Goal: Task Accomplishment & Management: Use online tool/utility

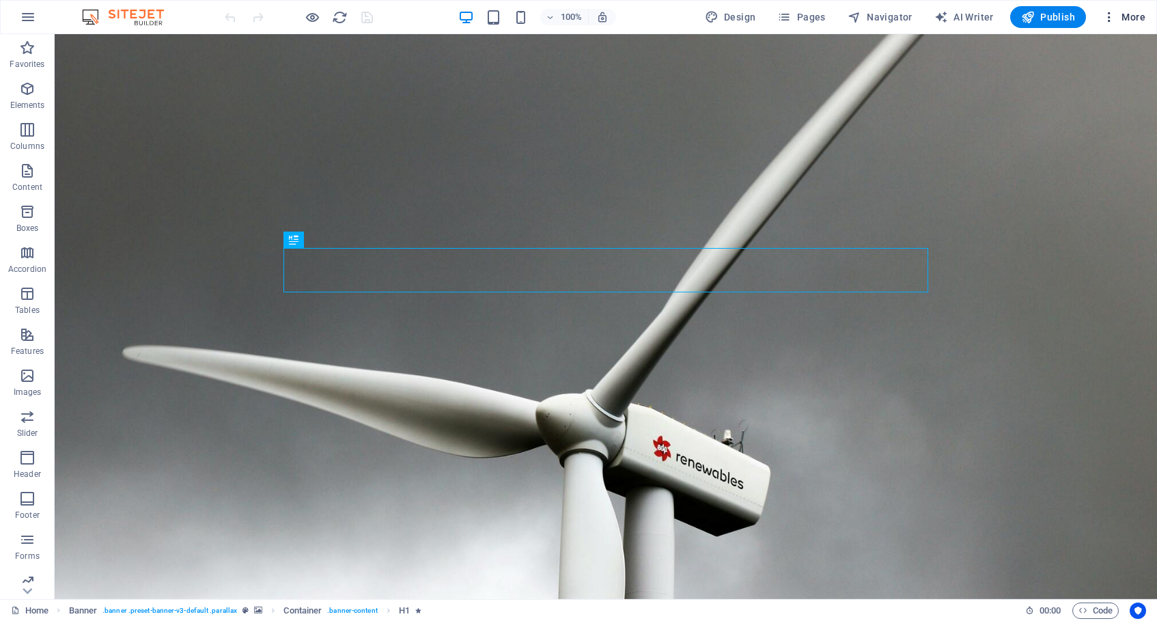
click at [1135, 14] on span "More" at bounding box center [1123, 17] width 43 height 14
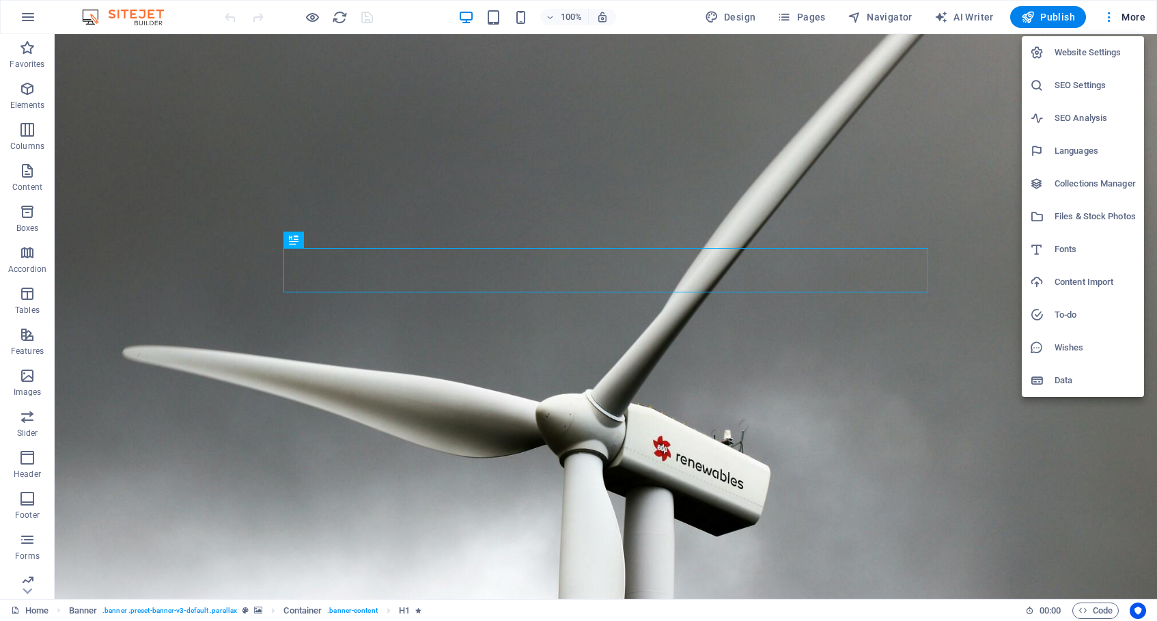
click at [1076, 53] on h6 "Website Settings" at bounding box center [1095, 52] width 81 height 16
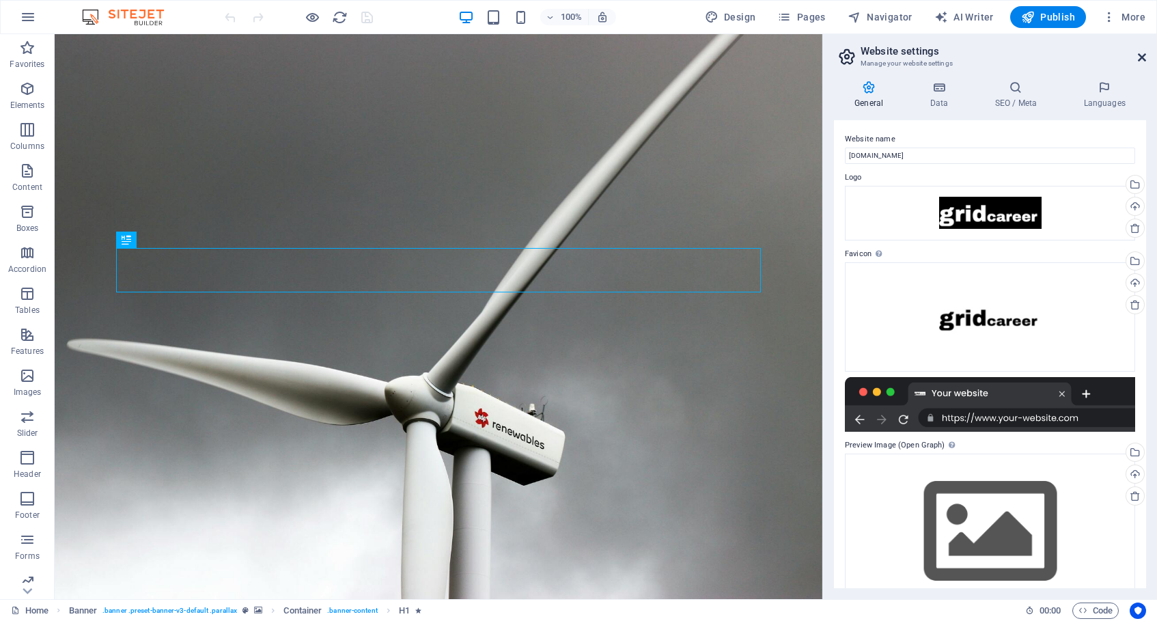
click at [1143, 53] on icon at bounding box center [1142, 57] width 8 height 11
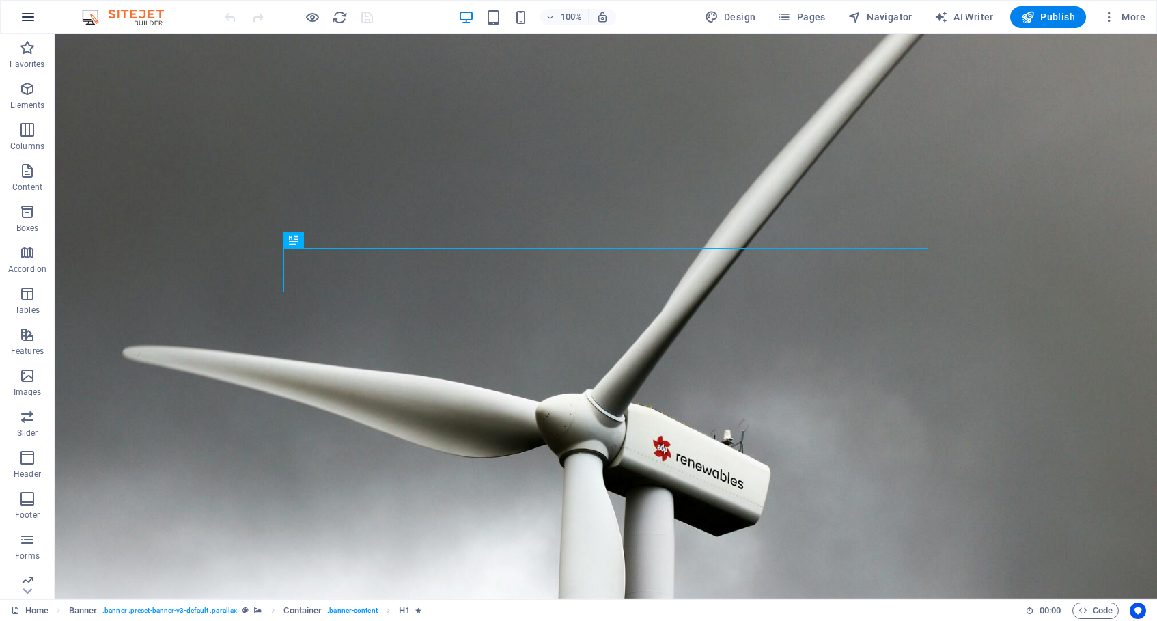
click at [25, 18] on icon "button" at bounding box center [28, 17] width 16 height 16
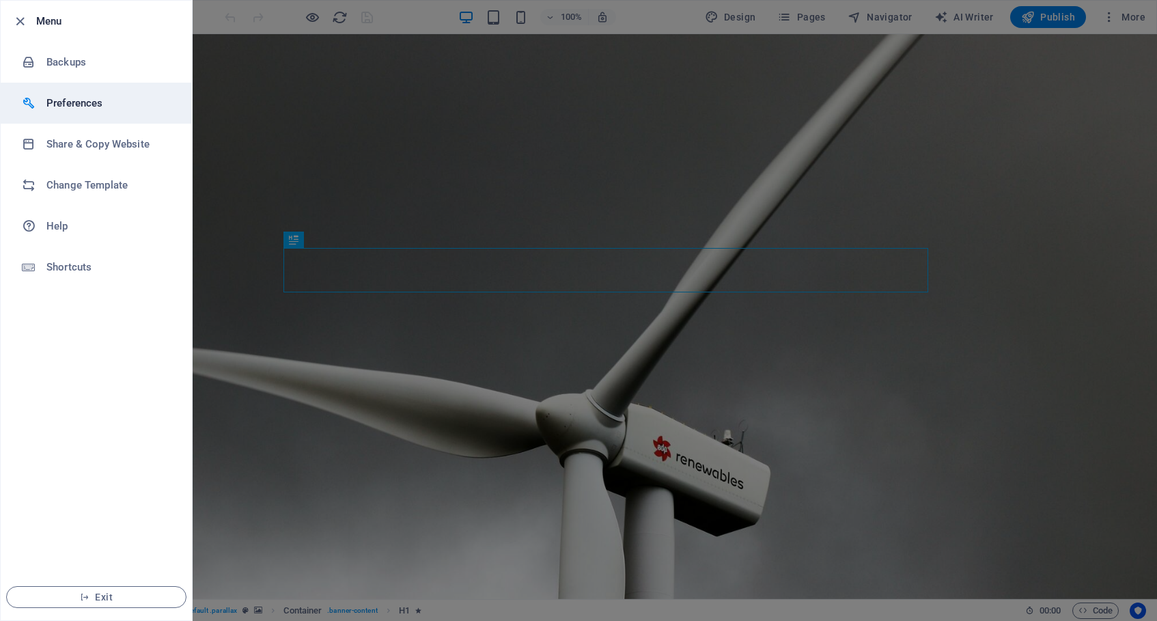
click at [82, 112] on li "Preferences" at bounding box center [96, 103] width 191 height 41
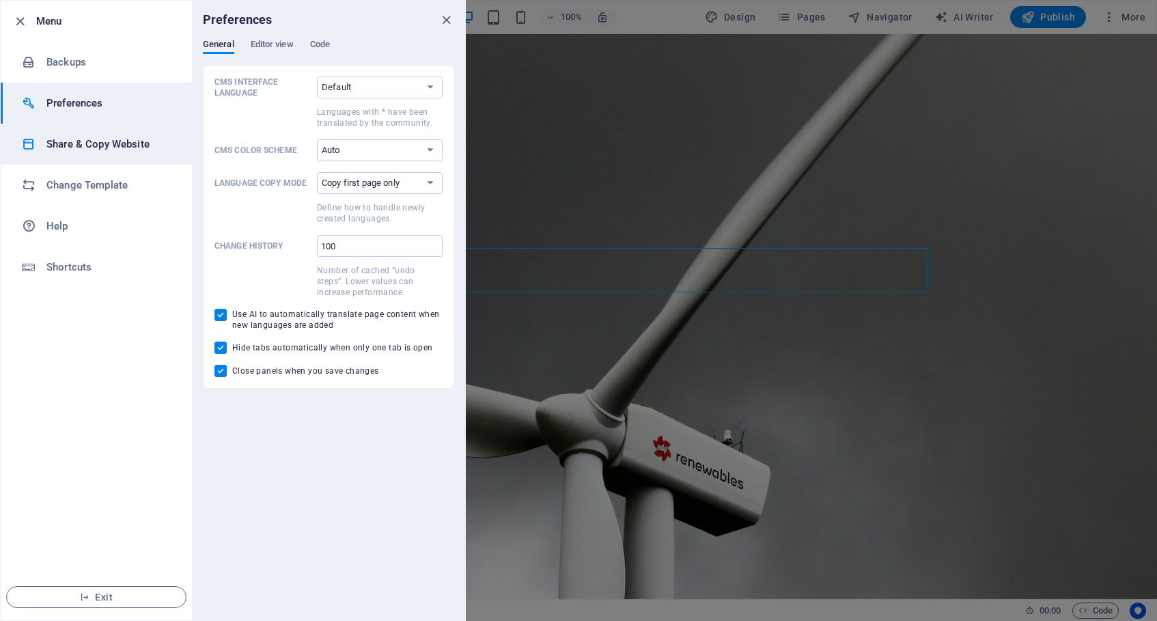
click at [81, 140] on h6 "Share & Copy Website" at bounding box center [109, 144] width 126 height 16
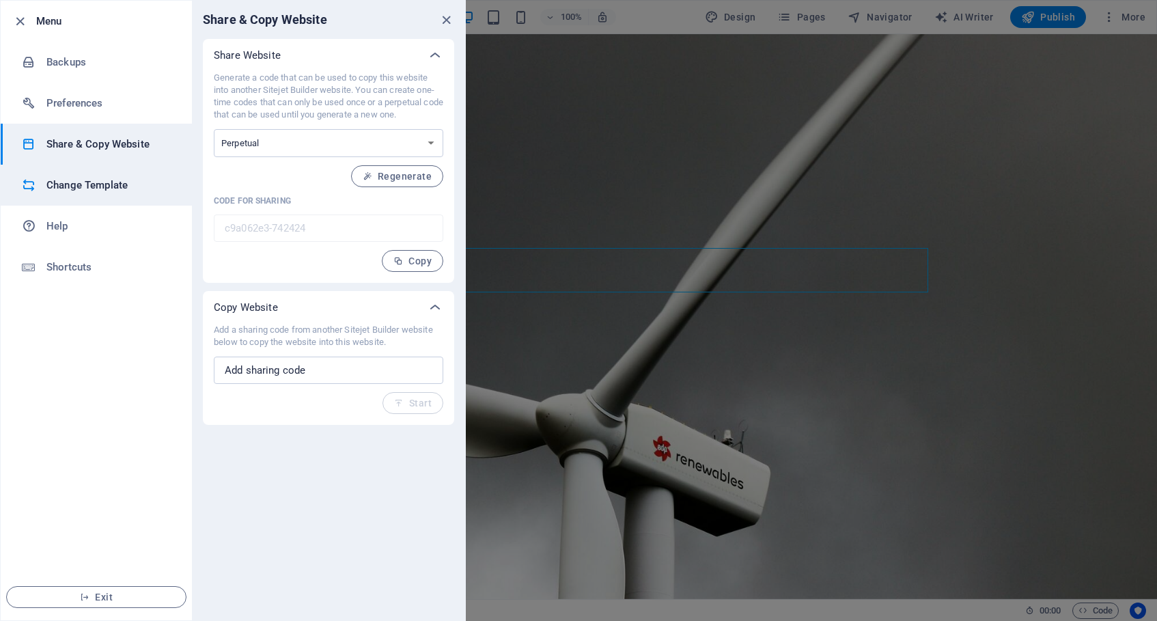
click at [78, 182] on h6 "Change Template" at bounding box center [109, 185] width 126 height 16
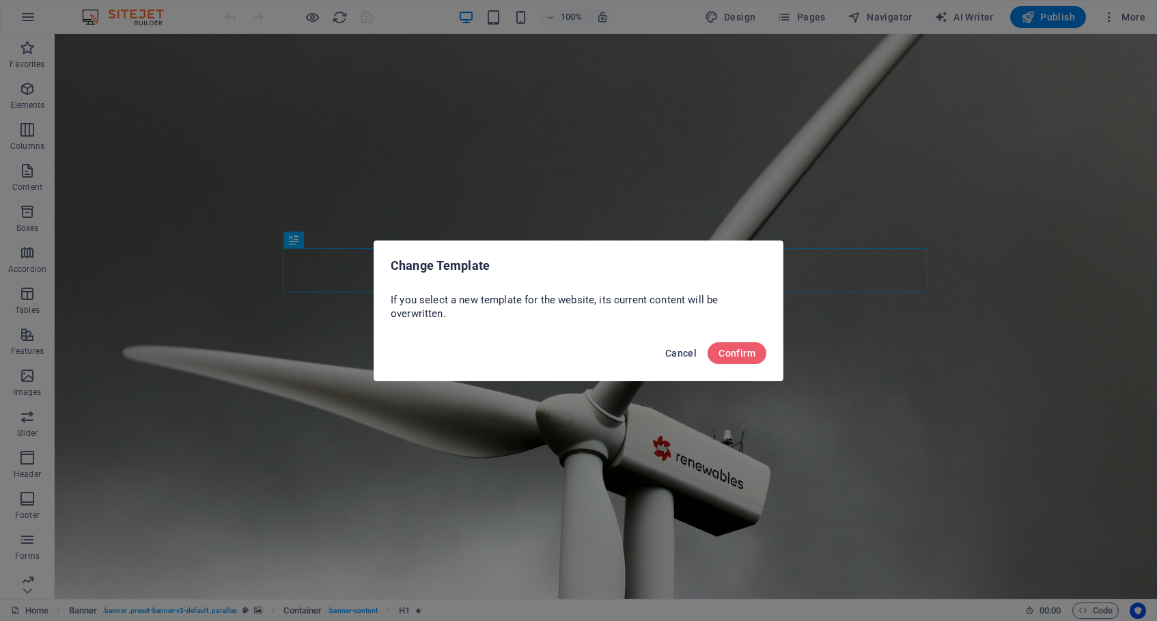
drag, startPoint x: 680, startPoint y: 354, endPoint x: 625, endPoint y: 320, distance: 64.4
click at [680, 354] on span "Cancel" at bounding box center [680, 353] width 31 height 11
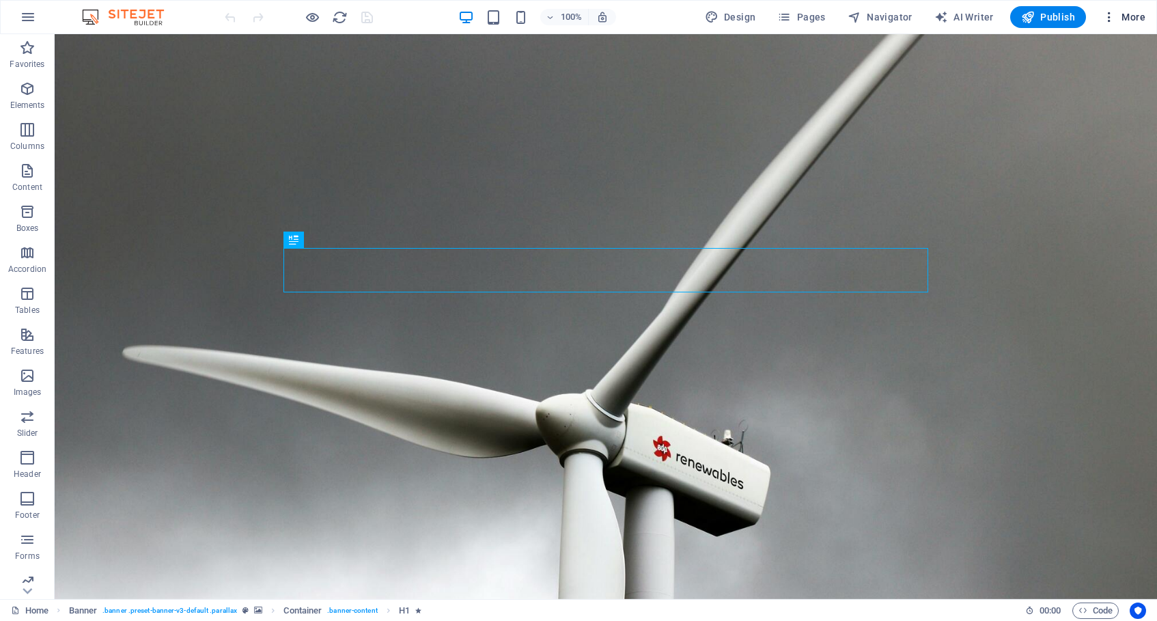
click at [1107, 13] on icon "button" at bounding box center [1109, 17] width 14 height 14
click at [66, 43] on icon at bounding box center [64, 42] width 9 height 16
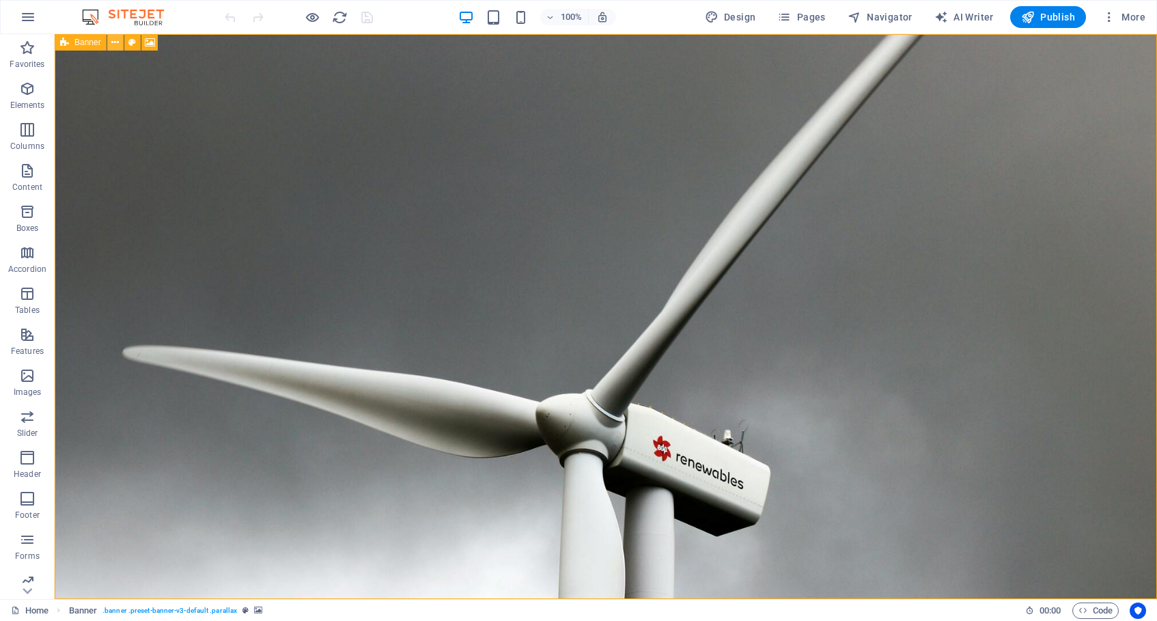
click at [114, 44] on icon at bounding box center [115, 43] width 8 height 14
click at [115, 44] on span "Menu Bar" at bounding box center [116, 42] width 36 height 8
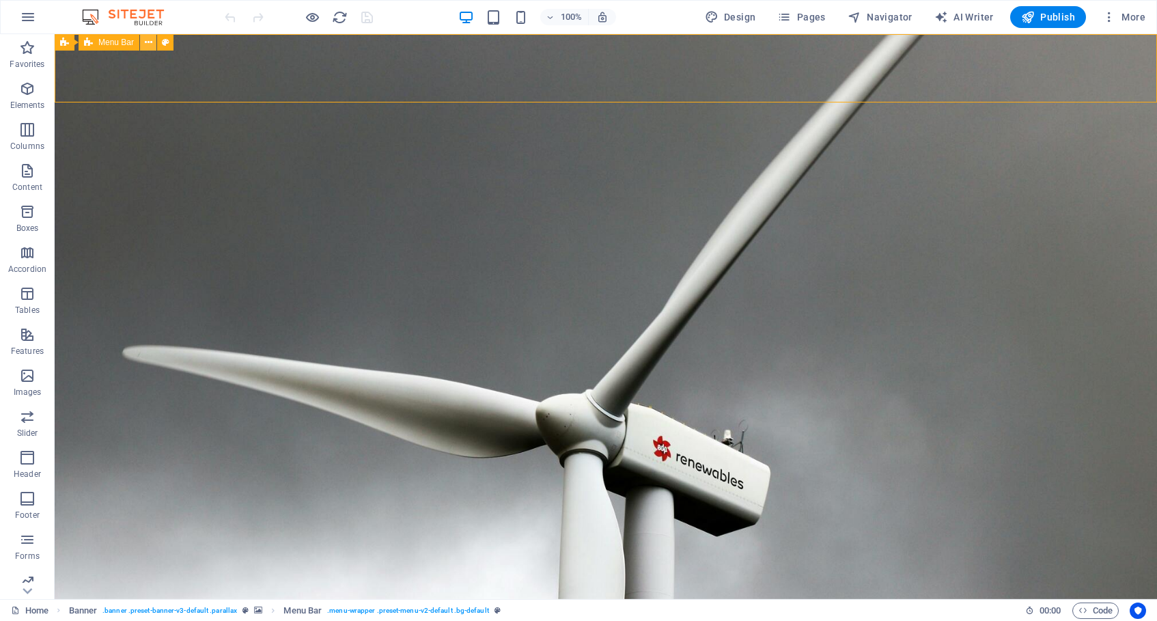
click at [148, 41] on icon at bounding box center [149, 43] width 8 height 14
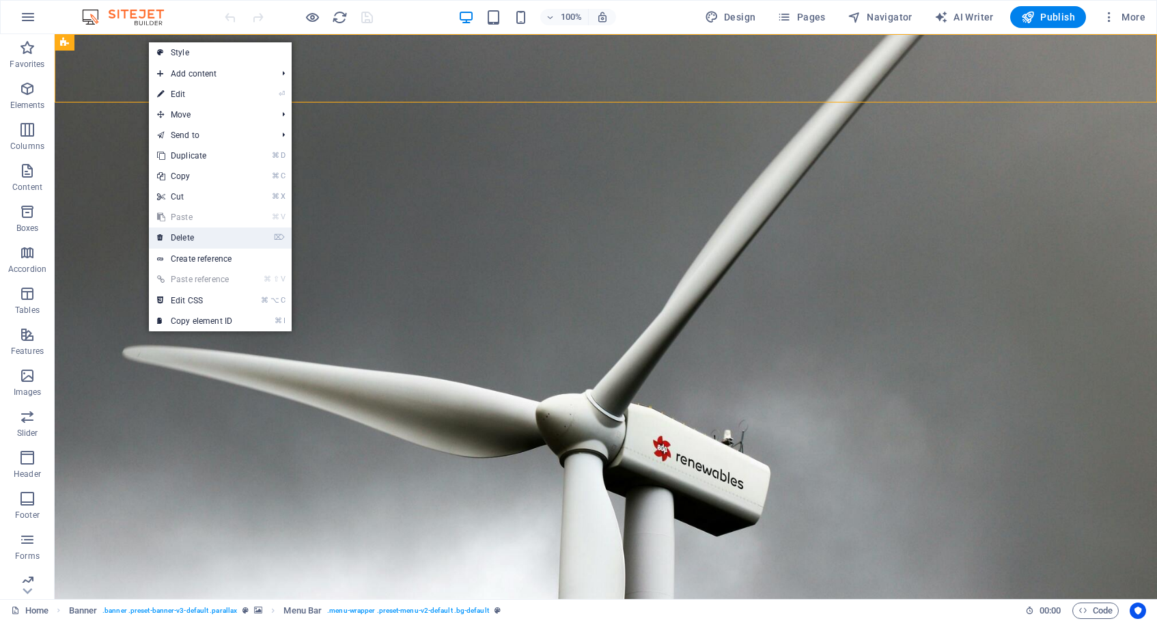
click at [205, 237] on link "⌦ Delete" at bounding box center [195, 237] width 92 height 20
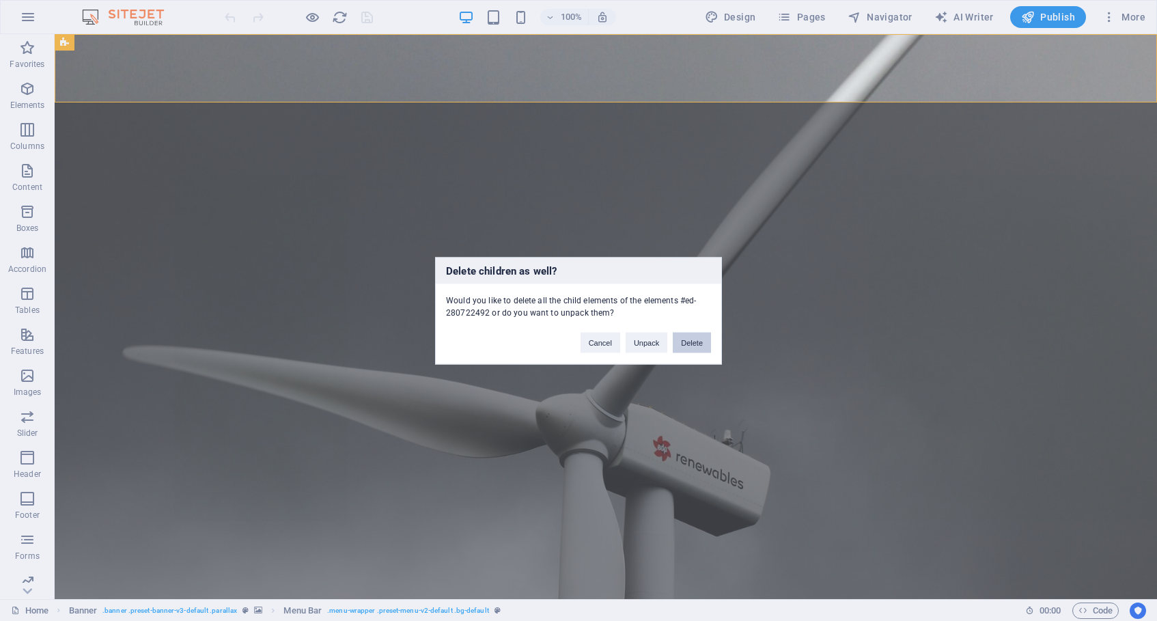
click at [701, 341] on button "Delete" at bounding box center [692, 342] width 38 height 20
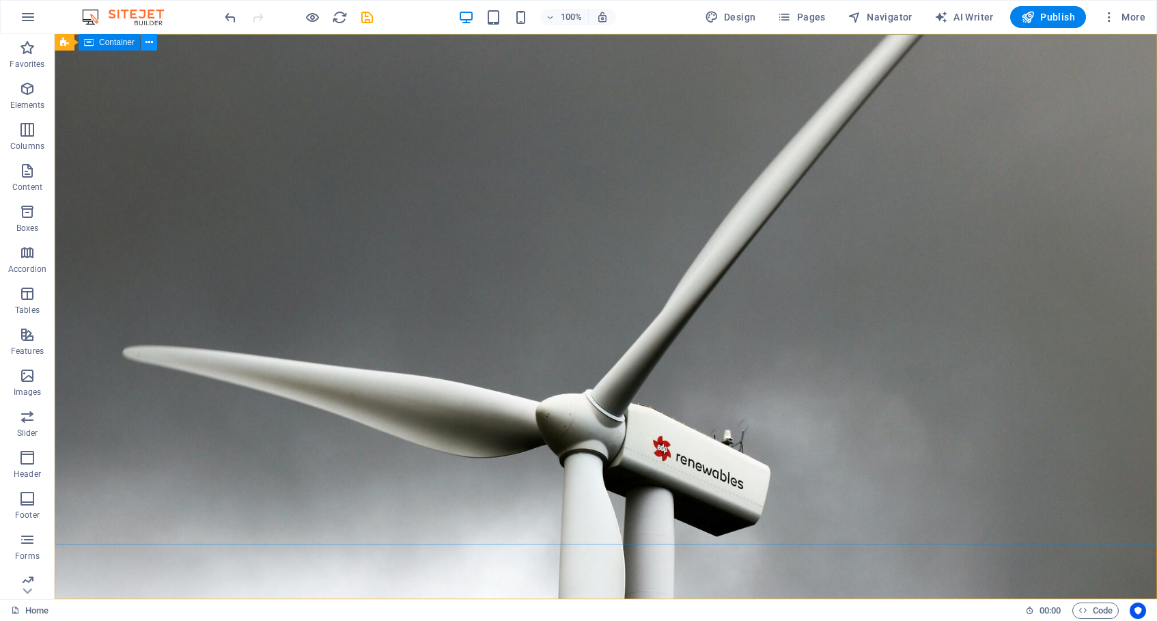
click at [150, 44] on icon at bounding box center [149, 43] width 8 height 14
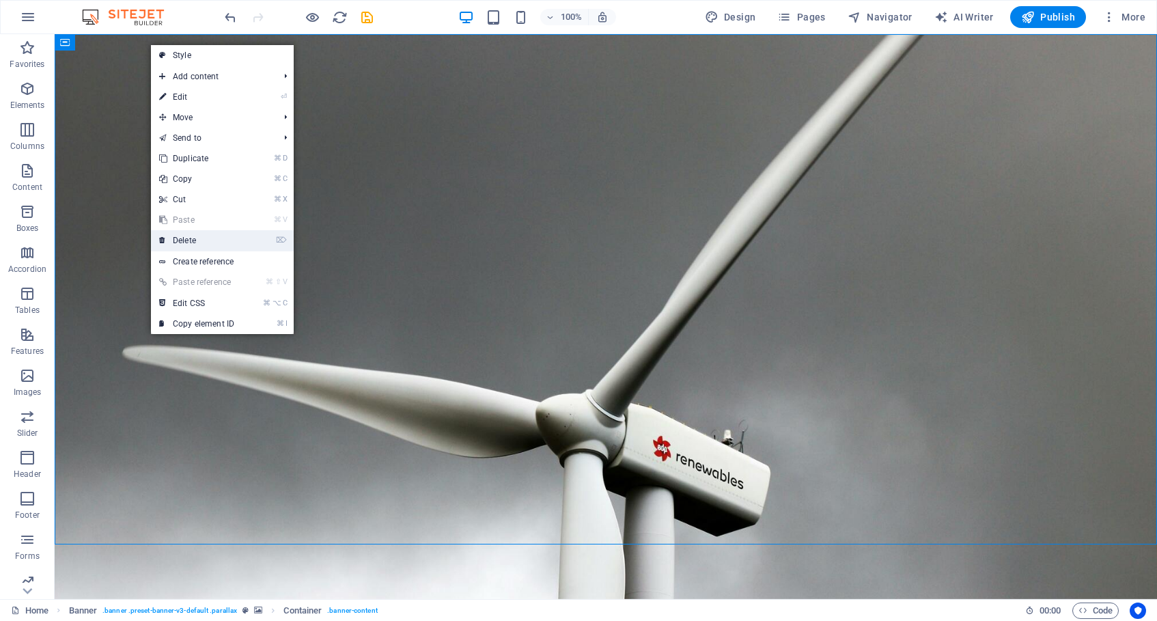
click at [195, 240] on link "⌦ Delete" at bounding box center [197, 240] width 92 height 20
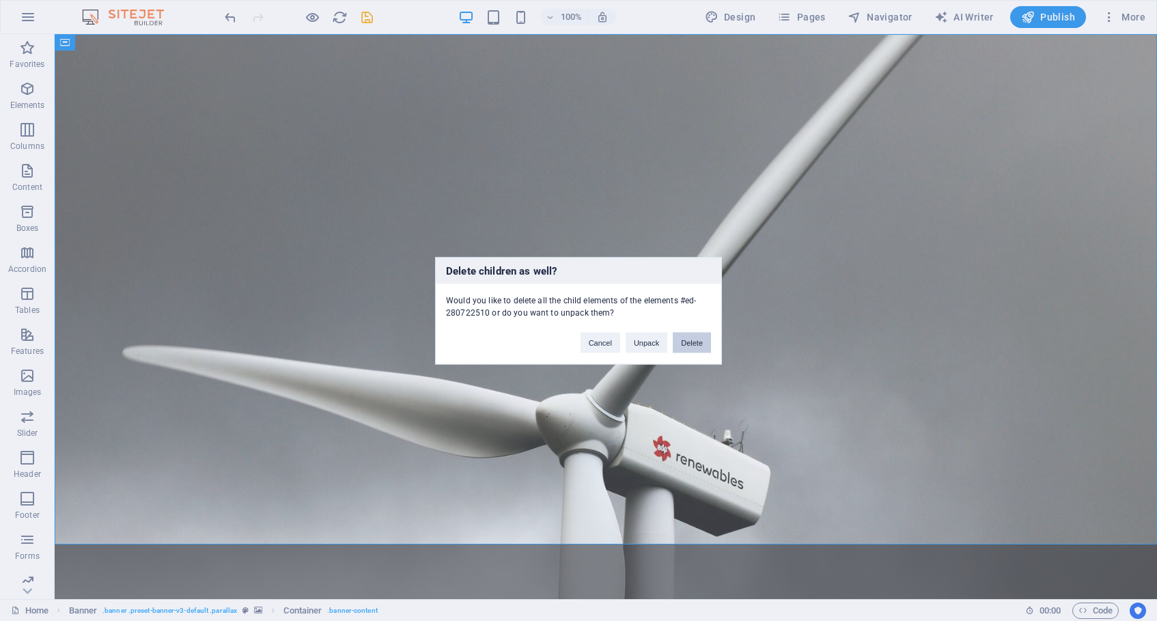
drag, startPoint x: 701, startPoint y: 341, endPoint x: 646, endPoint y: 307, distance: 64.7
click at [701, 341] on button "Delete" at bounding box center [692, 342] width 38 height 20
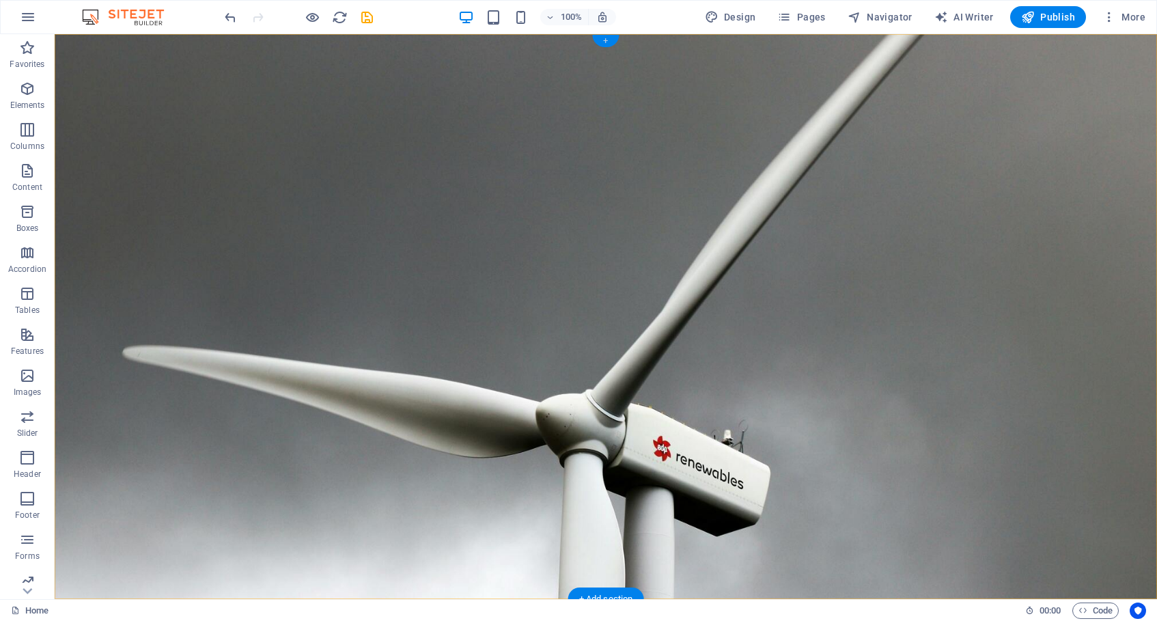
drag, startPoint x: 603, startPoint y: 42, endPoint x: 314, endPoint y: 8, distance: 291.6
click at [603, 42] on div "+" at bounding box center [605, 41] width 27 height 12
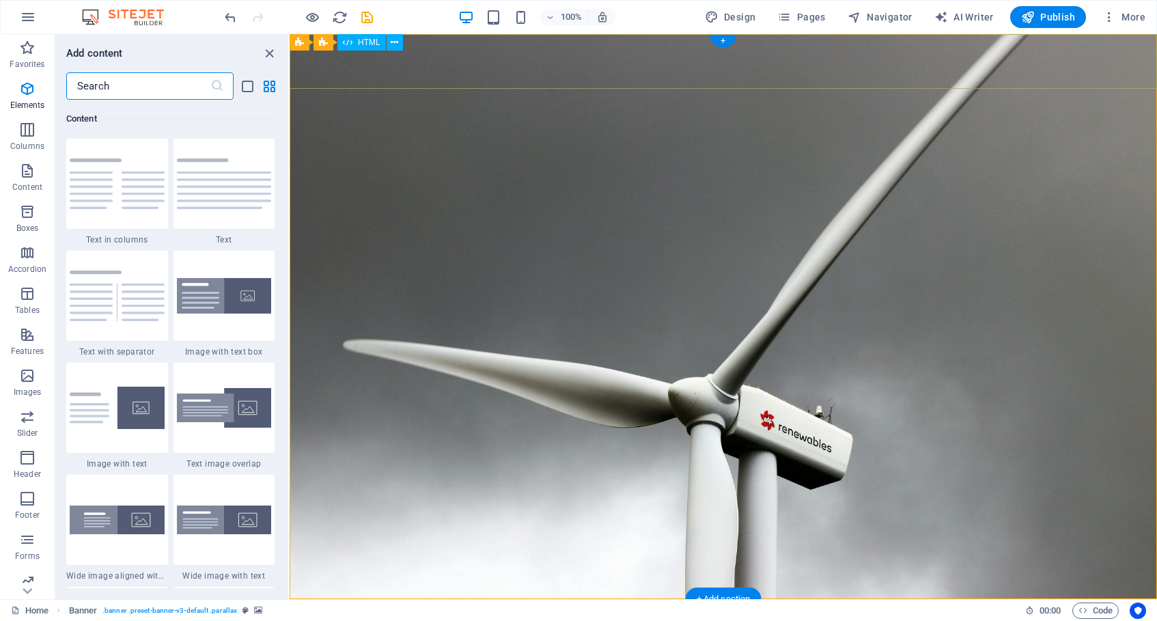
scroll to position [2390, 0]
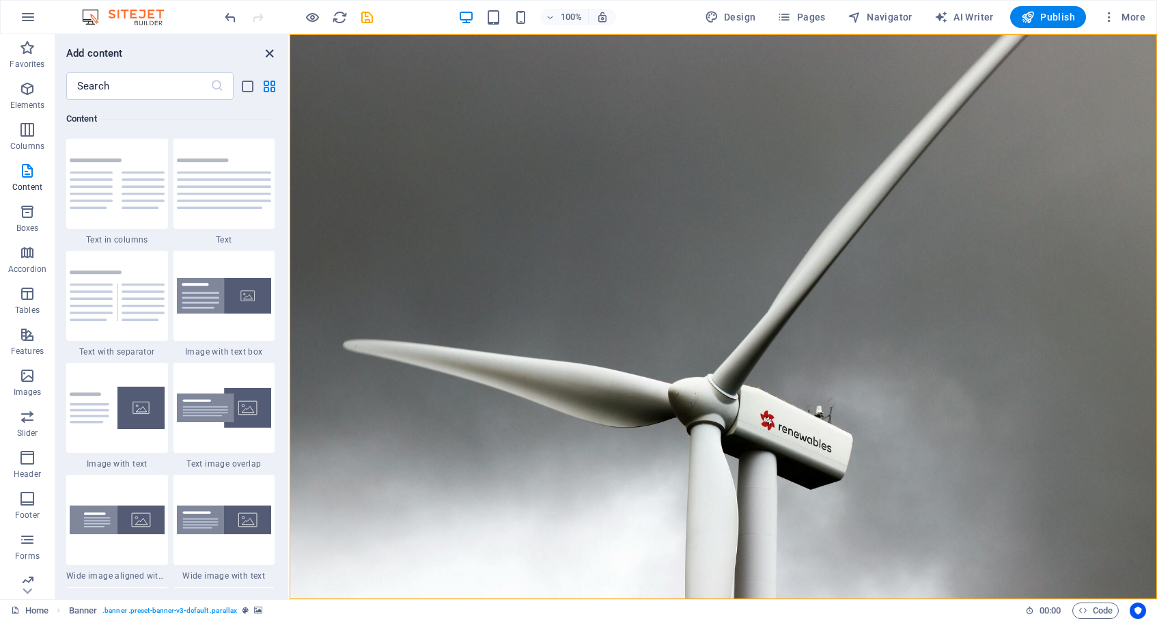
click at [264, 52] on icon "close panel" at bounding box center [270, 54] width 16 height 16
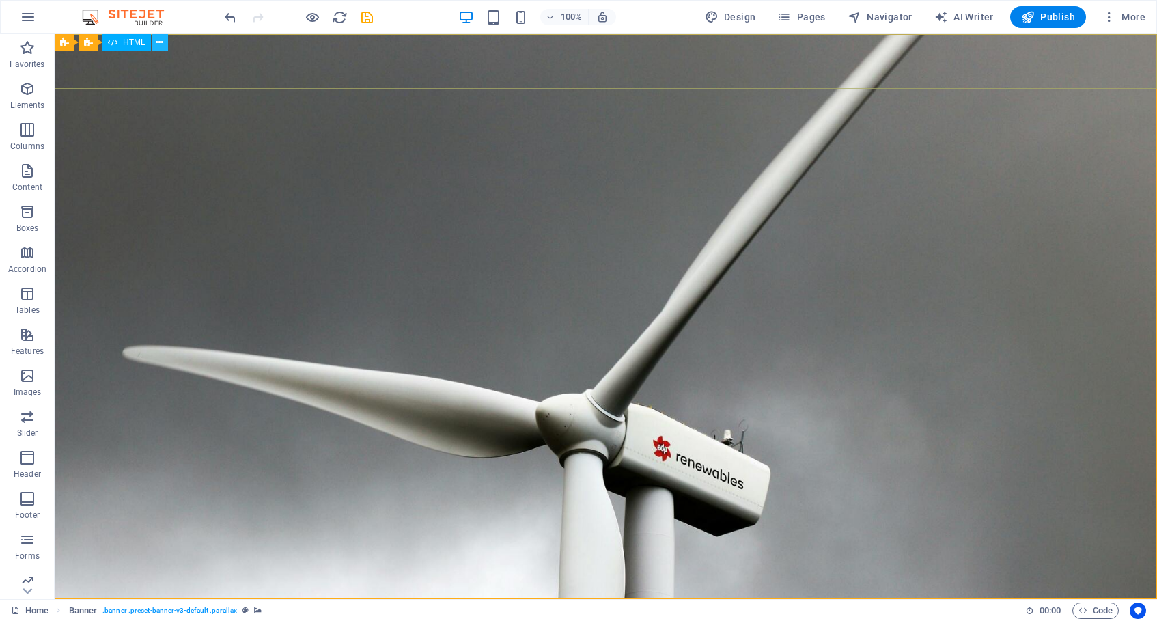
click at [158, 42] on icon at bounding box center [160, 43] width 8 height 14
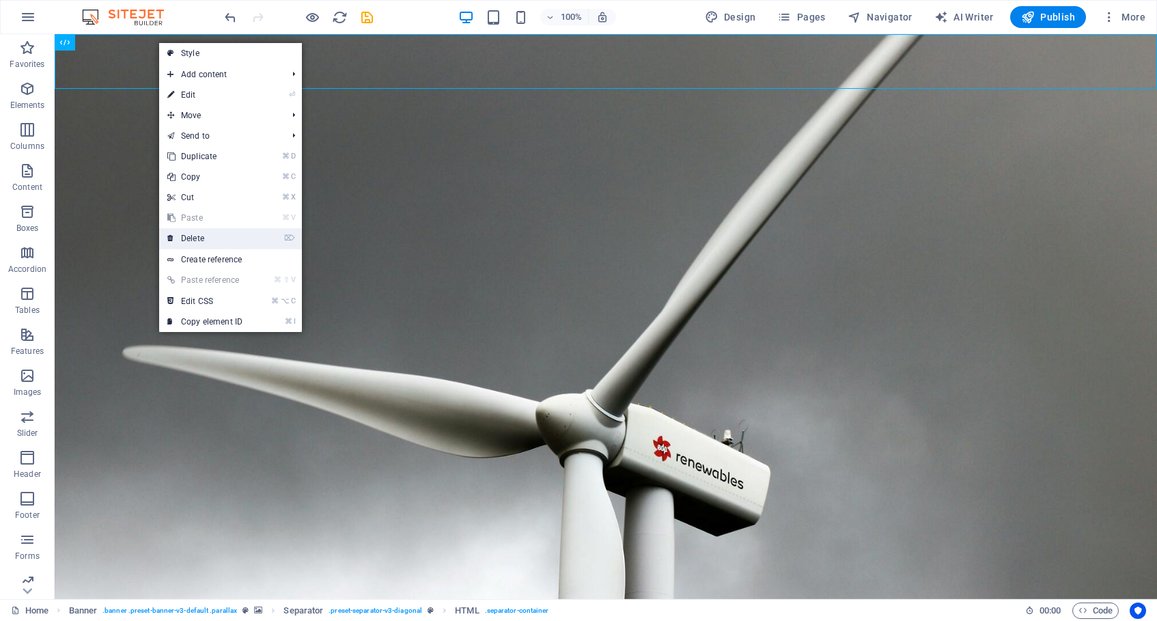
drag, startPoint x: 194, startPoint y: 241, endPoint x: 140, endPoint y: 207, distance: 63.9
click at [194, 241] on link "⌦ Delete" at bounding box center [205, 238] width 92 height 20
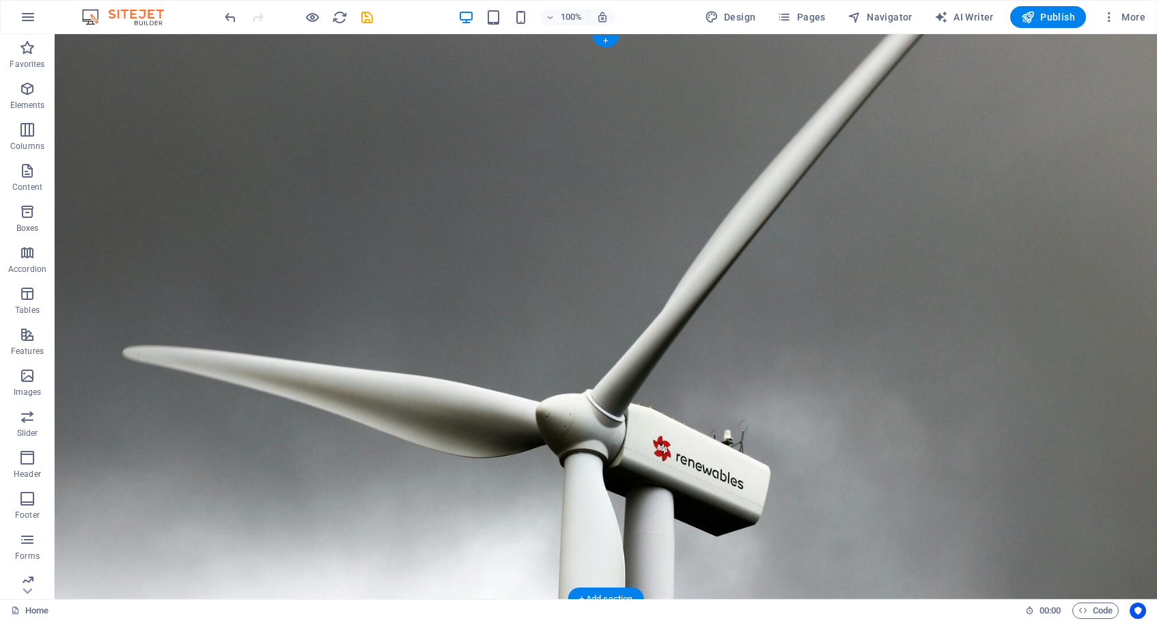
click at [383, 242] on figure at bounding box center [606, 316] width 1102 height 565
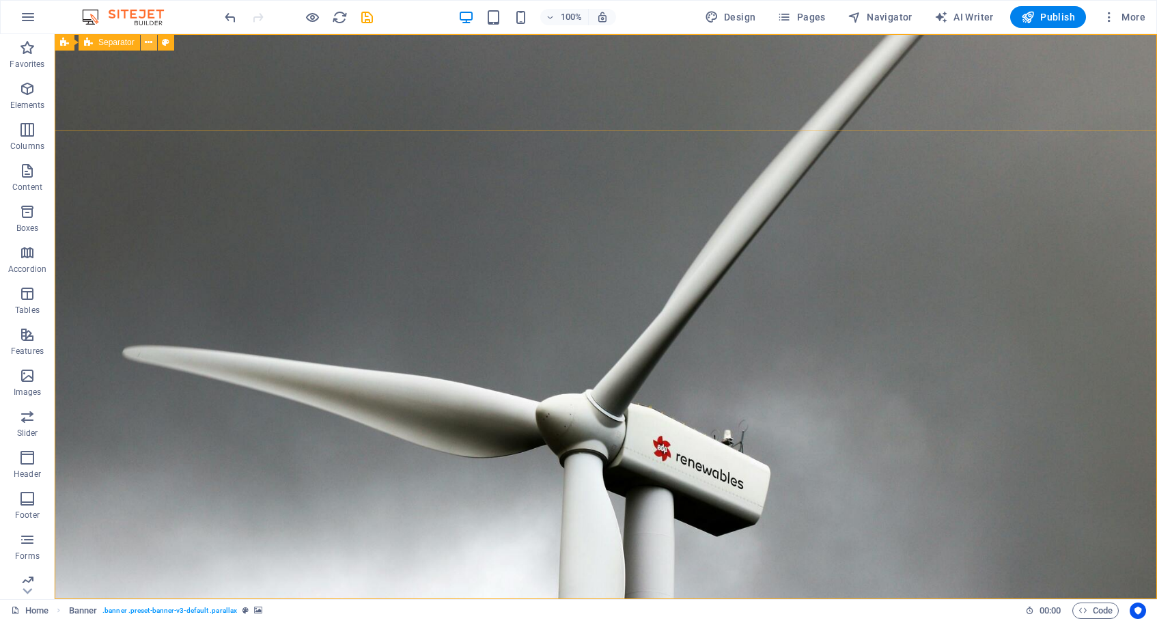
click at [149, 44] on icon at bounding box center [149, 43] width 8 height 14
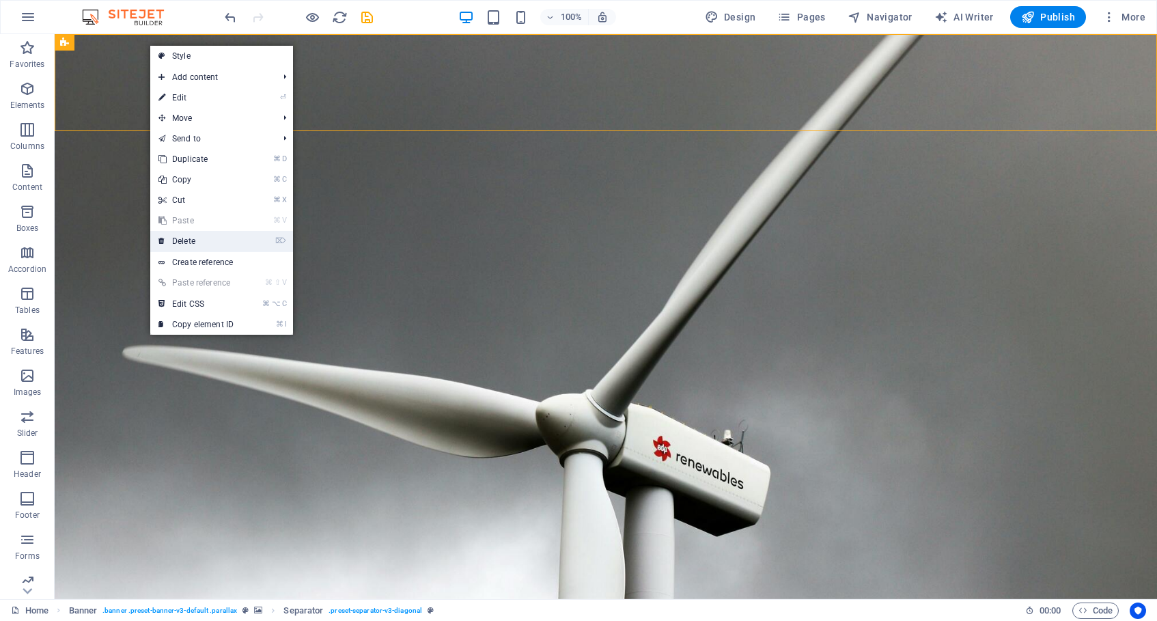
click at [201, 241] on link "⌦ Delete" at bounding box center [196, 241] width 92 height 20
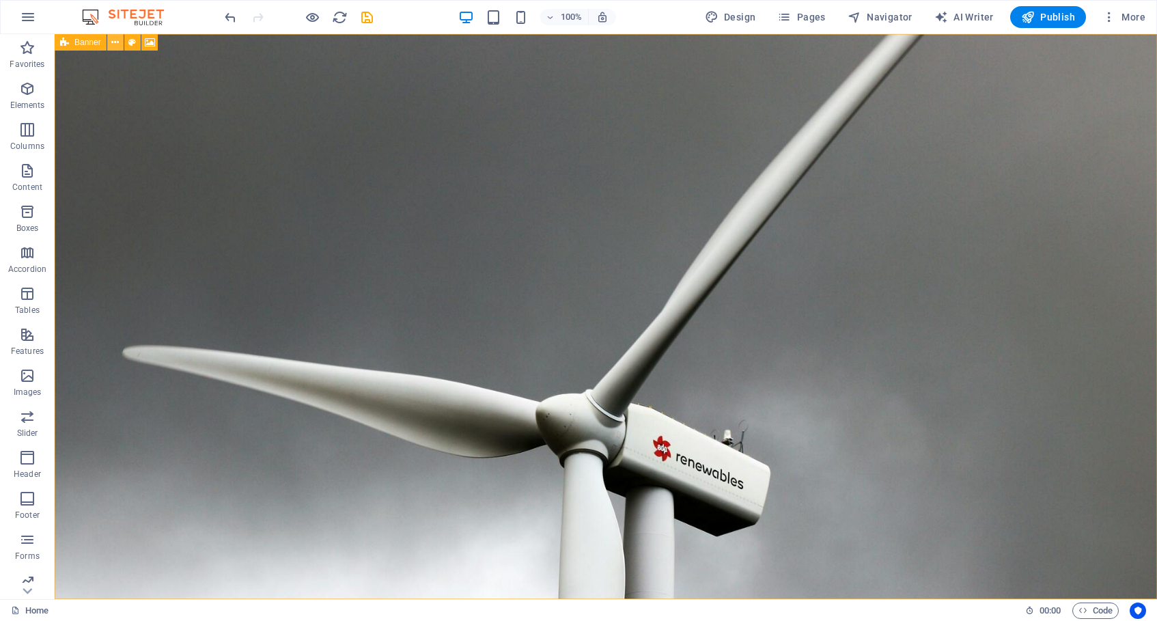
click at [118, 43] on icon at bounding box center [115, 43] width 8 height 14
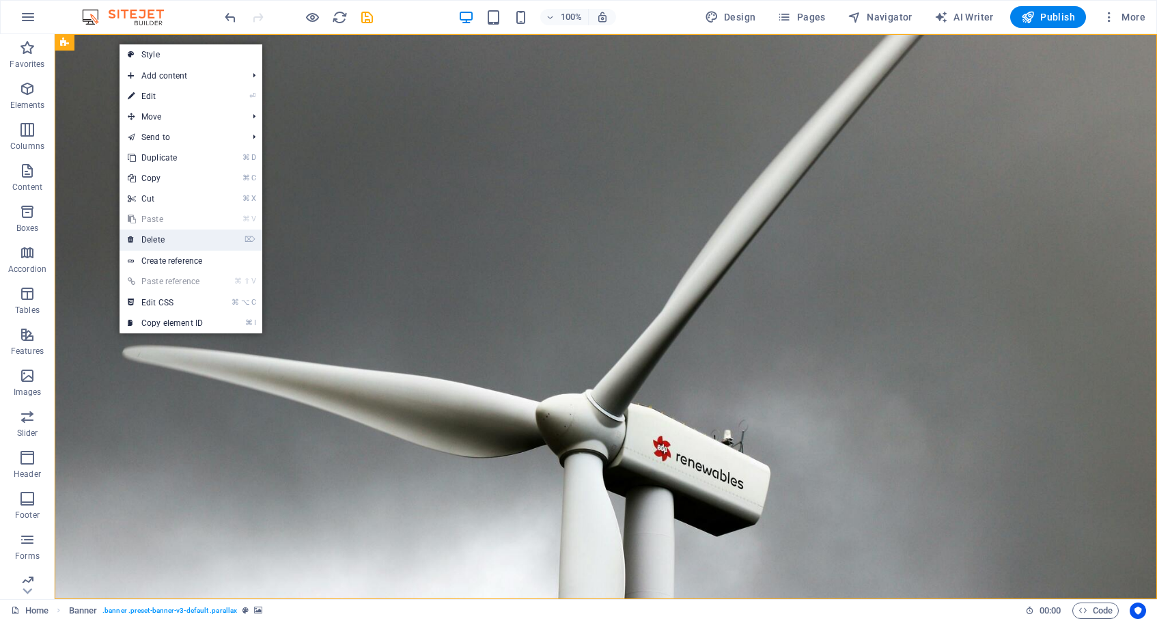
click at [154, 232] on link "⌦ Delete" at bounding box center [166, 240] width 92 height 20
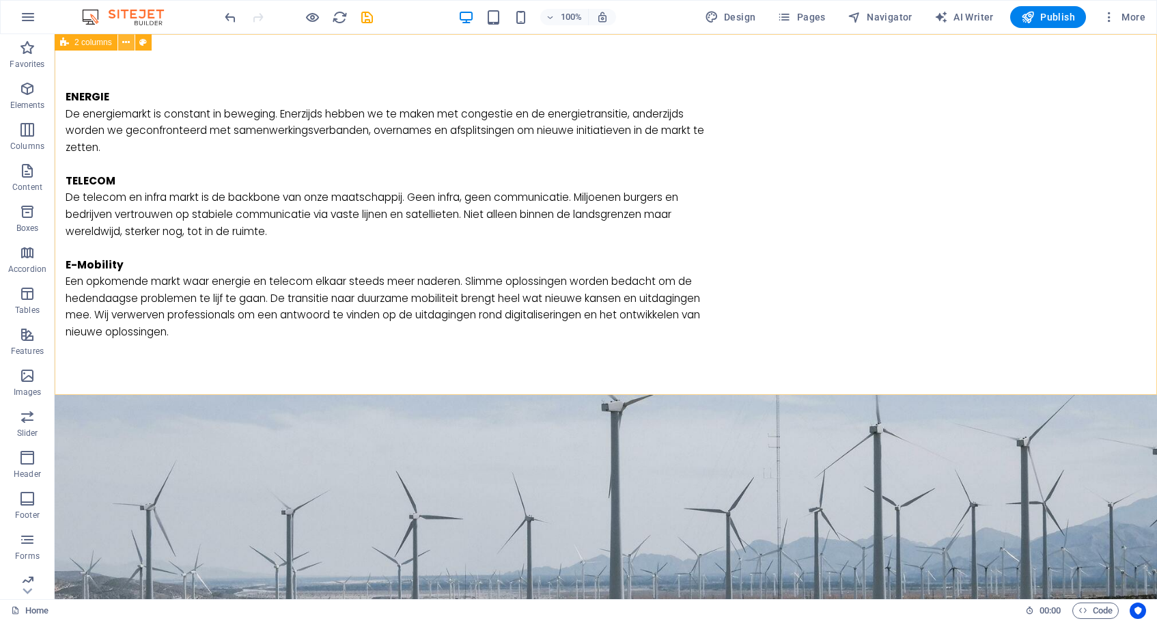
click at [126, 42] on icon at bounding box center [126, 43] width 8 height 14
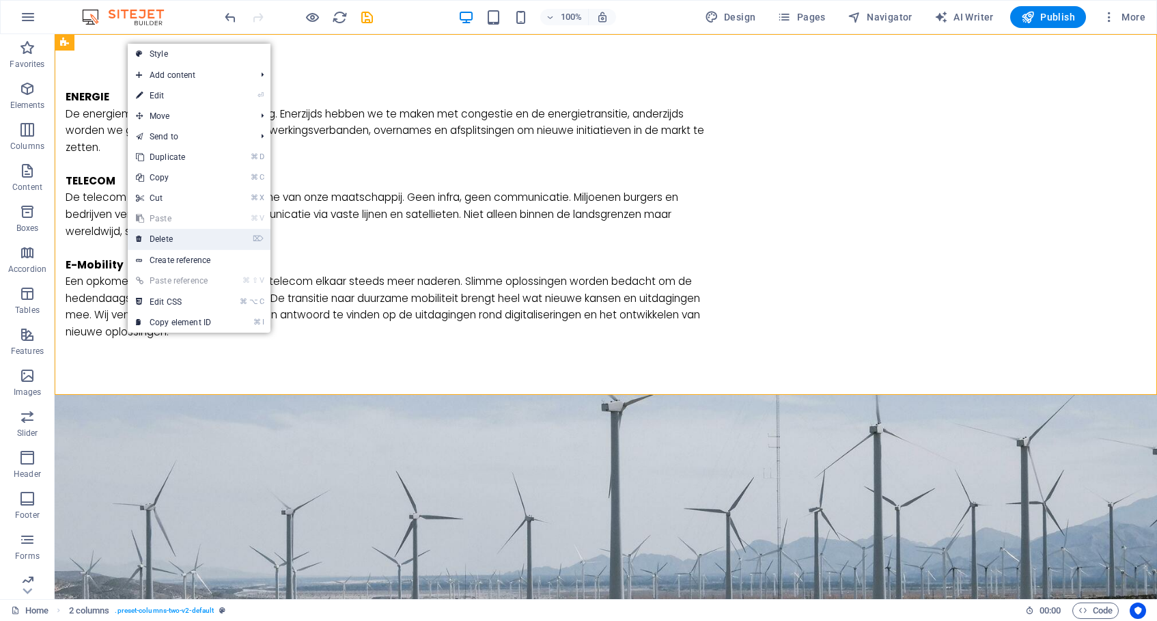
click at [171, 234] on link "⌦ Delete" at bounding box center [174, 239] width 92 height 20
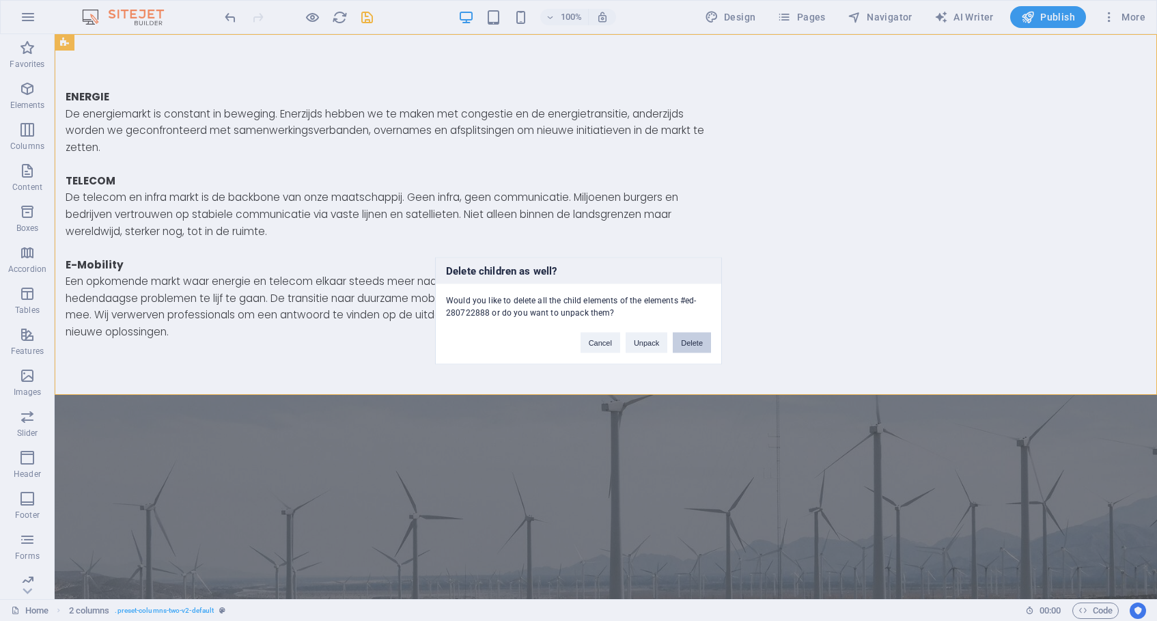
click at [692, 342] on button "Delete" at bounding box center [692, 342] width 38 height 20
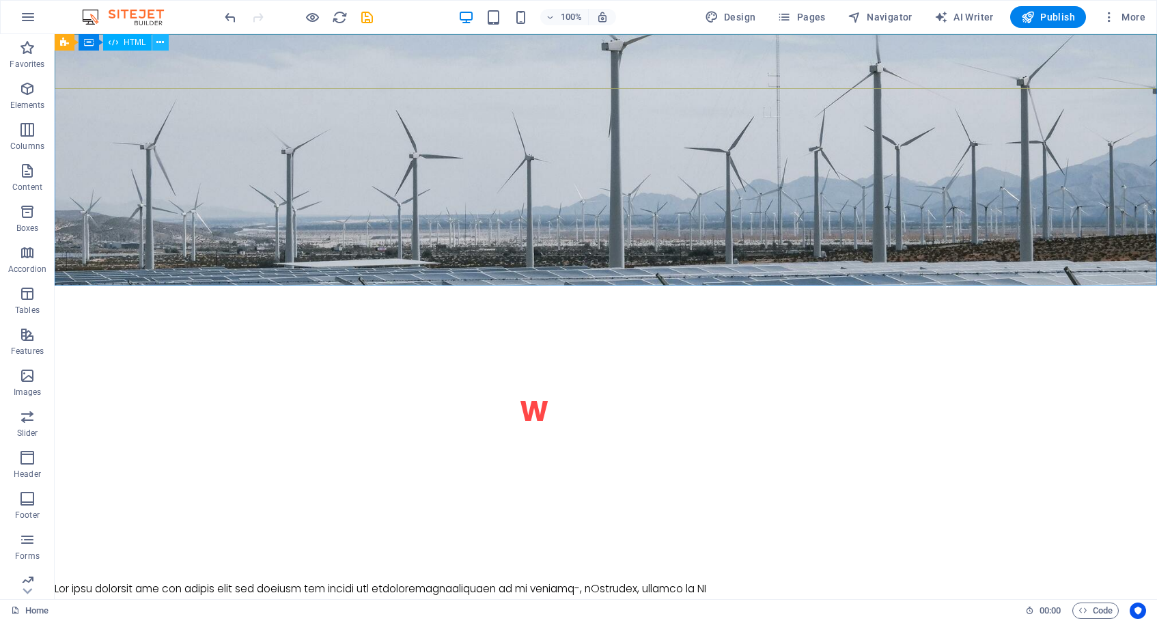
click at [162, 41] on icon at bounding box center [160, 43] width 8 height 14
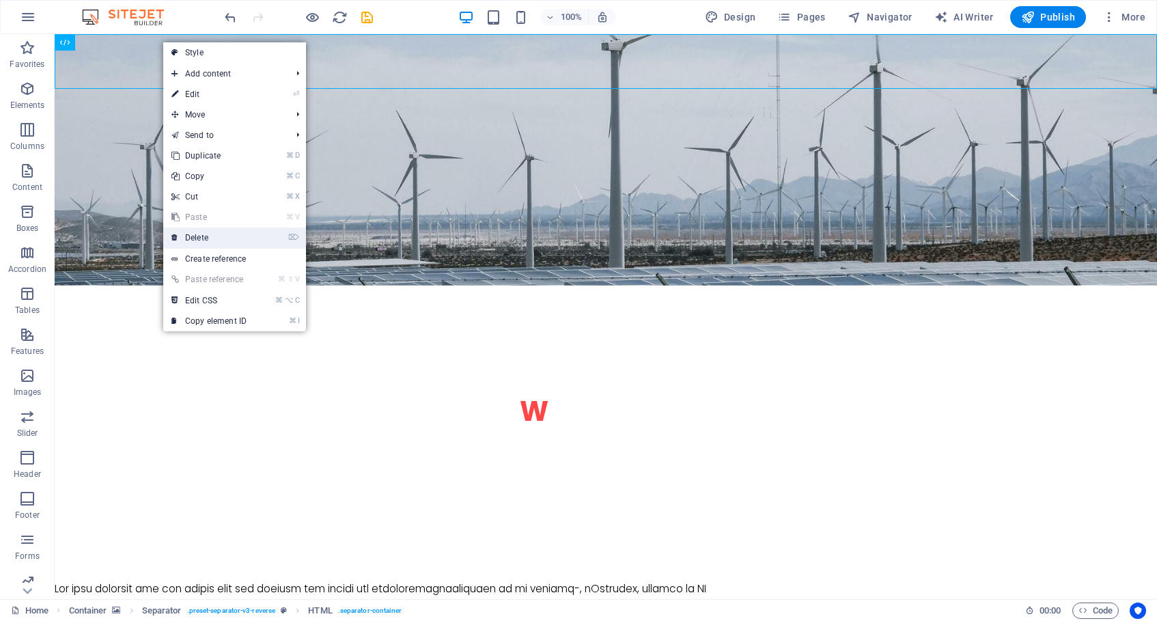
click at [212, 237] on link "⌦ Delete" at bounding box center [209, 237] width 92 height 20
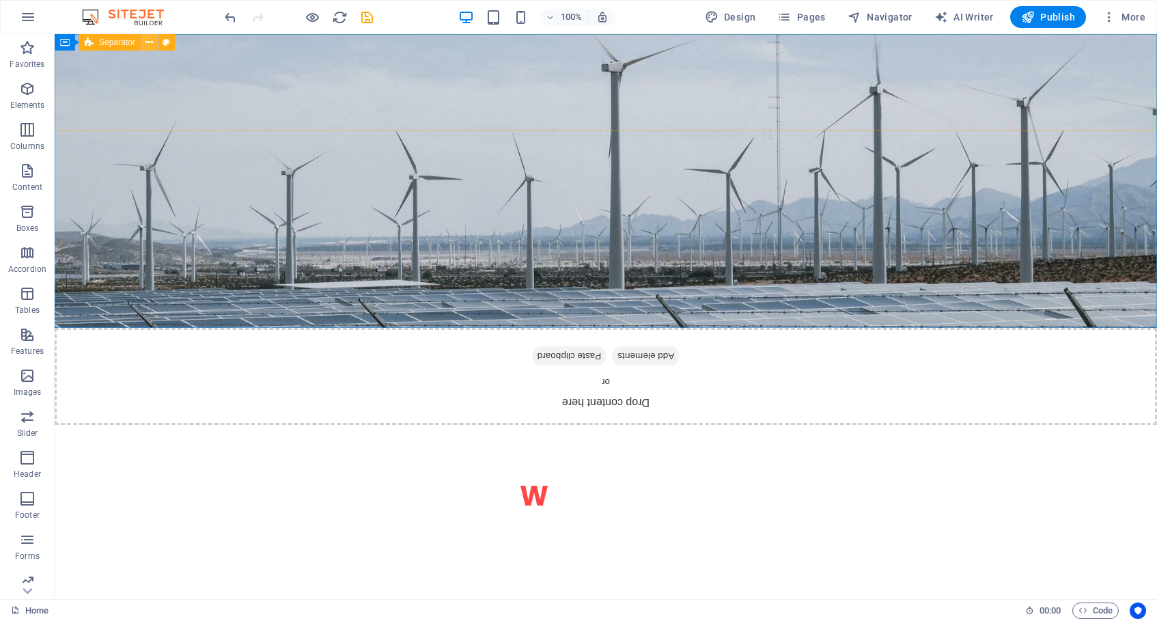
click at [150, 40] on icon at bounding box center [149, 43] width 8 height 14
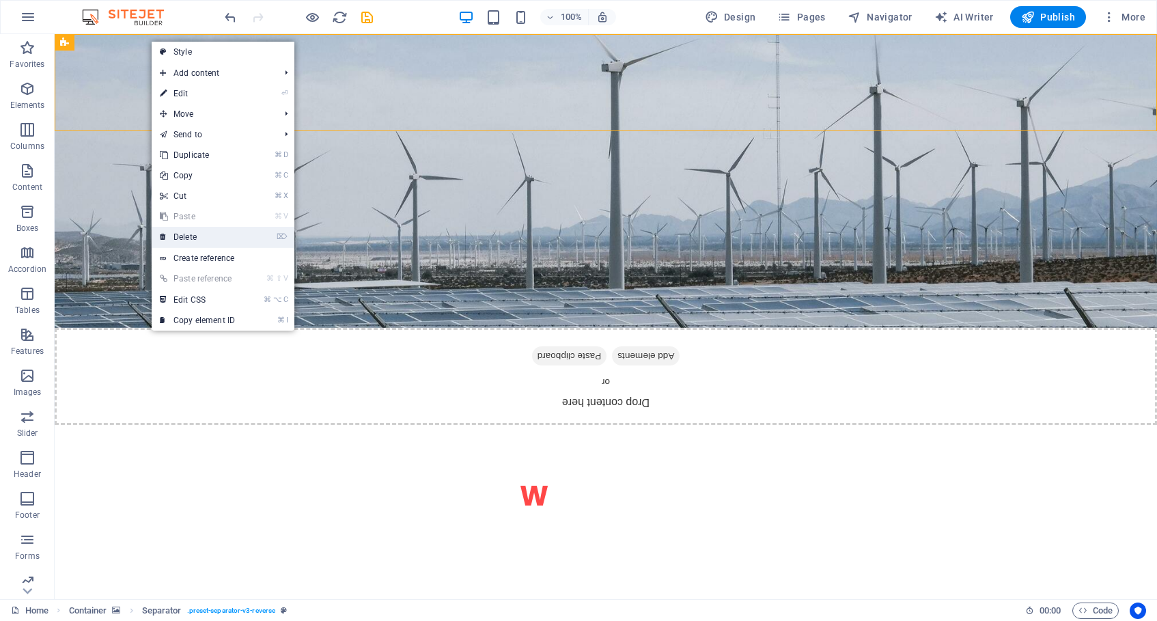
click at [235, 231] on link "⌦ Delete" at bounding box center [198, 237] width 92 height 20
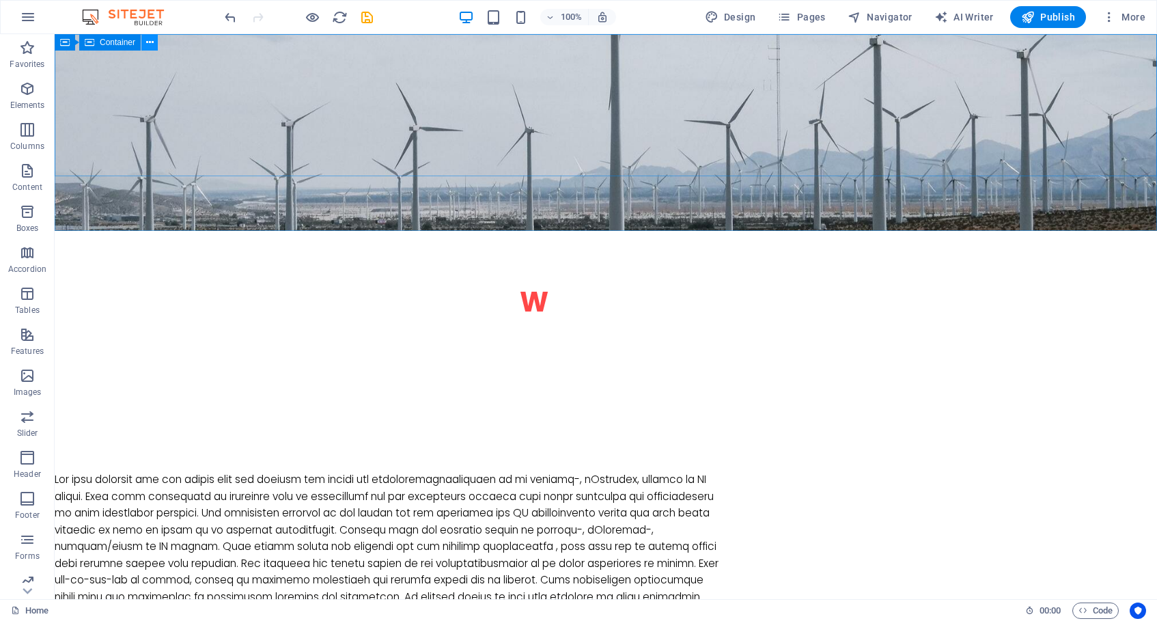
click at [148, 44] on icon at bounding box center [150, 43] width 8 height 14
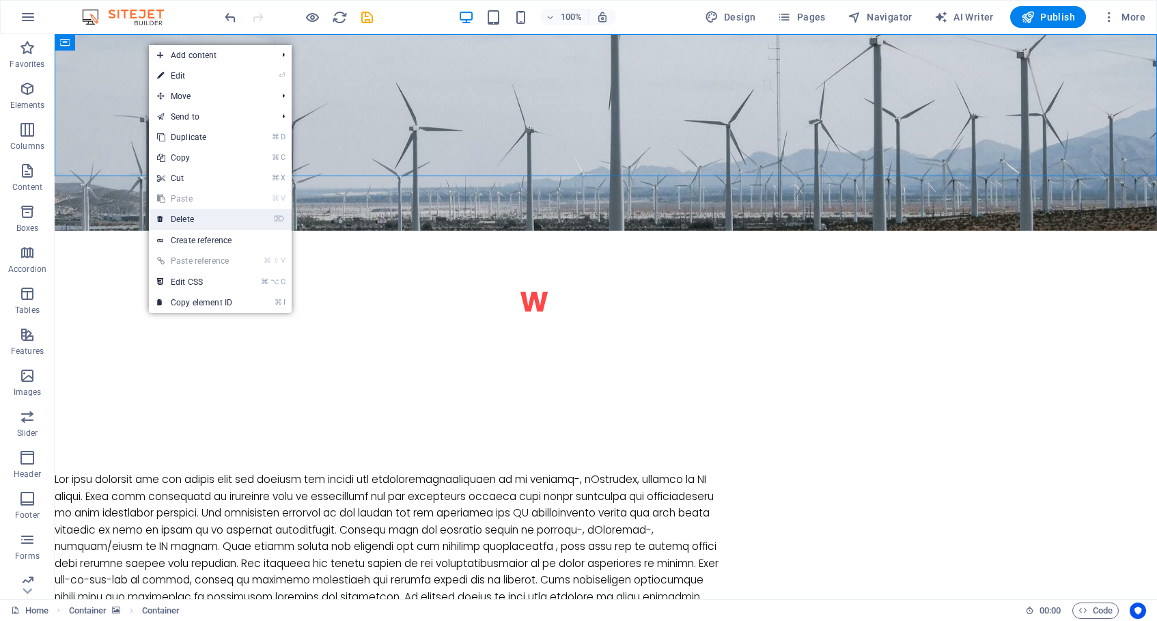
click at [191, 217] on link "⌦ Delete" at bounding box center [195, 219] width 92 height 20
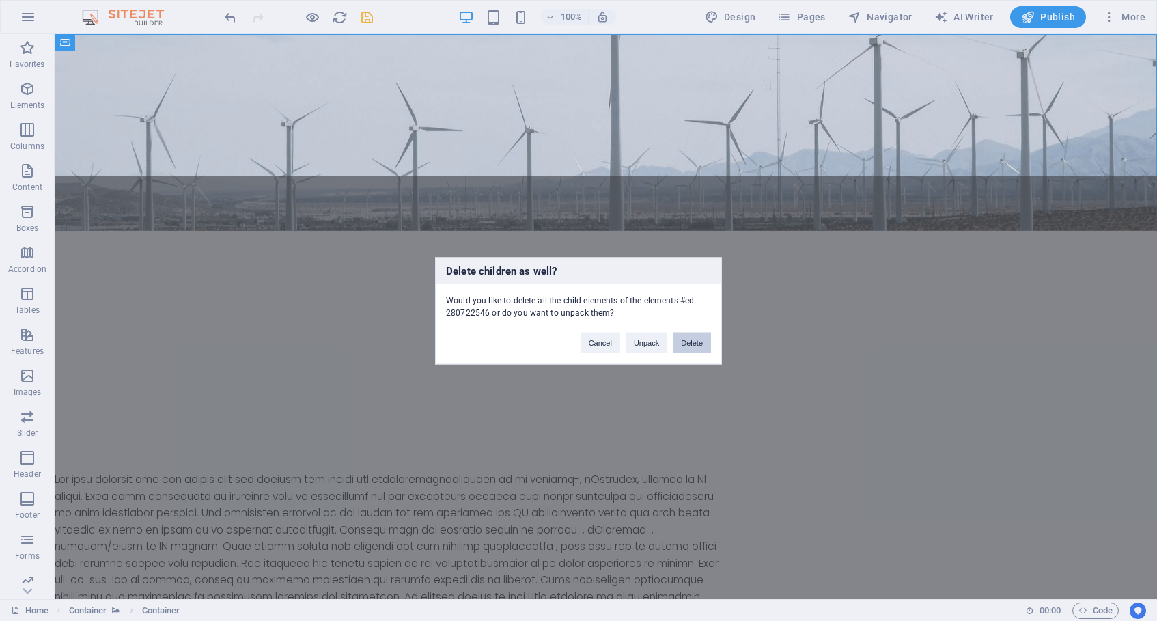
click at [696, 342] on button "Delete" at bounding box center [692, 342] width 38 height 20
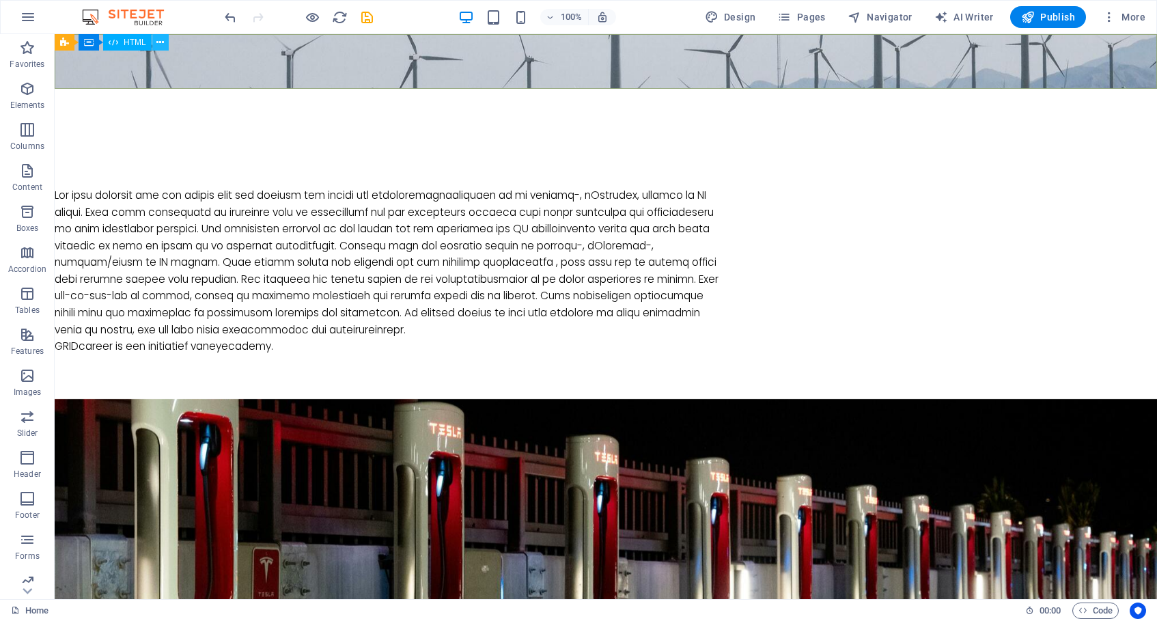
click at [161, 42] on icon at bounding box center [160, 43] width 8 height 14
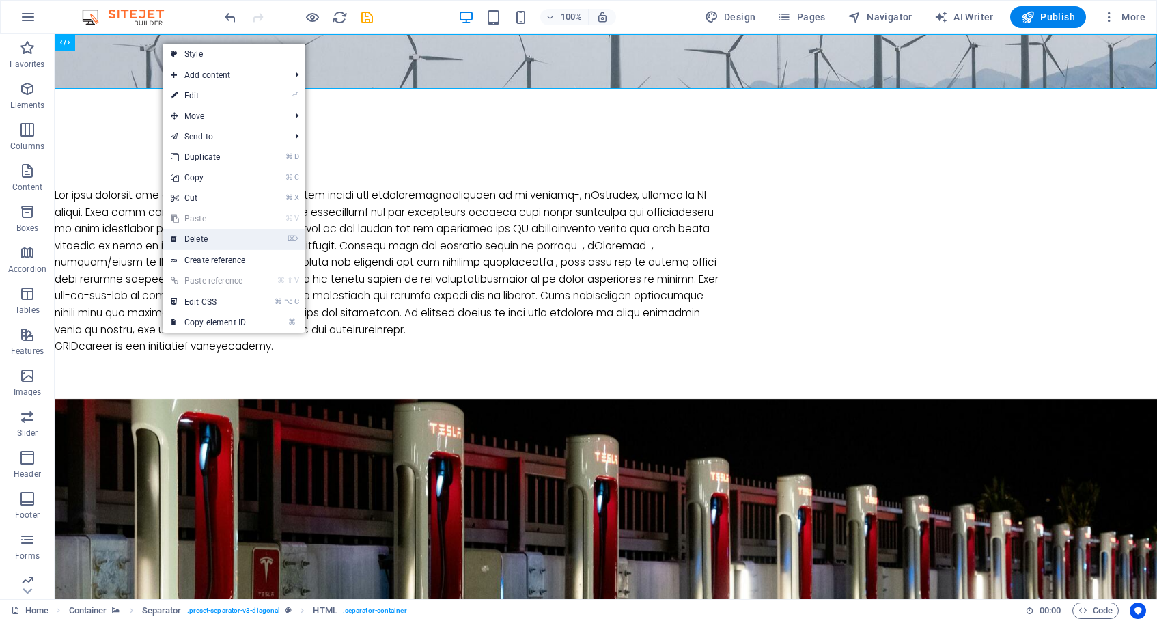
click at [208, 237] on link "⌦ Delete" at bounding box center [209, 239] width 92 height 20
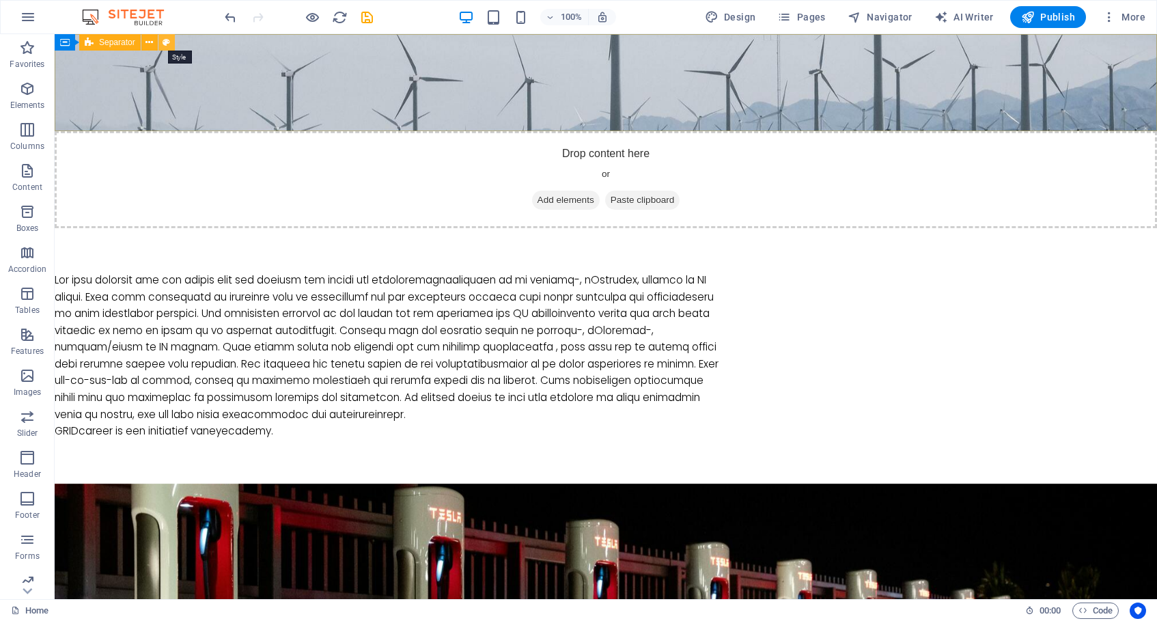
click at [167, 44] on icon at bounding box center [167, 43] width 8 height 14
select select "diagonal"
select select "rem"
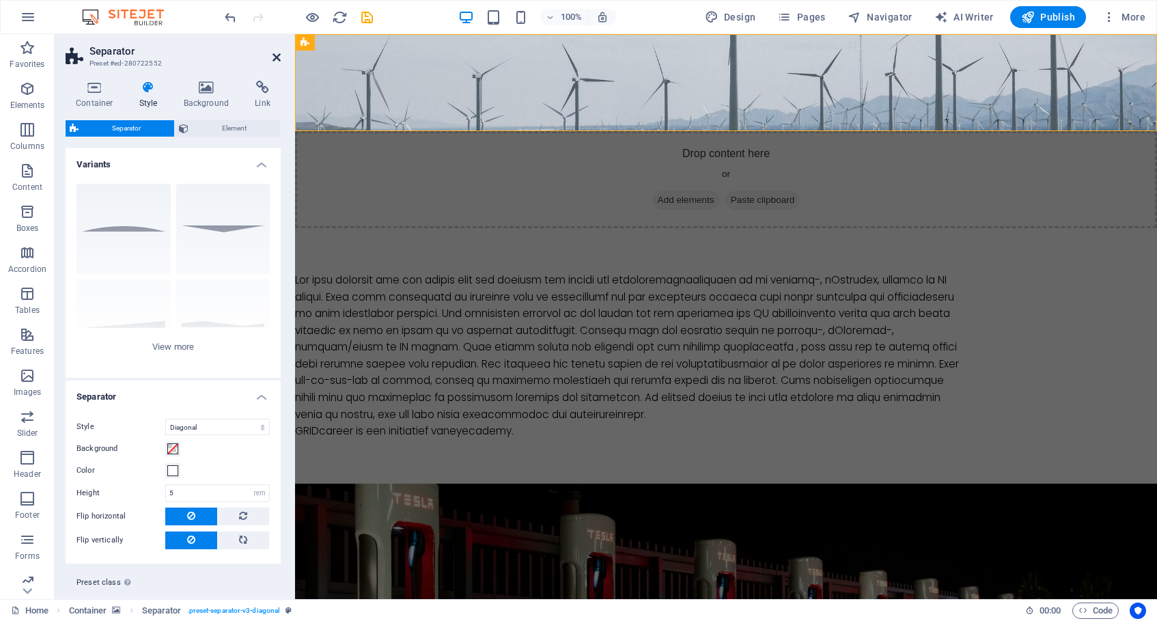
click at [276, 53] on icon at bounding box center [277, 57] width 8 height 11
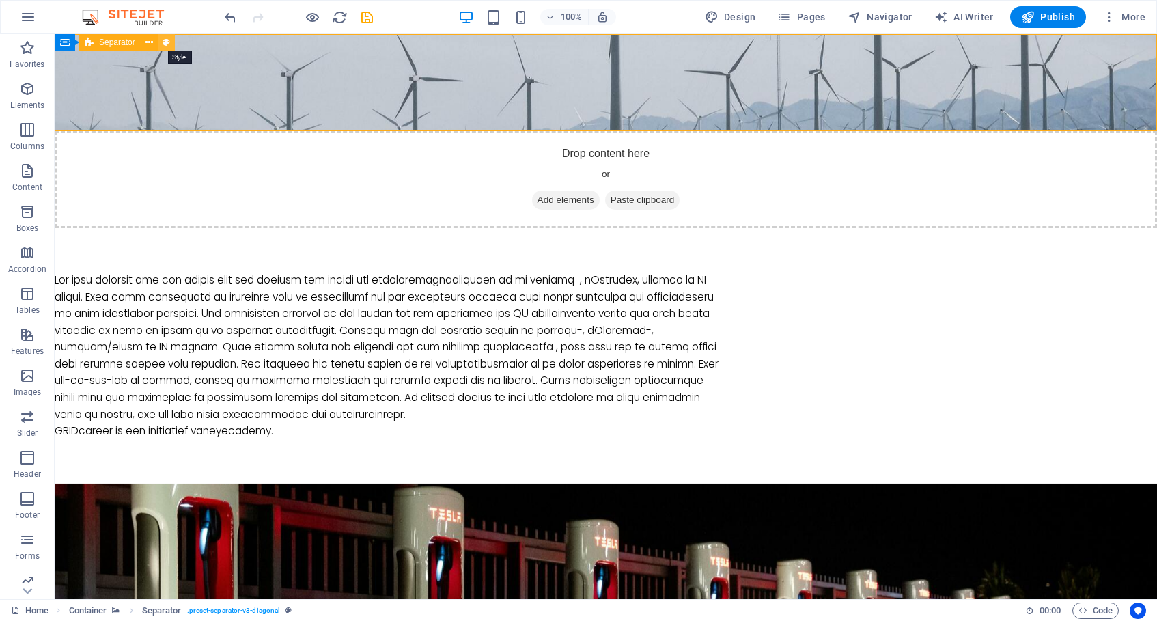
click at [167, 42] on icon at bounding box center [167, 43] width 8 height 14
select select "diagonal"
select select "rem"
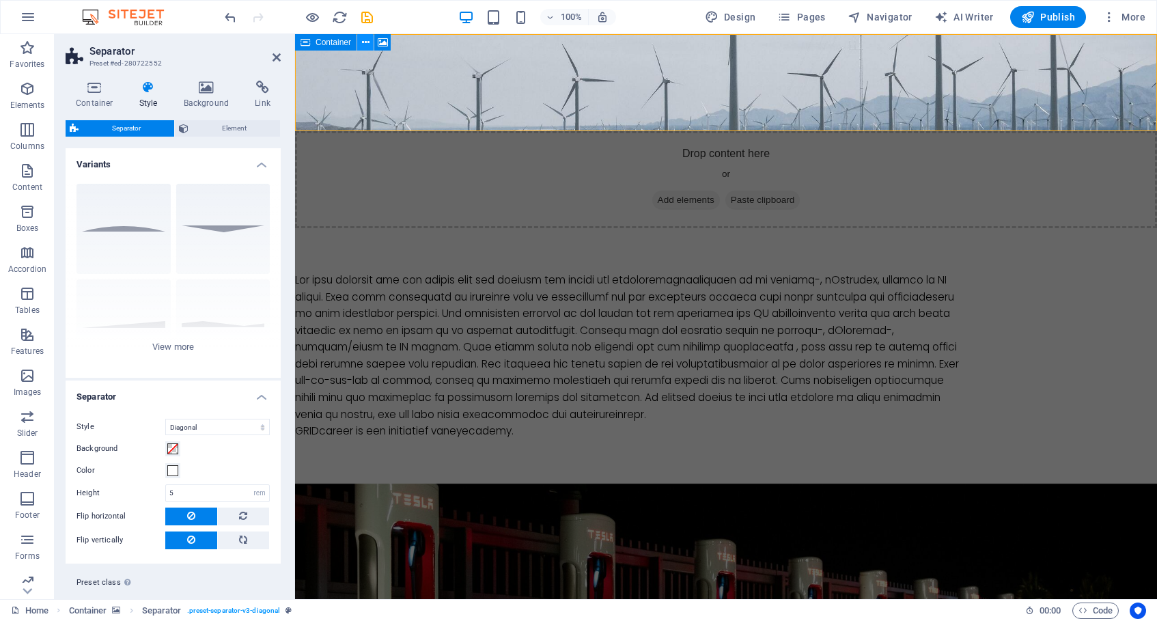
click at [367, 41] on icon at bounding box center [366, 43] width 8 height 14
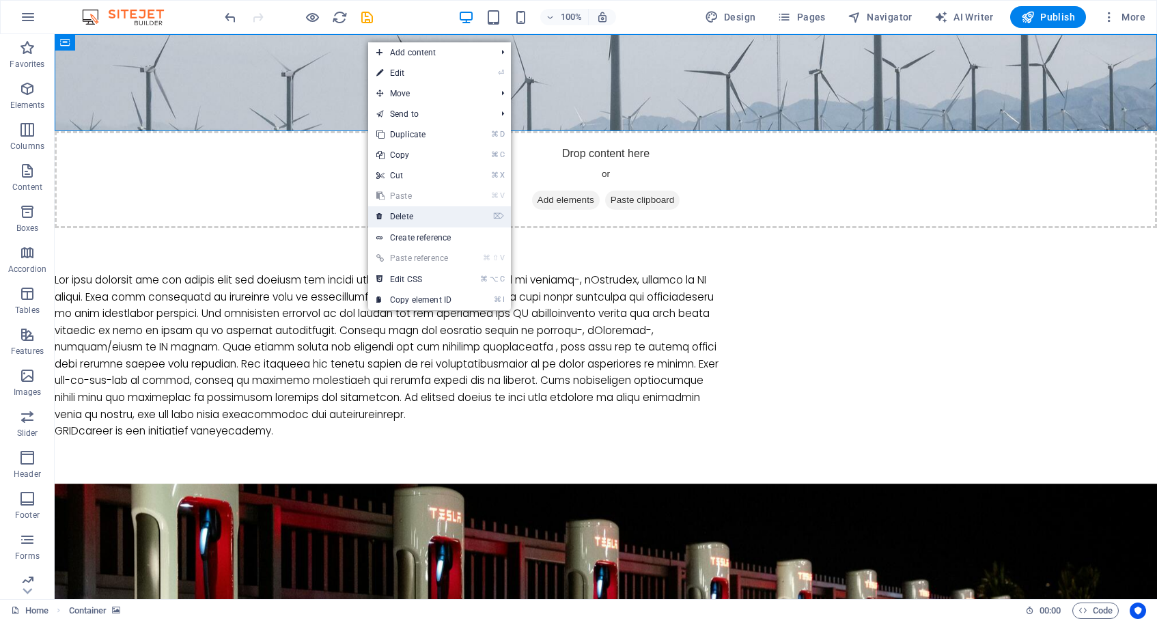
click at [444, 214] on link "⌦ Delete" at bounding box center [414, 216] width 92 height 20
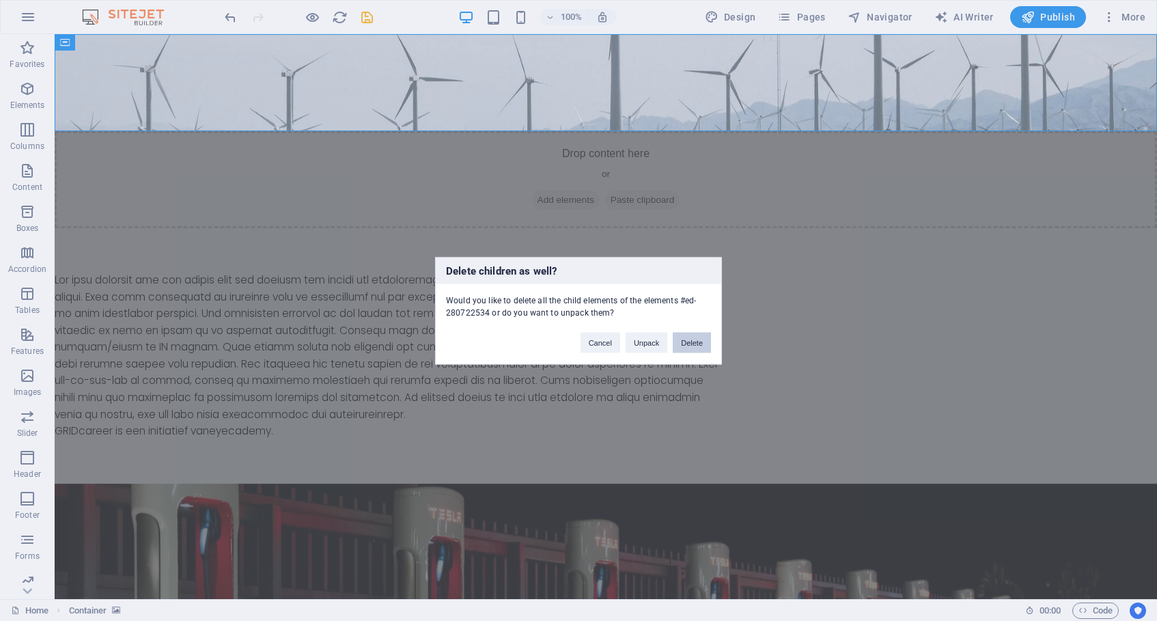
drag, startPoint x: 690, startPoint y: 344, endPoint x: 635, endPoint y: 310, distance: 64.4
click at [690, 344] on button "Delete" at bounding box center [692, 342] width 38 height 20
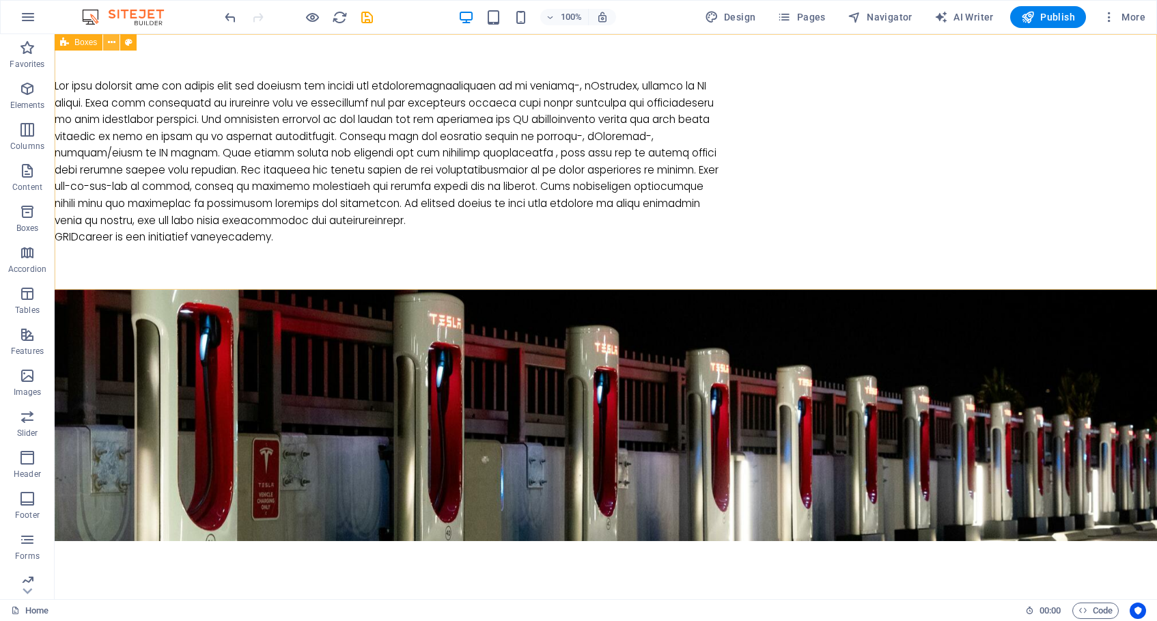
click at [112, 41] on icon at bounding box center [112, 43] width 8 height 14
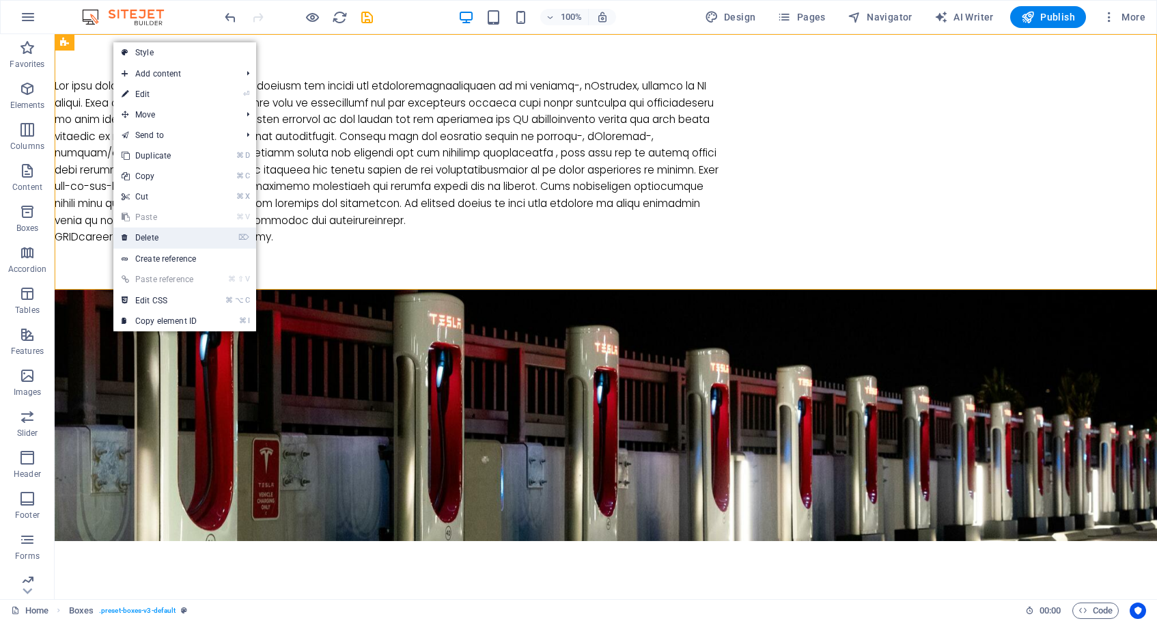
click at [165, 232] on link "⌦ Delete" at bounding box center [159, 237] width 92 height 20
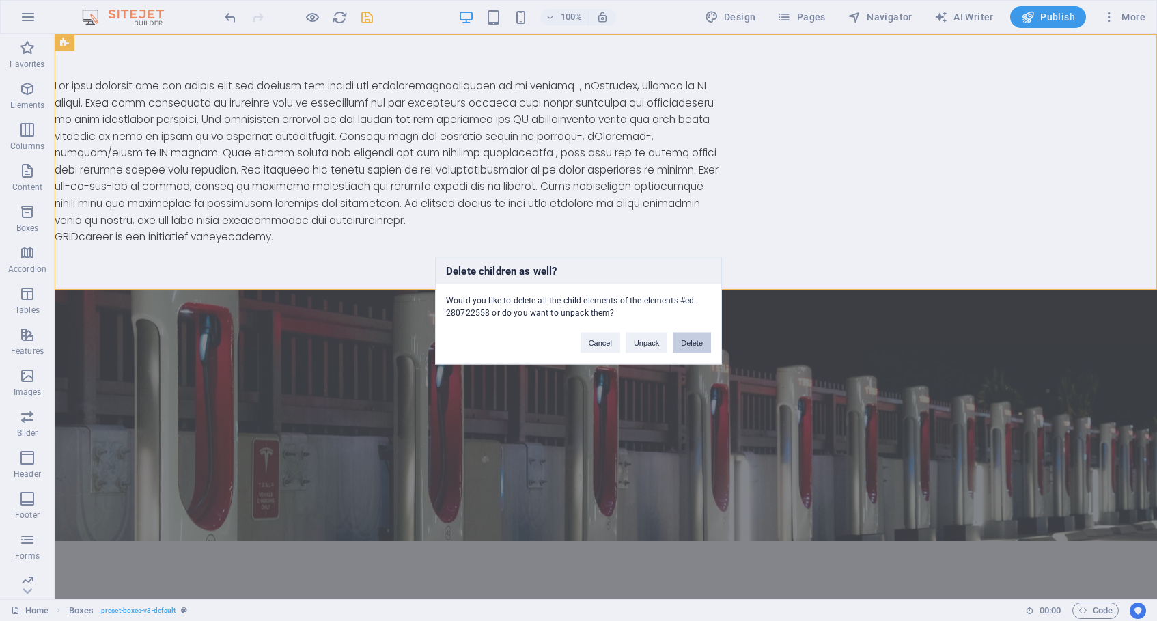
click at [689, 344] on button "Delete" at bounding box center [692, 342] width 38 height 20
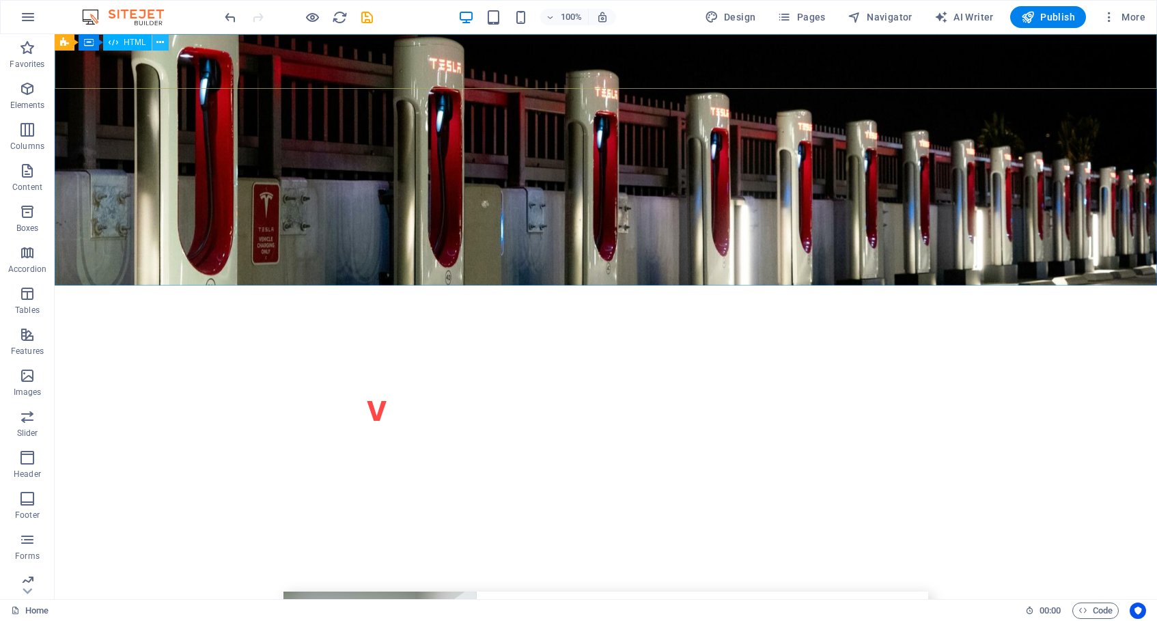
click at [156, 43] on icon at bounding box center [160, 43] width 8 height 14
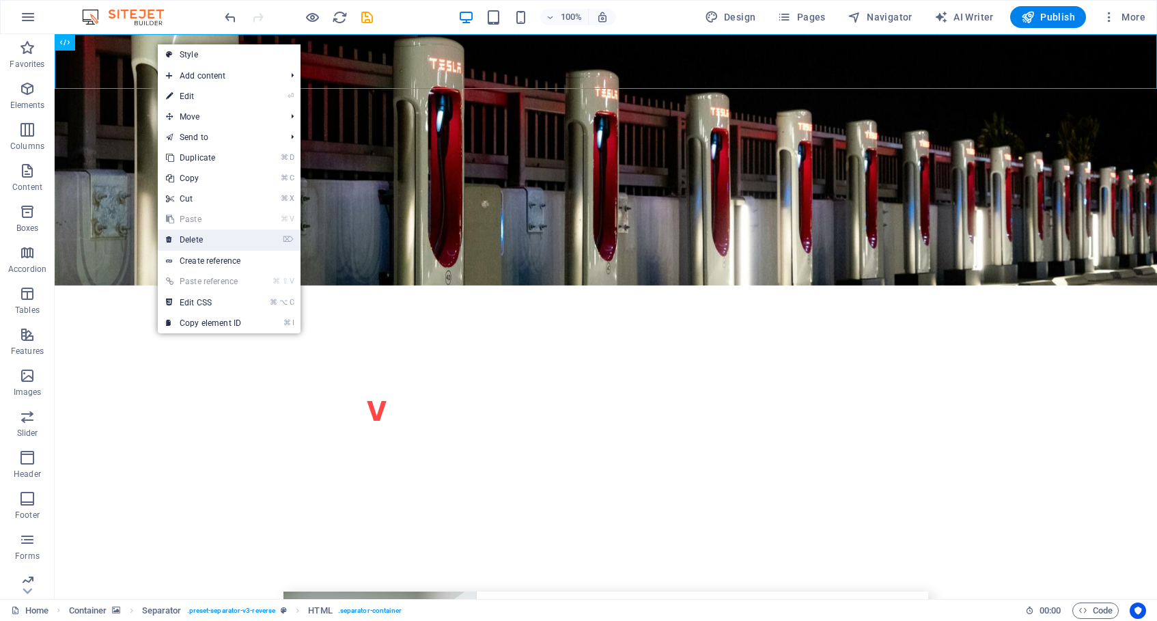
click at [210, 234] on link "⌦ Delete" at bounding box center [204, 240] width 92 height 20
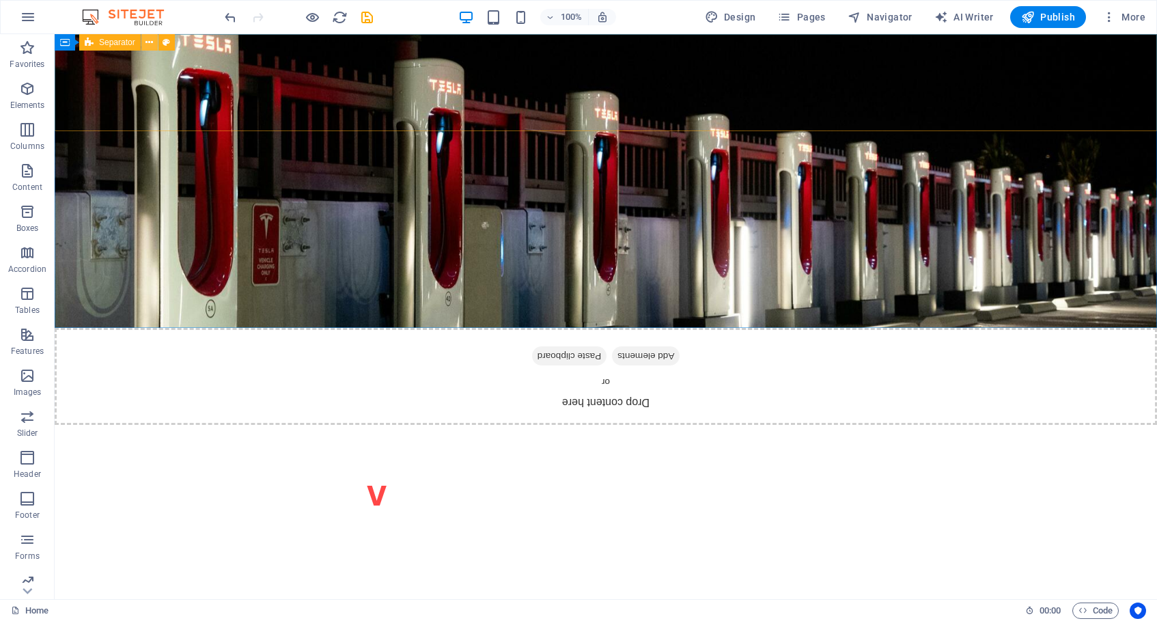
click at [148, 43] on icon at bounding box center [149, 43] width 8 height 14
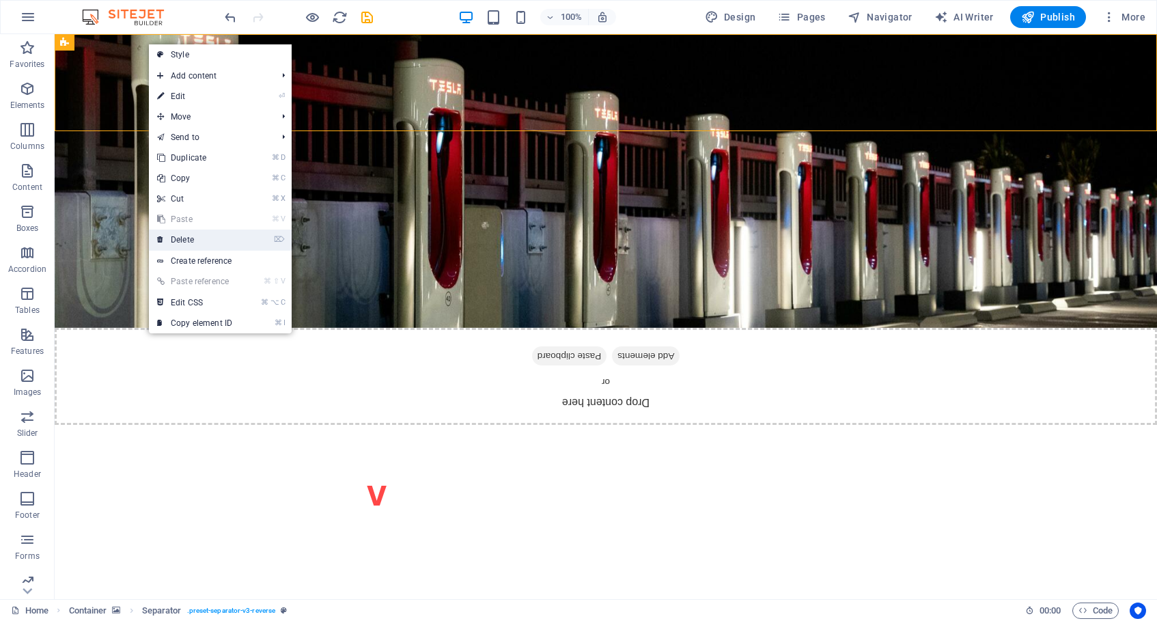
click at [218, 240] on link "⌦ Delete" at bounding box center [195, 240] width 92 height 20
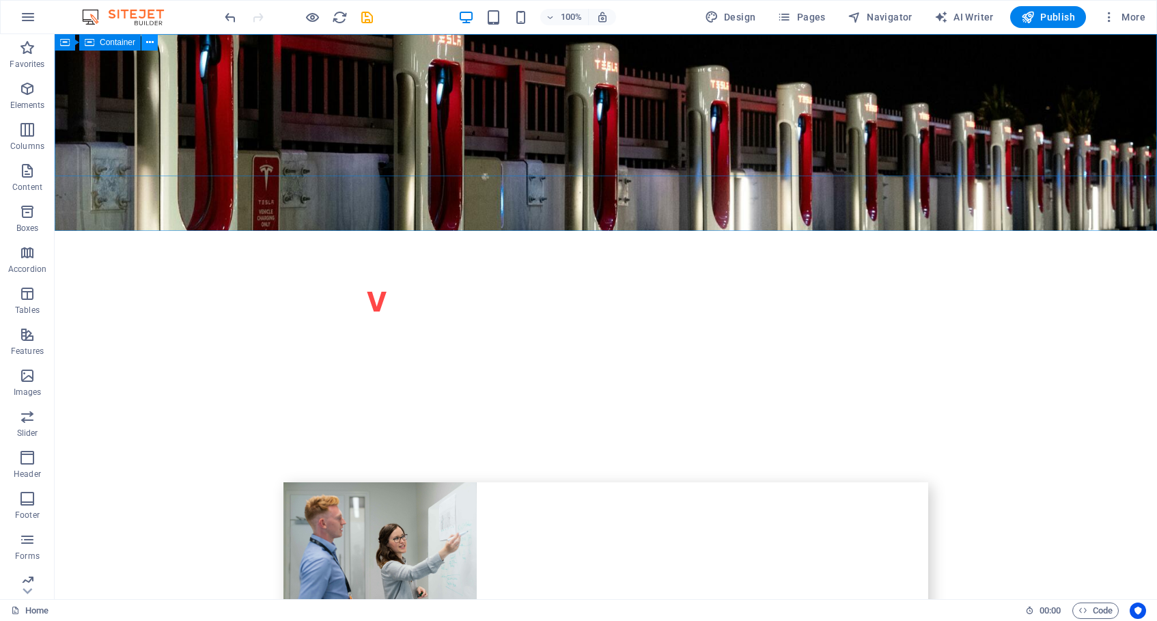
click at [148, 44] on icon at bounding box center [150, 43] width 8 height 14
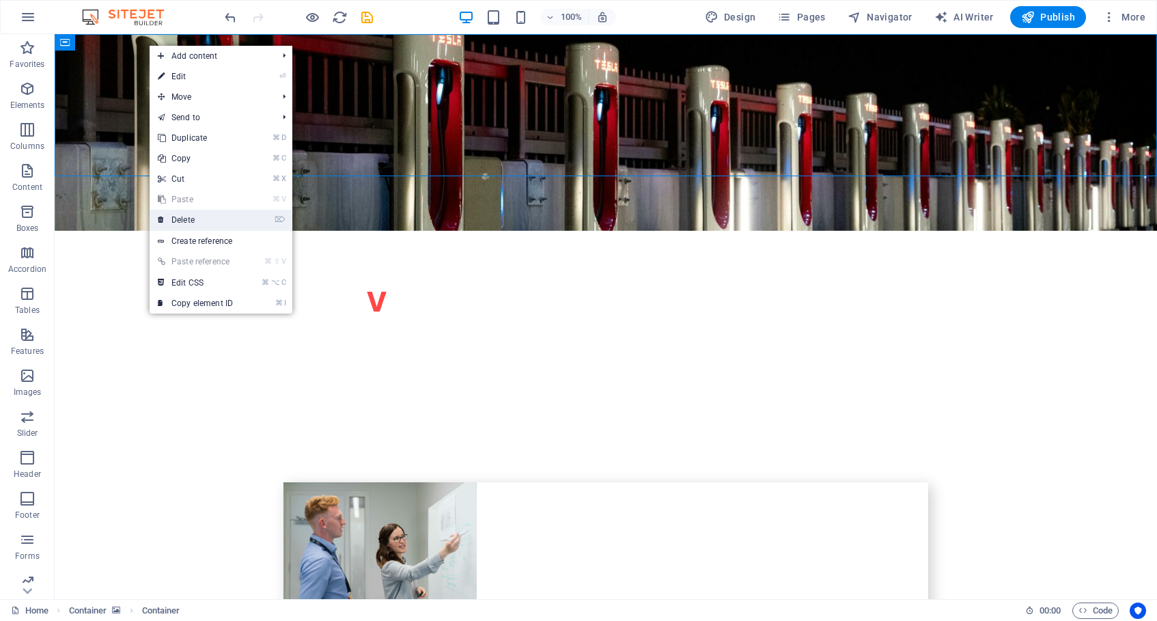
click at [195, 217] on link "⌦ Delete" at bounding box center [196, 220] width 92 height 20
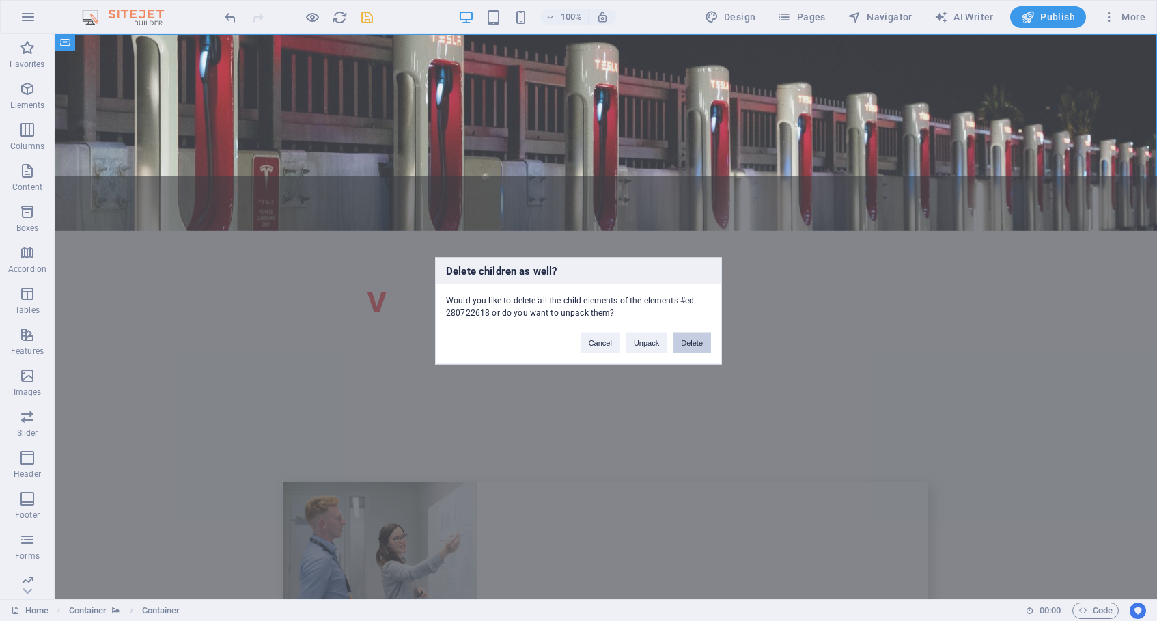
click at [701, 344] on button "Delete" at bounding box center [692, 342] width 38 height 20
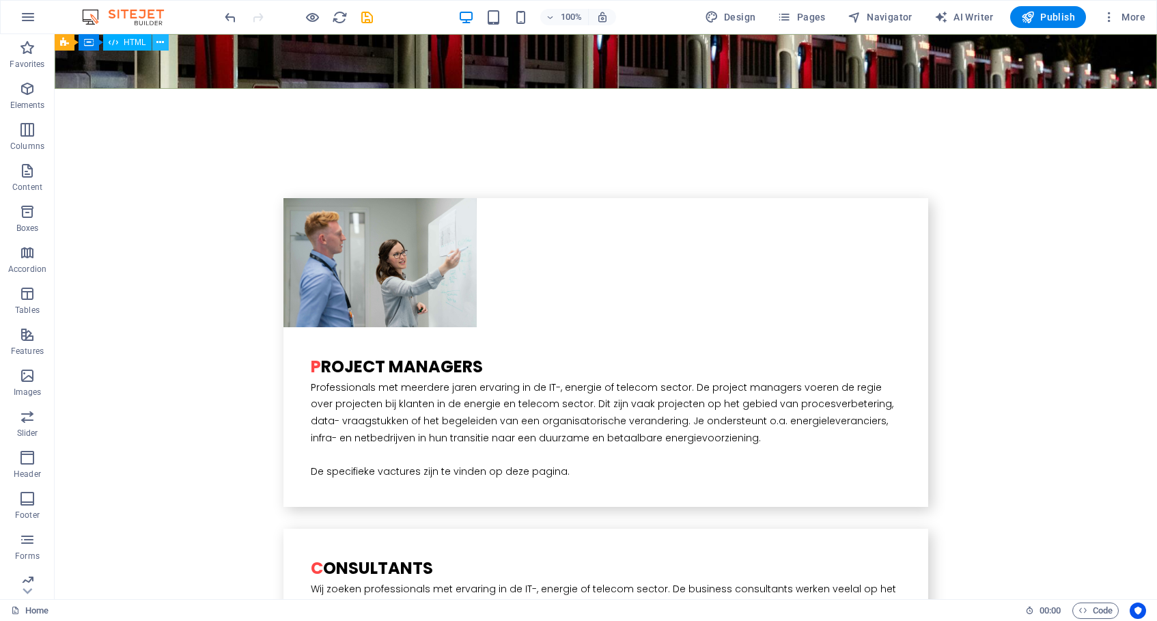
click at [156, 42] on icon at bounding box center [160, 43] width 8 height 14
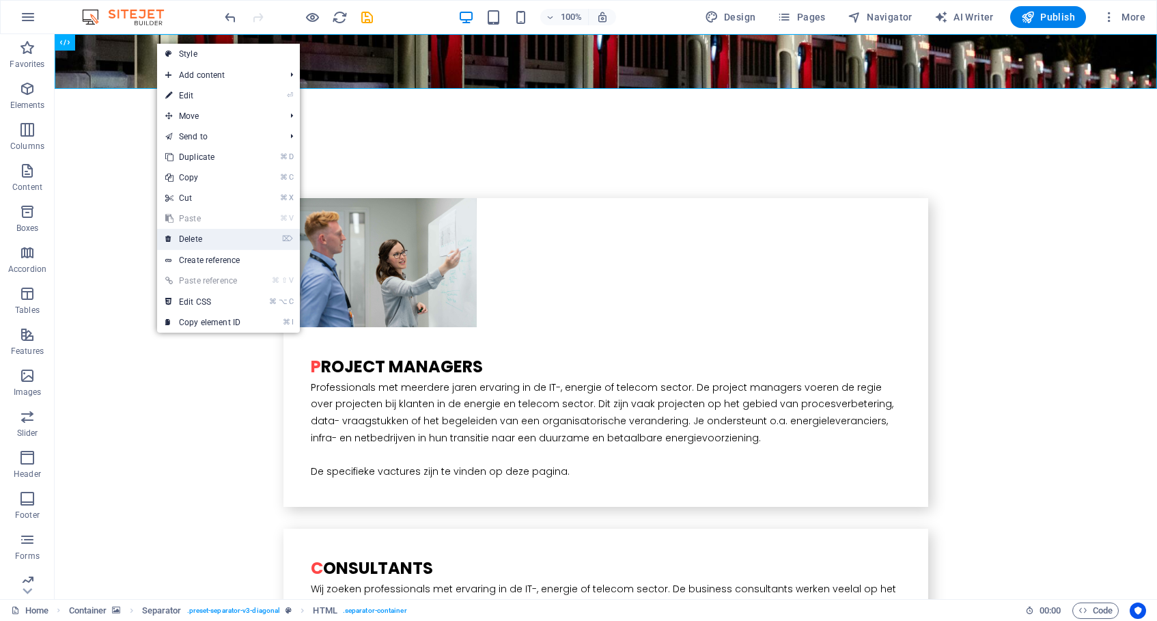
click at [223, 236] on link "⌦ Delete" at bounding box center [203, 239] width 92 height 20
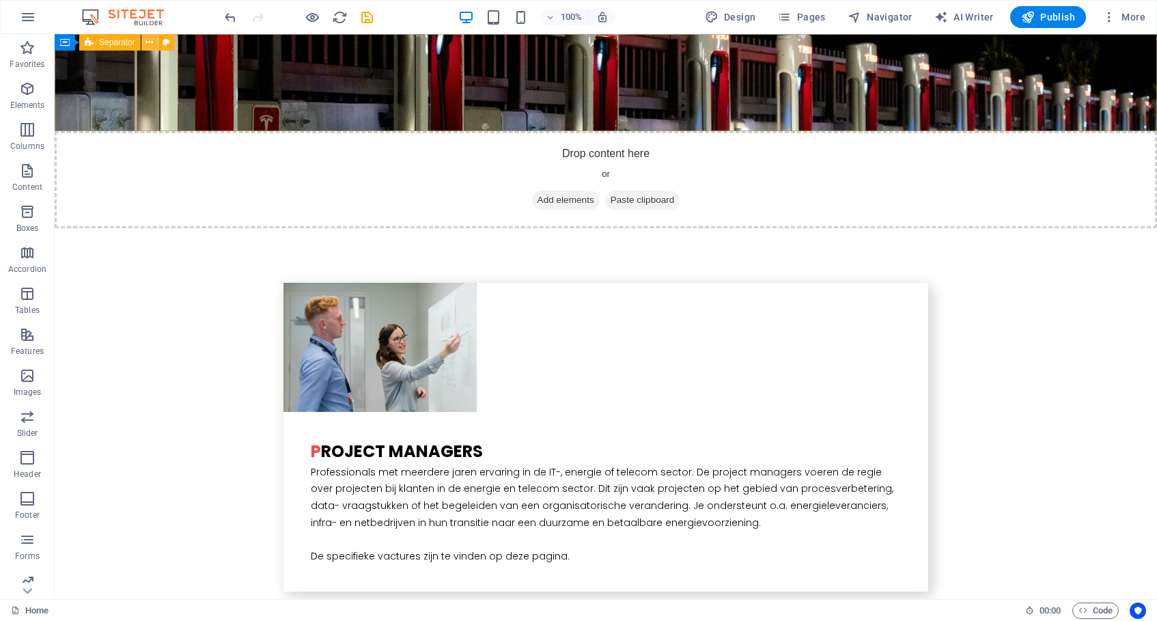
click at [152, 44] on icon at bounding box center [149, 43] width 8 height 14
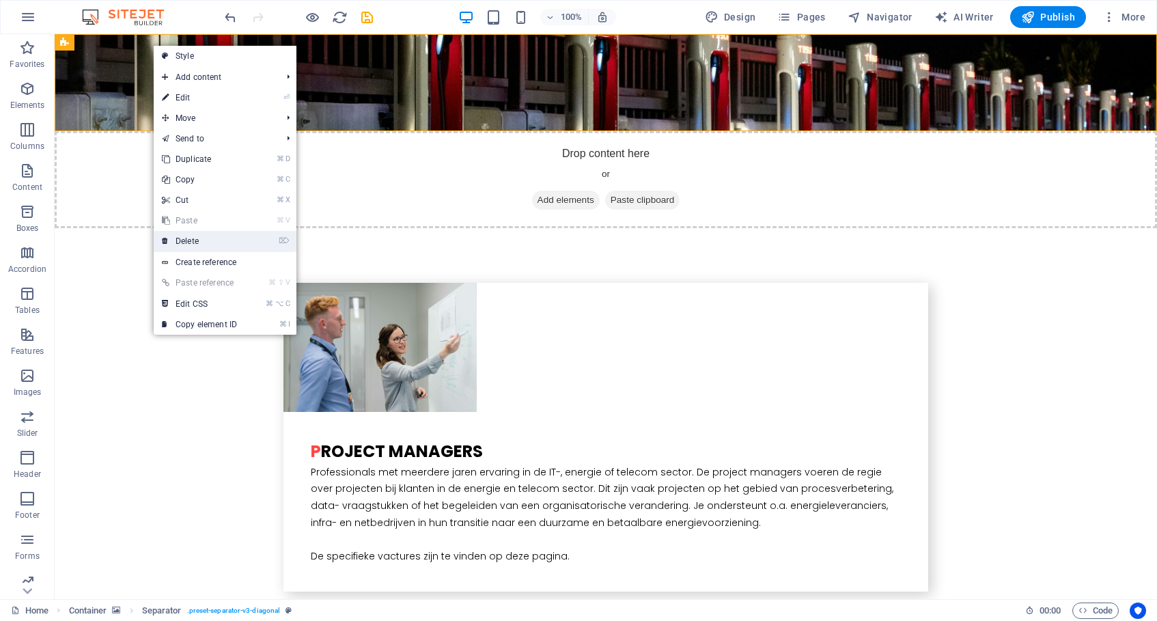
click at [222, 242] on link "⌦ Delete" at bounding box center [200, 241] width 92 height 20
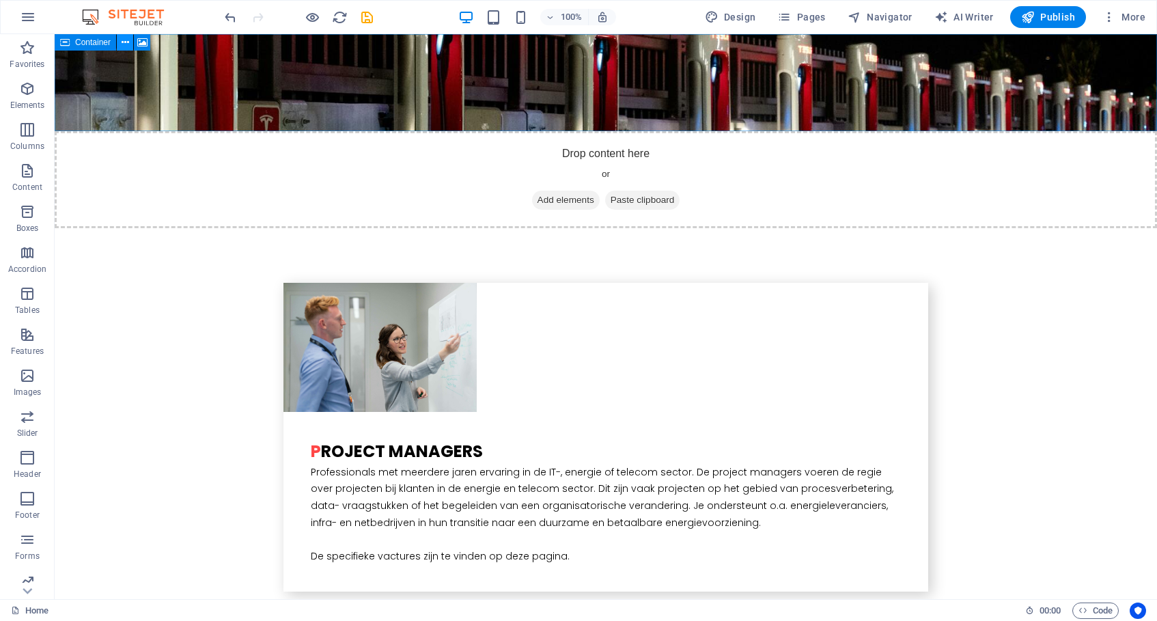
click at [128, 40] on icon at bounding box center [126, 43] width 8 height 14
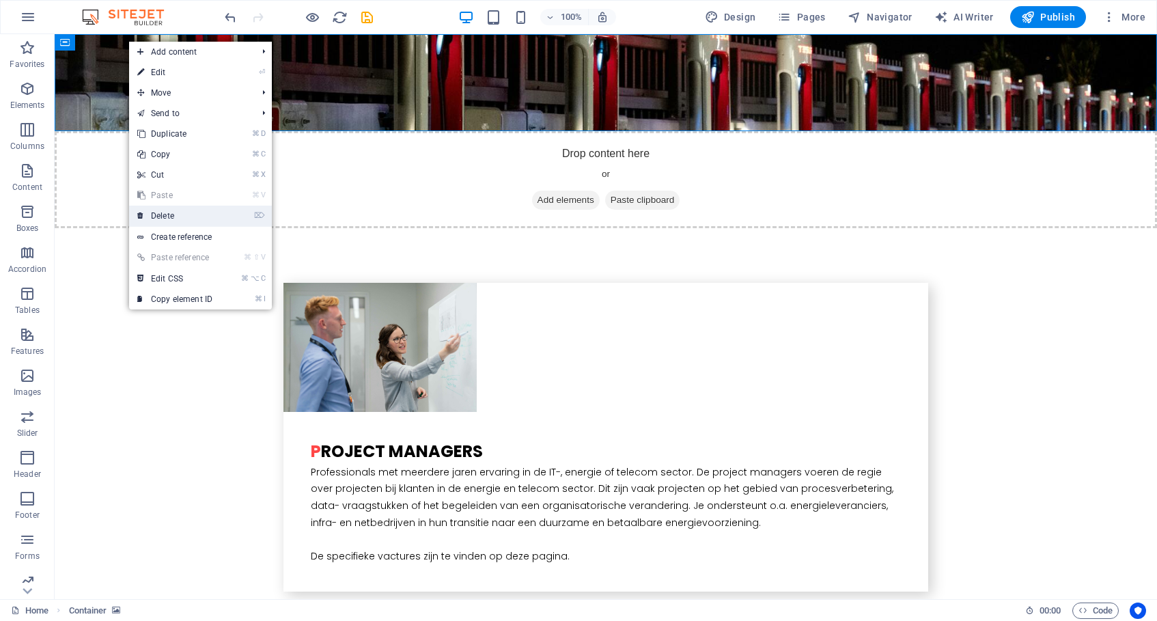
click at [177, 210] on link "⌦ Delete" at bounding box center [175, 216] width 92 height 20
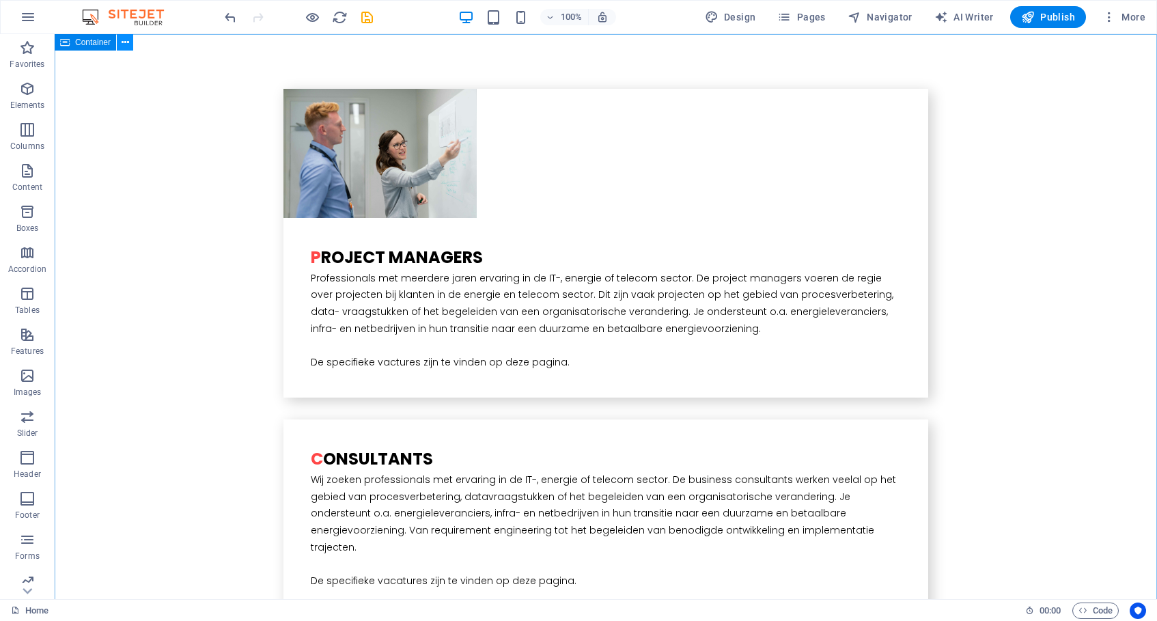
click at [122, 42] on icon at bounding box center [126, 43] width 8 height 14
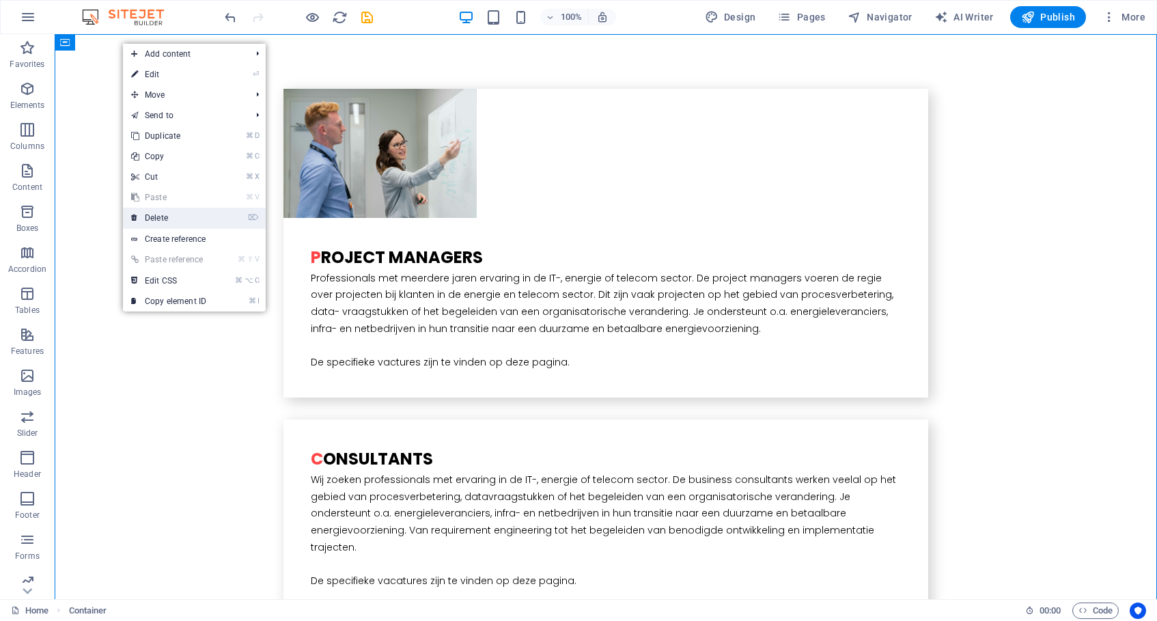
click at [178, 220] on link "⌦ Delete" at bounding box center [169, 218] width 92 height 20
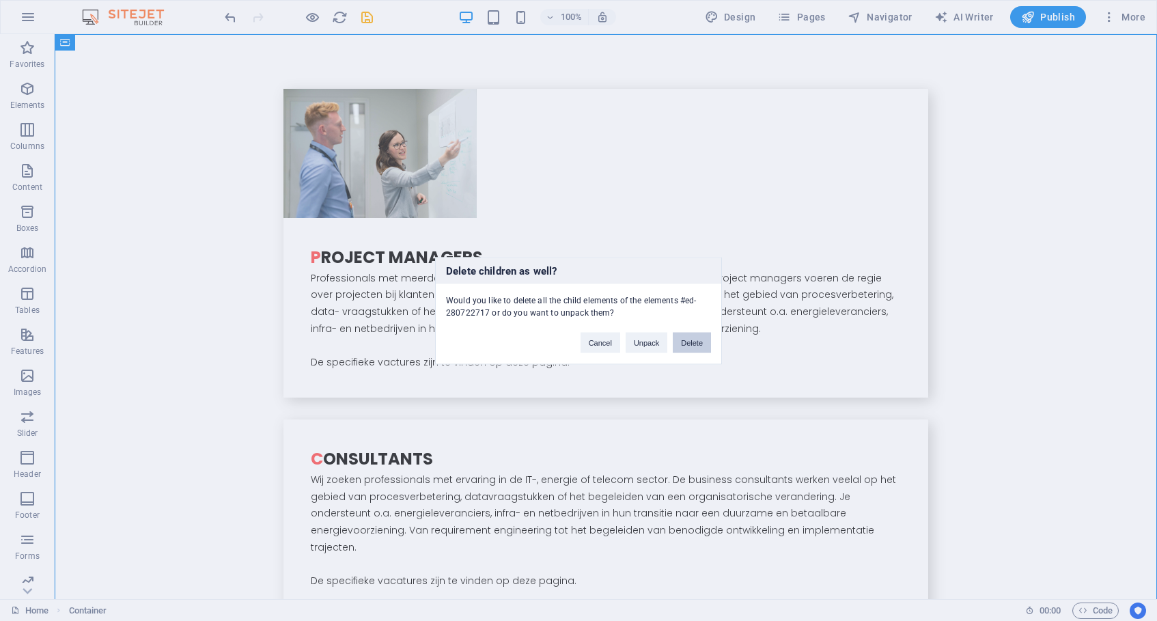
click at [689, 342] on button "Delete" at bounding box center [692, 342] width 38 height 20
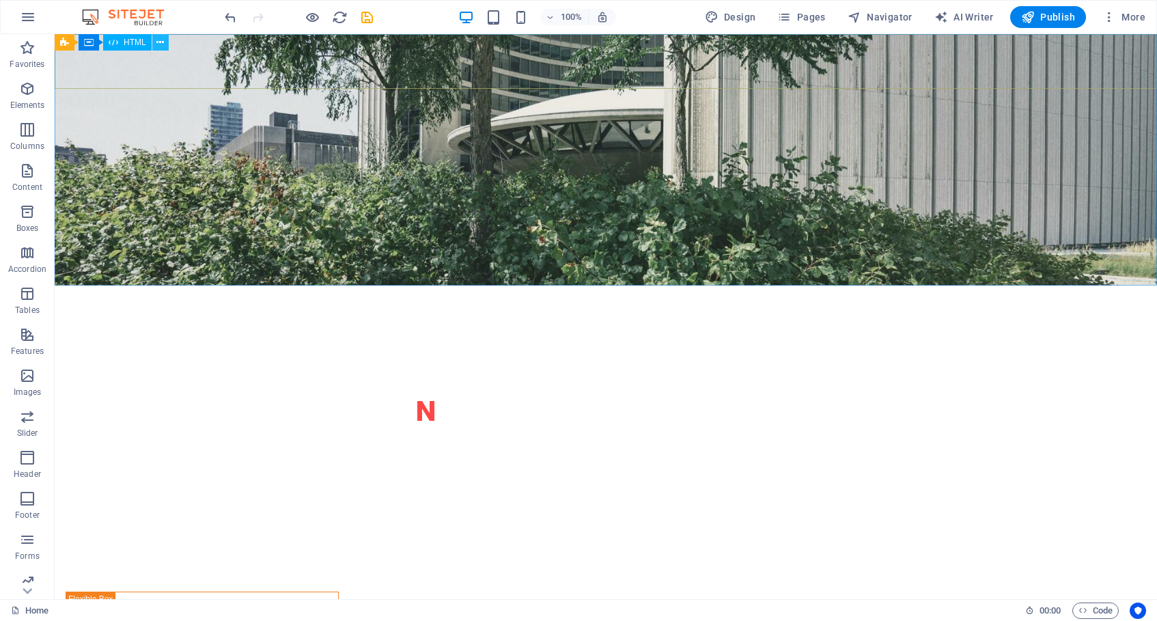
click at [161, 41] on icon at bounding box center [160, 43] width 8 height 14
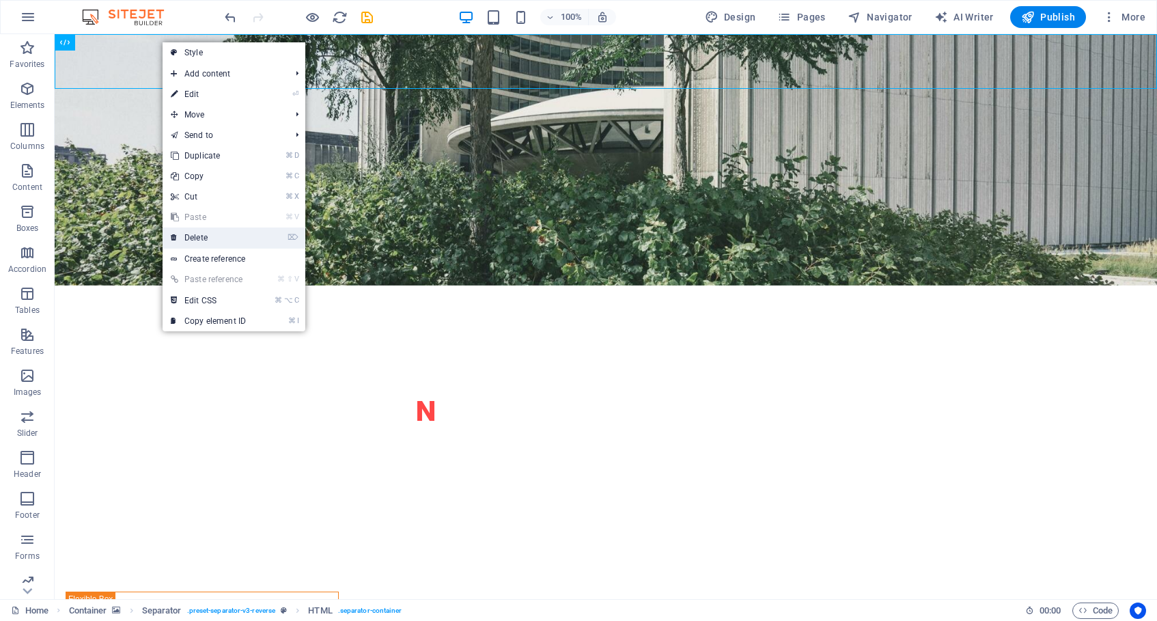
click at [212, 237] on link "⌦ Delete" at bounding box center [209, 237] width 92 height 20
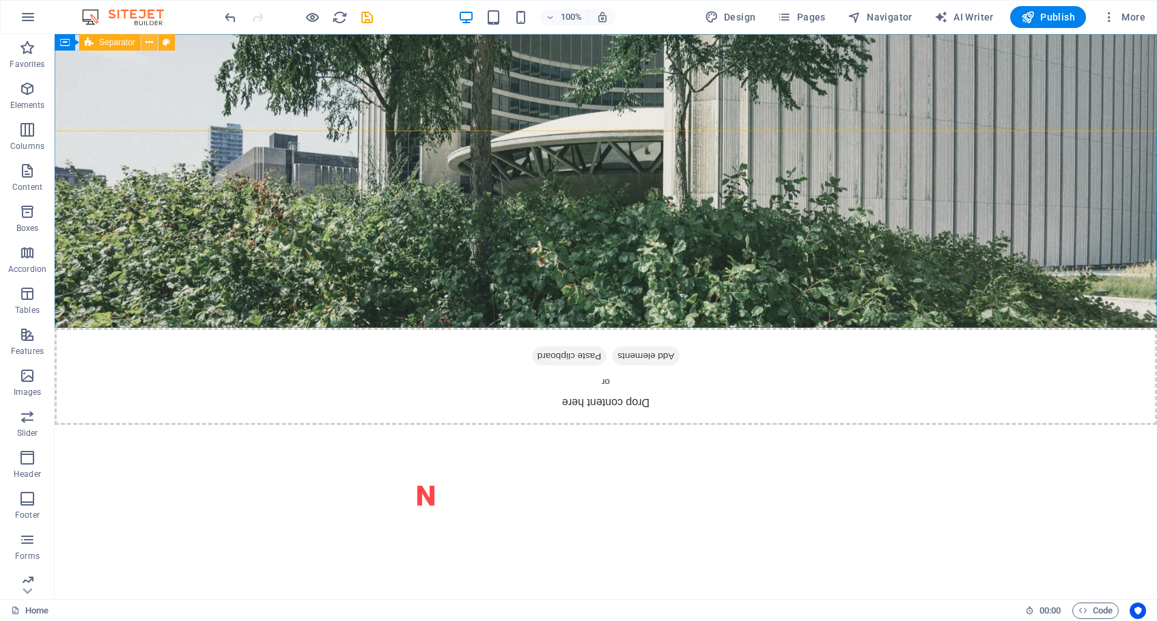
click at [154, 44] on button at bounding box center [149, 42] width 16 height 16
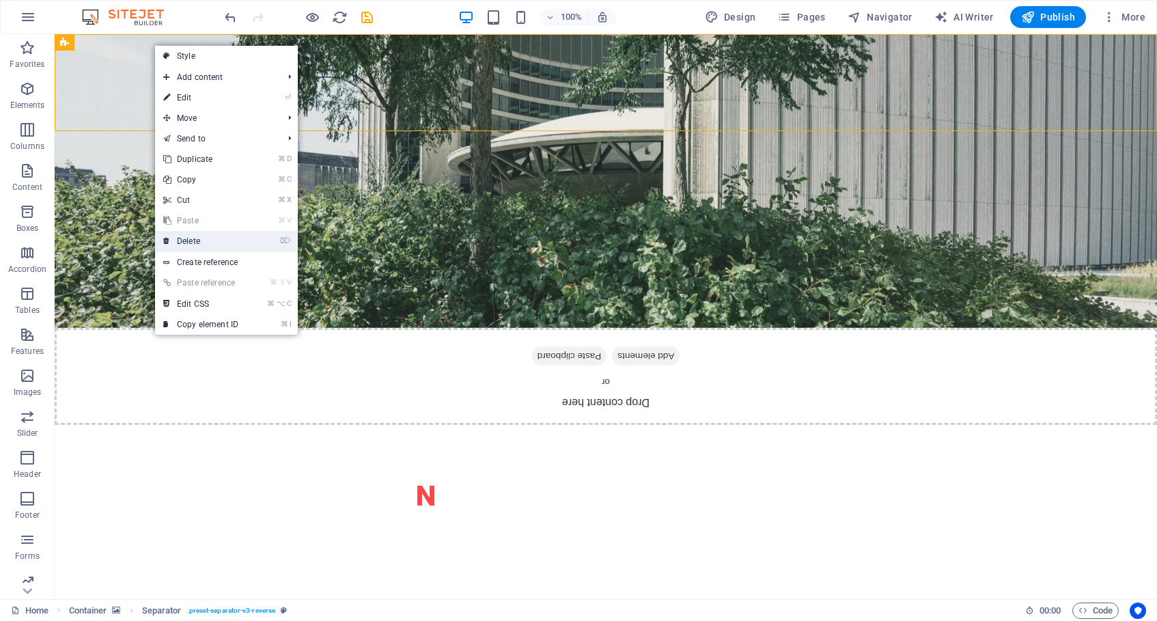
click at [211, 238] on link "⌦ Delete" at bounding box center [201, 241] width 92 height 20
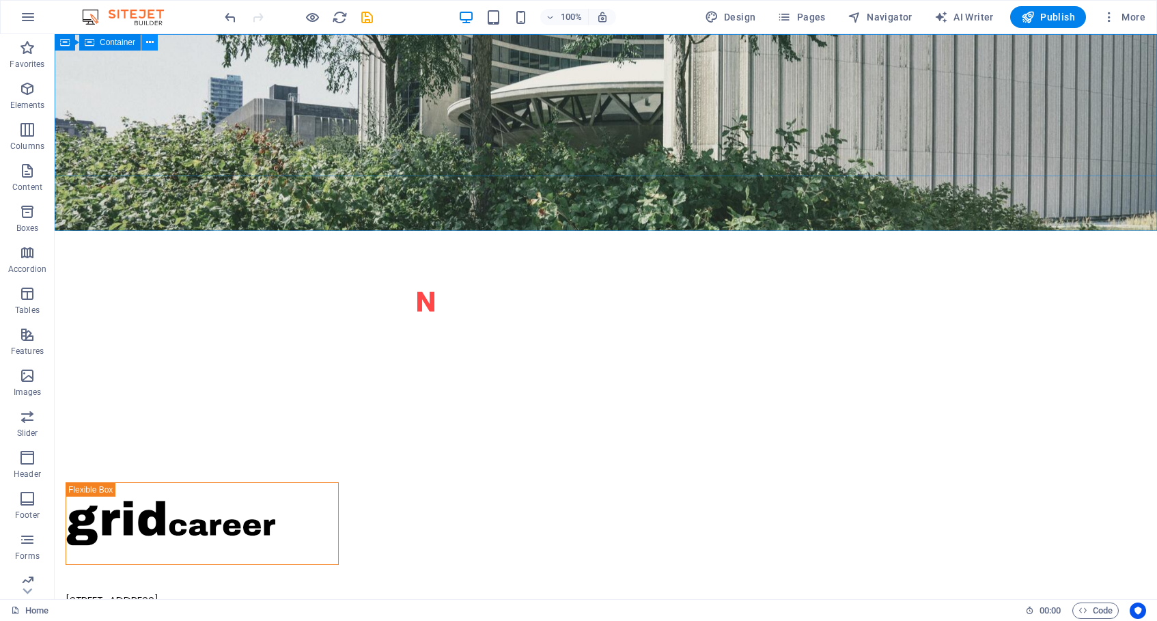
click at [146, 42] on icon at bounding box center [150, 43] width 8 height 14
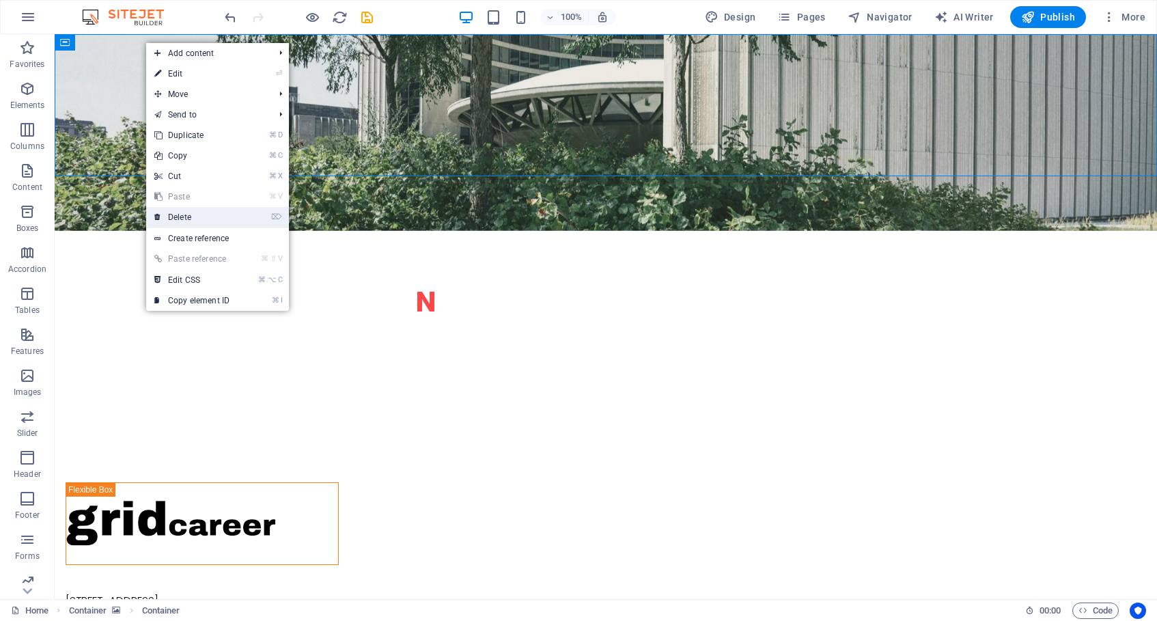
click at [190, 214] on link "⌦ Delete" at bounding box center [192, 217] width 92 height 20
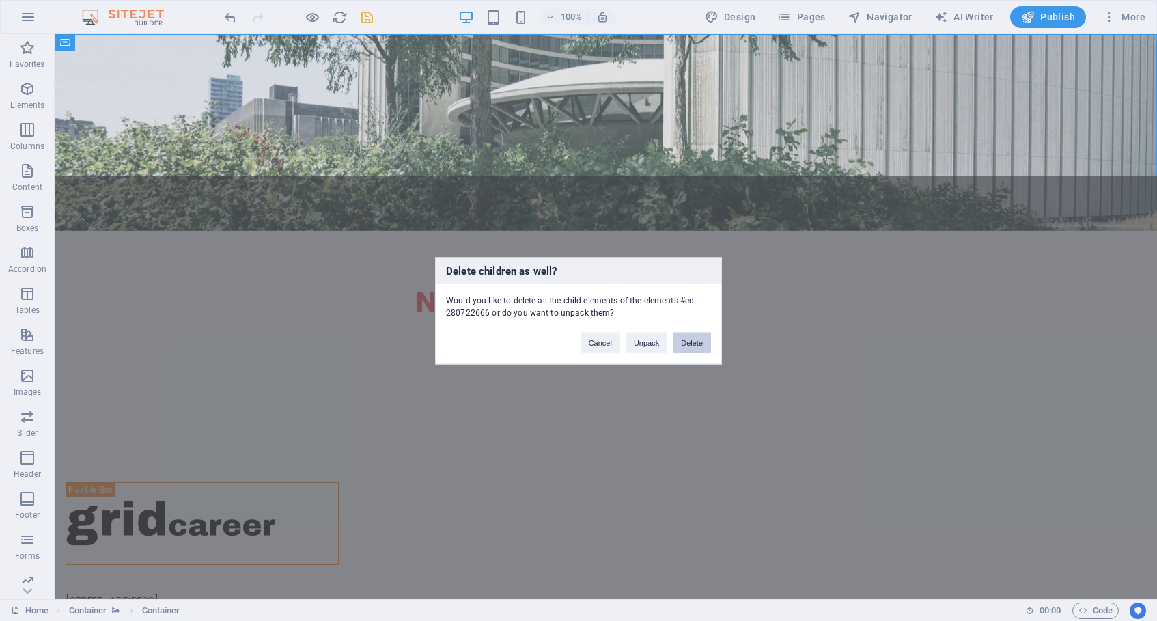
click at [695, 342] on button "Delete" at bounding box center [692, 342] width 38 height 20
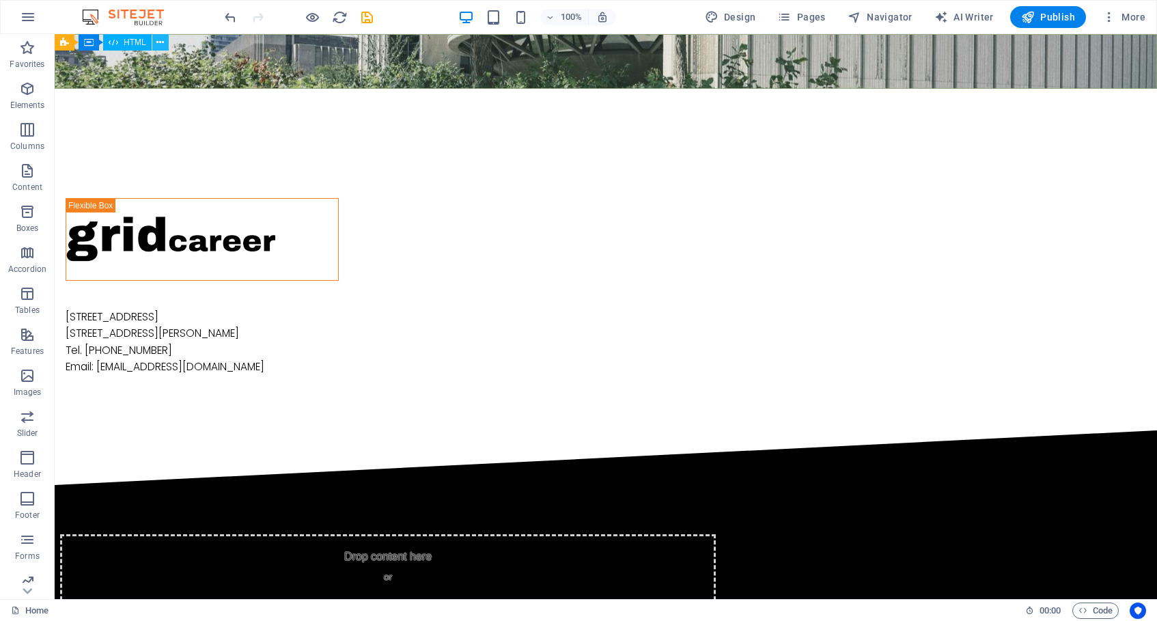
click at [156, 43] on icon at bounding box center [160, 43] width 8 height 14
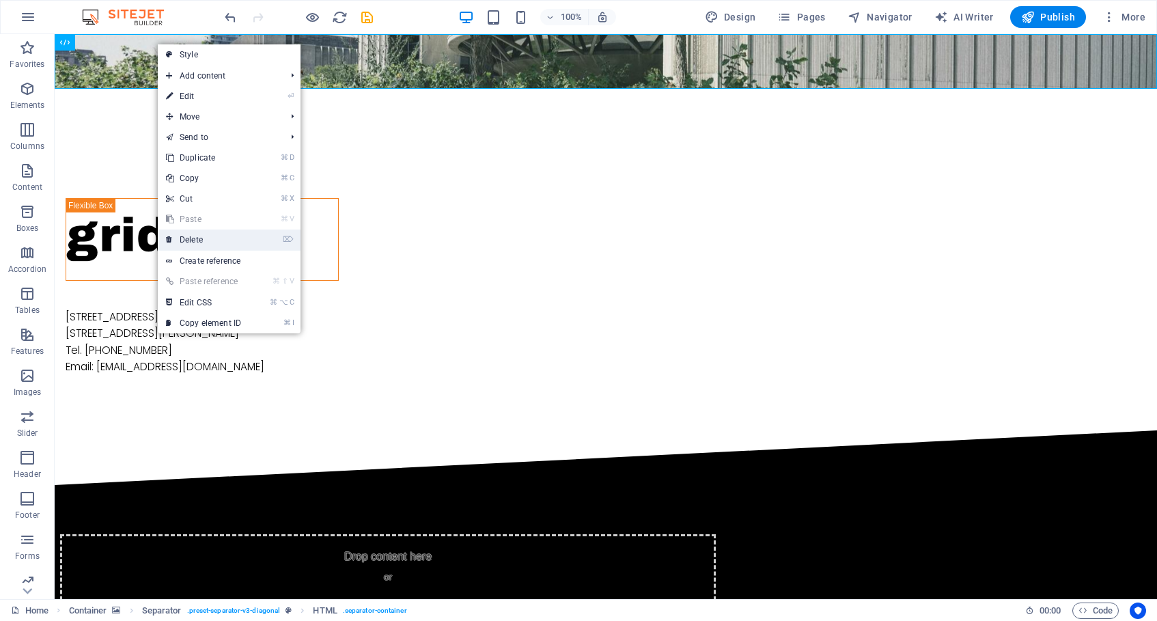
click at [210, 238] on link "⌦ Delete" at bounding box center [204, 240] width 92 height 20
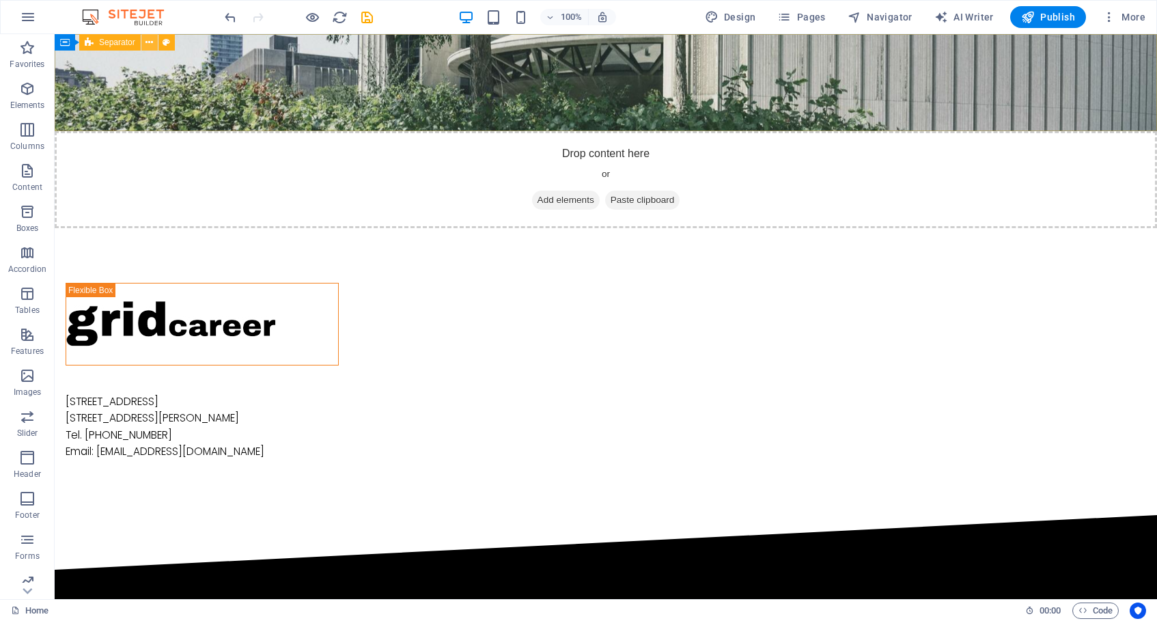
click at [149, 41] on icon at bounding box center [149, 43] width 8 height 14
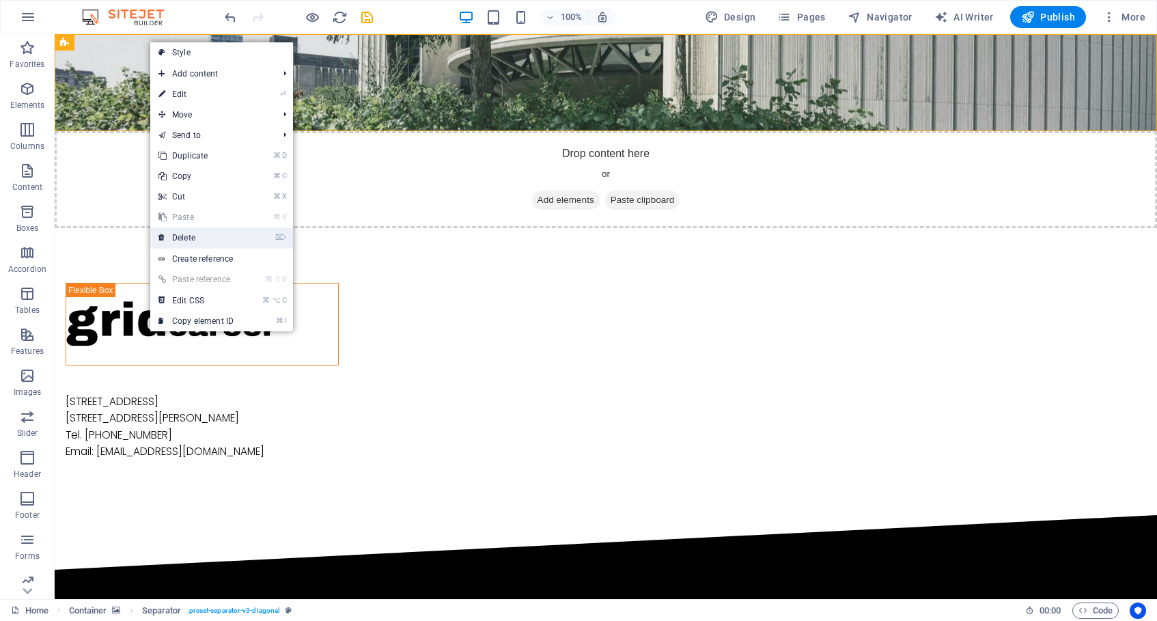
drag, startPoint x: 195, startPoint y: 234, endPoint x: 146, endPoint y: 197, distance: 61.9
click at [195, 234] on link "⌦ Delete" at bounding box center [196, 237] width 92 height 20
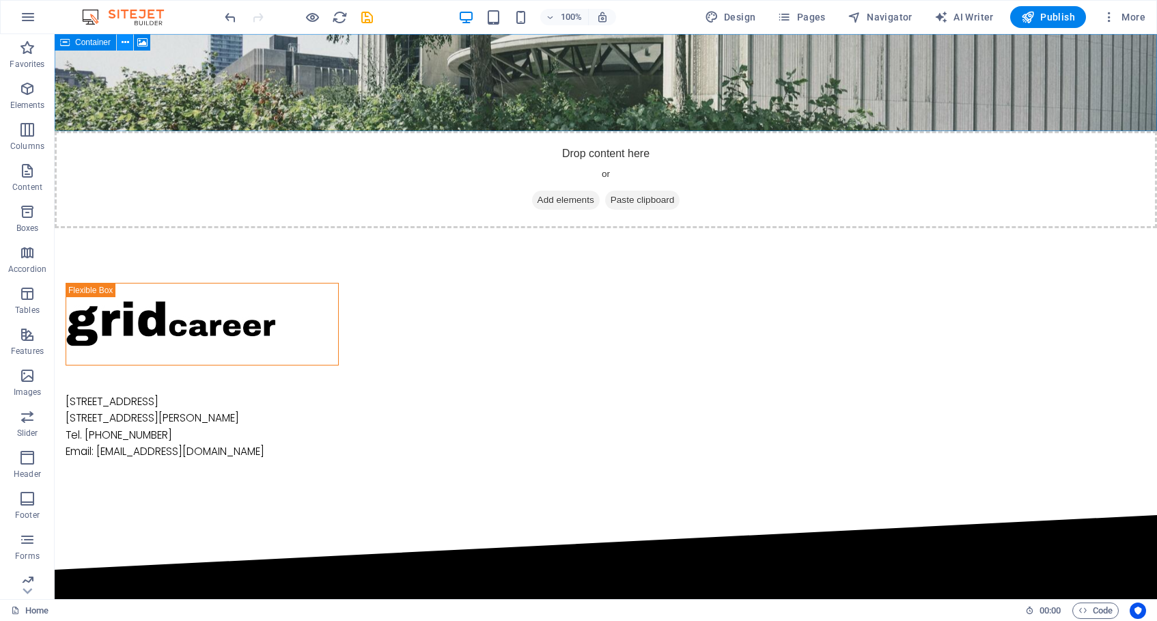
click at [126, 44] on icon at bounding box center [126, 43] width 8 height 14
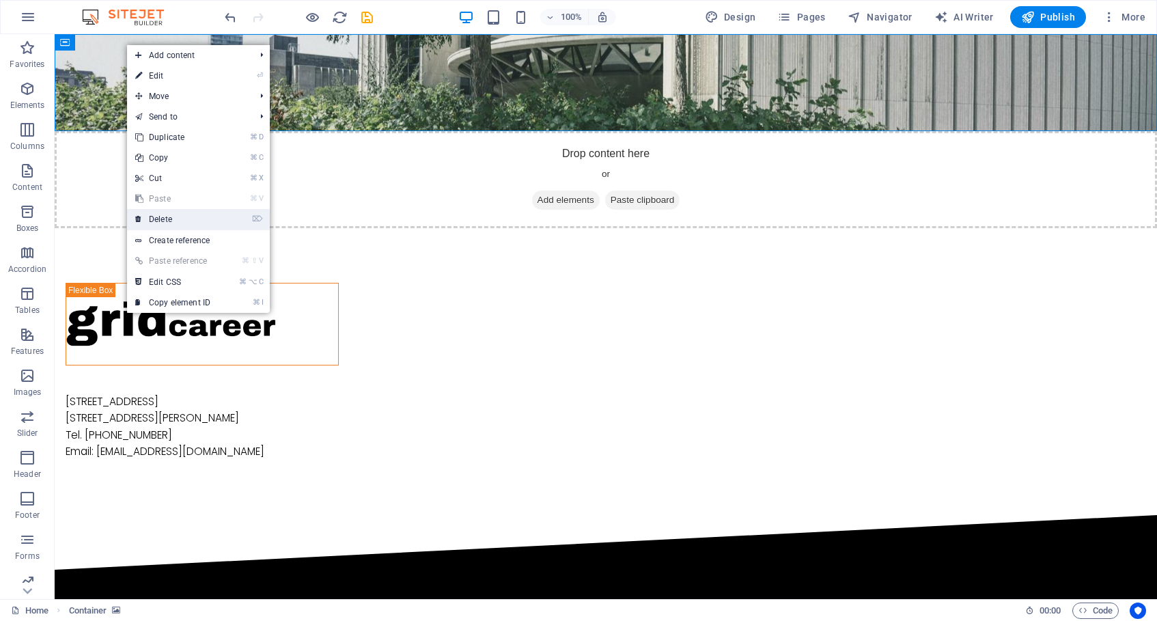
click at [160, 217] on link "⌦ Delete" at bounding box center [173, 219] width 92 height 20
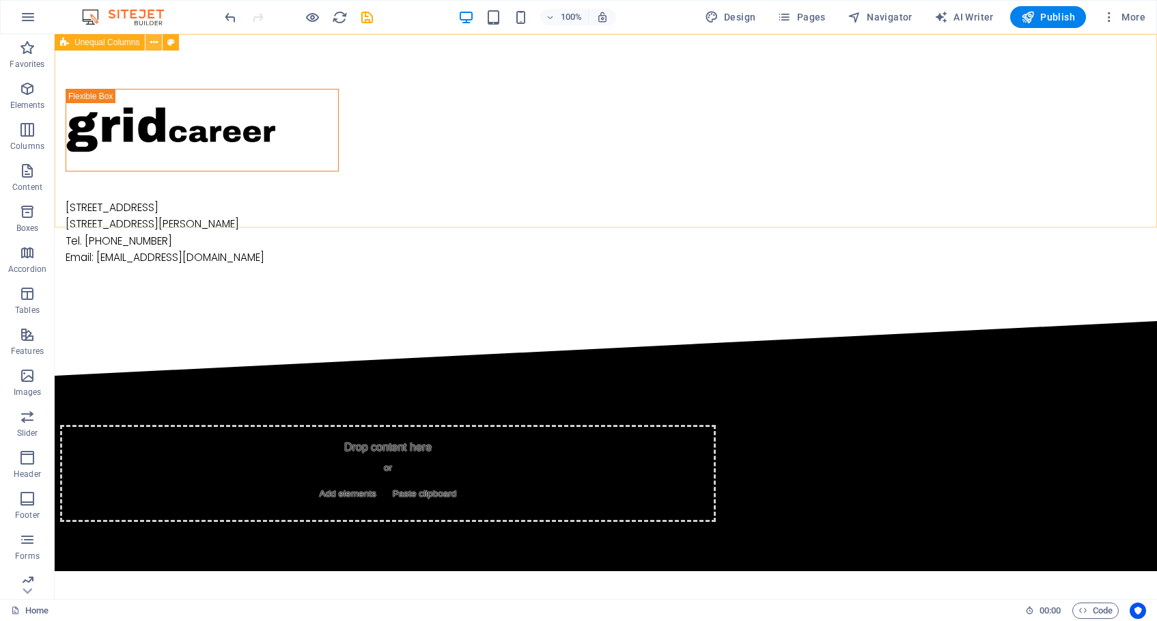
click at [152, 42] on icon at bounding box center [154, 43] width 8 height 14
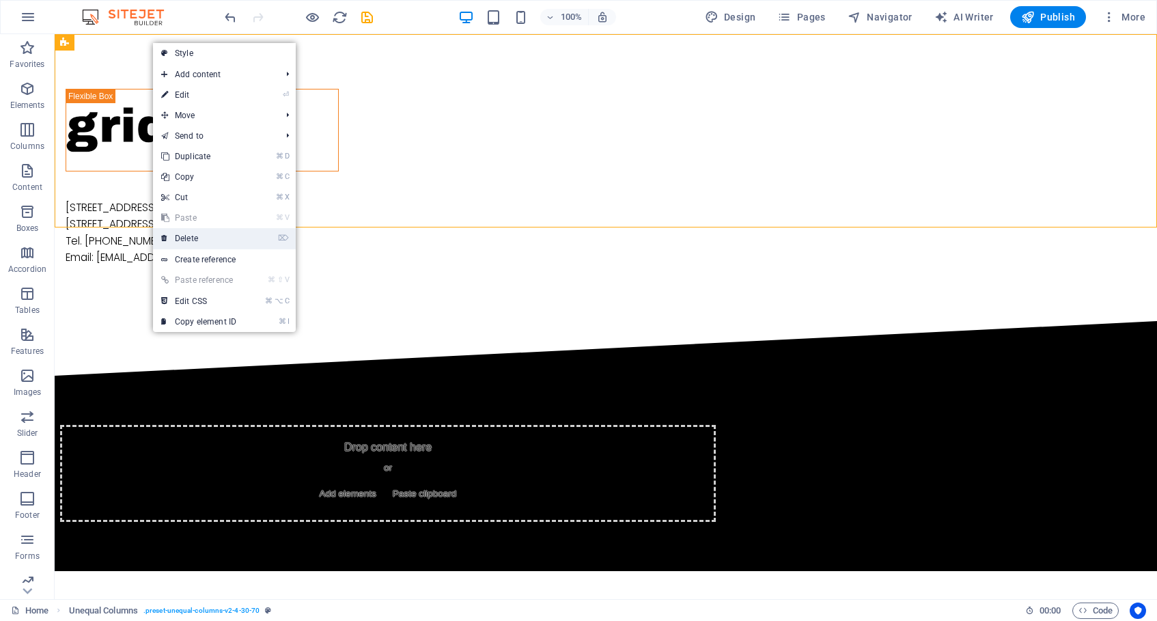
click at [210, 242] on link "⌦ Delete" at bounding box center [199, 238] width 92 height 20
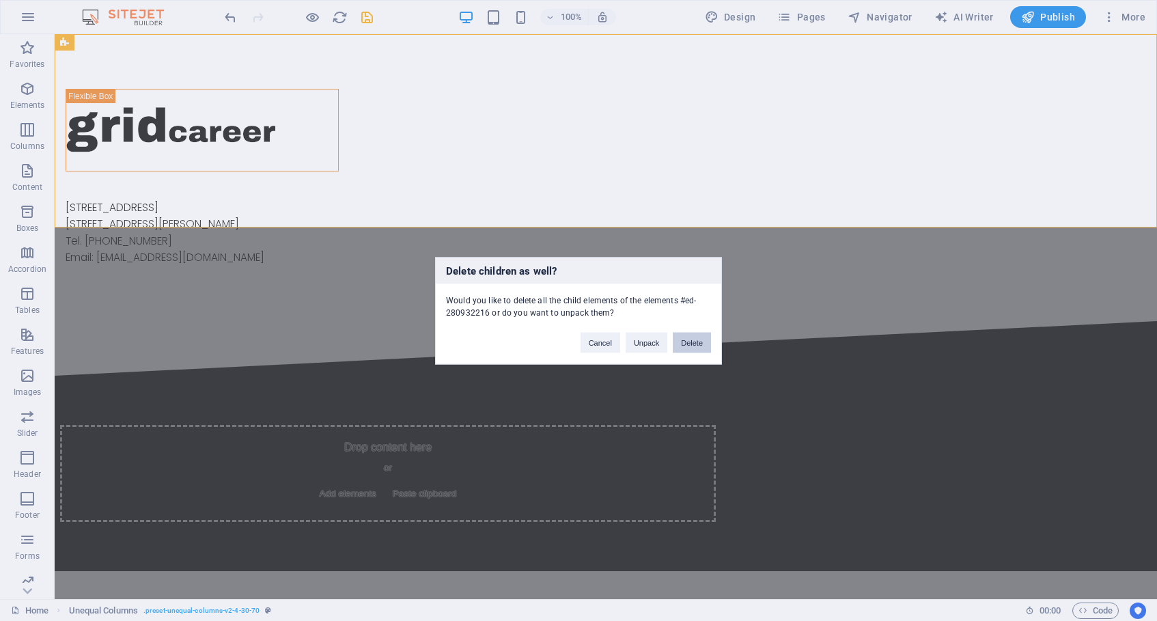
click at [693, 344] on button "Delete" at bounding box center [692, 342] width 38 height 20
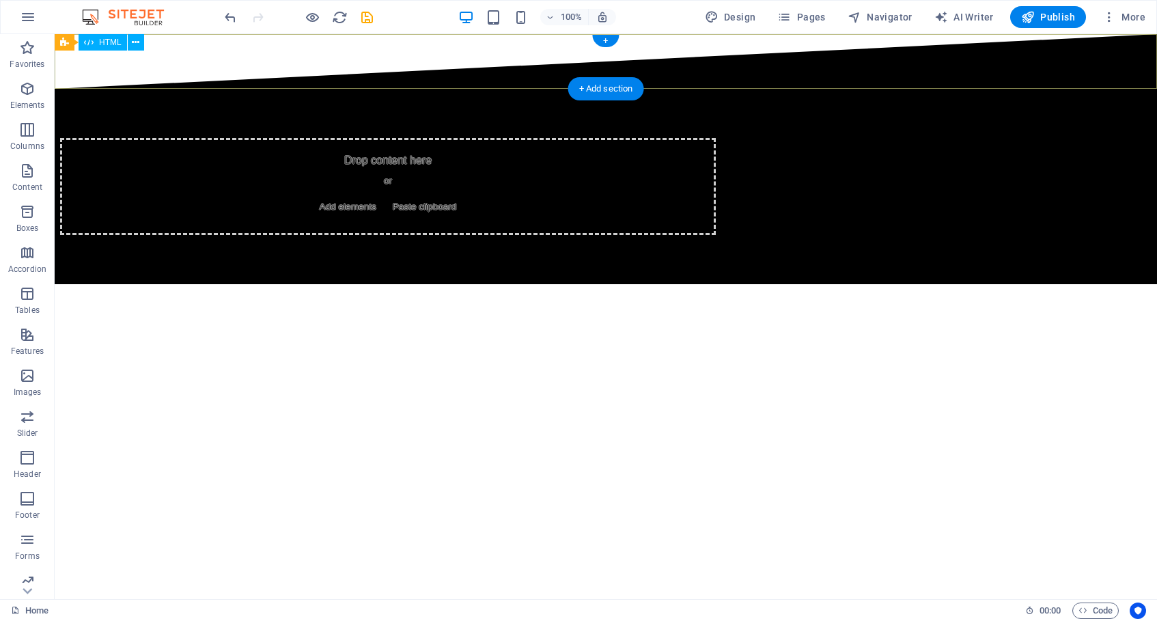
drag, startPoint x: 769, startPoint y: 346, endPoint x: 334, endPoint y: 35, distance: 534.7
click at [449, 38] on html "Drop content here or Add elements Paste clipboard" at bounding box center [606, 159] width 1102 height 250
click at [132, 40] on icon at bounding box center [136, 43] width 8 height 14
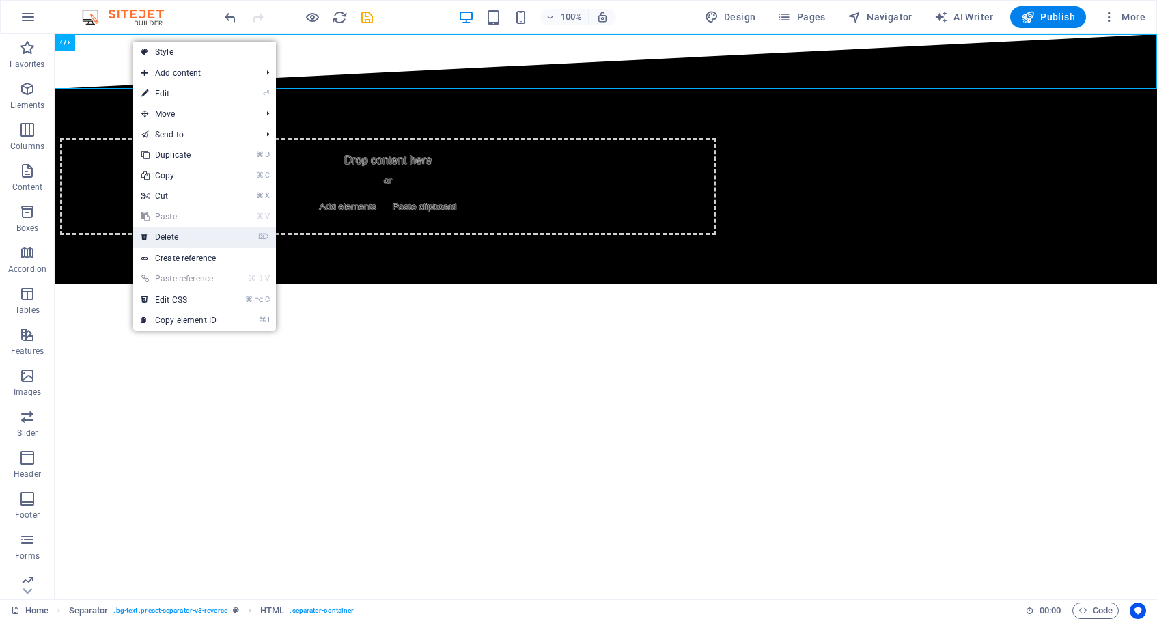
drag, startPoint x: 184, startPoint y: 238, endPoint x: 129, endPoint y: 204, distance: 64.4
click at [184, 238] on link "⌦ Delete" at bounding box center [179, 237] width 92 height 20
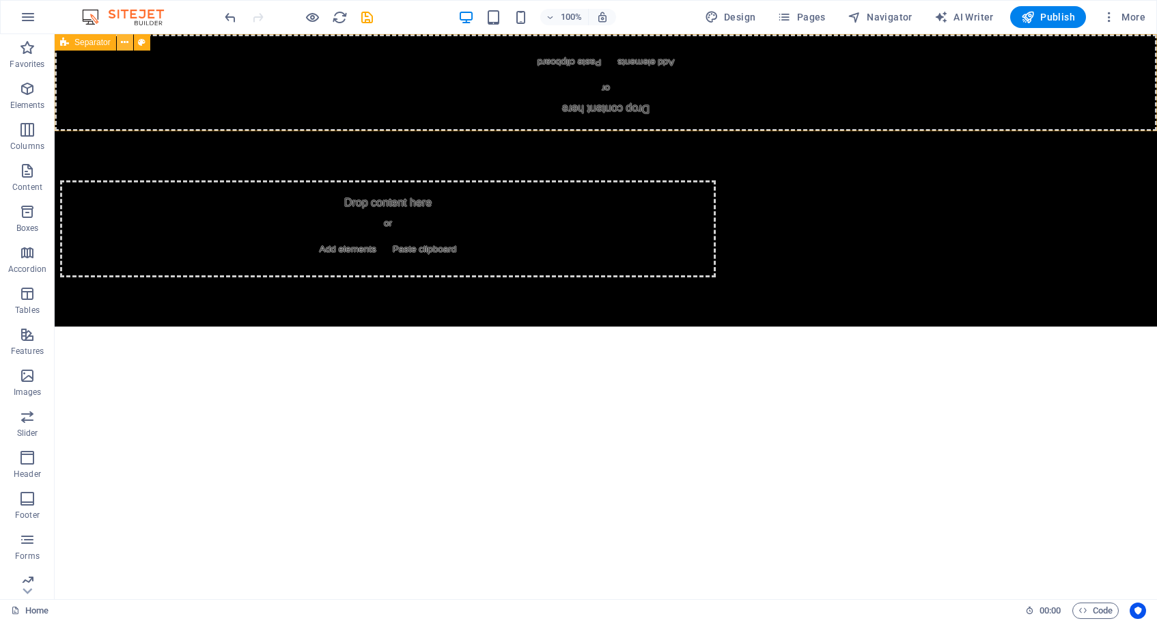
click at [124, 39] on icon at bounding box center [125, 43] width 8 height 14
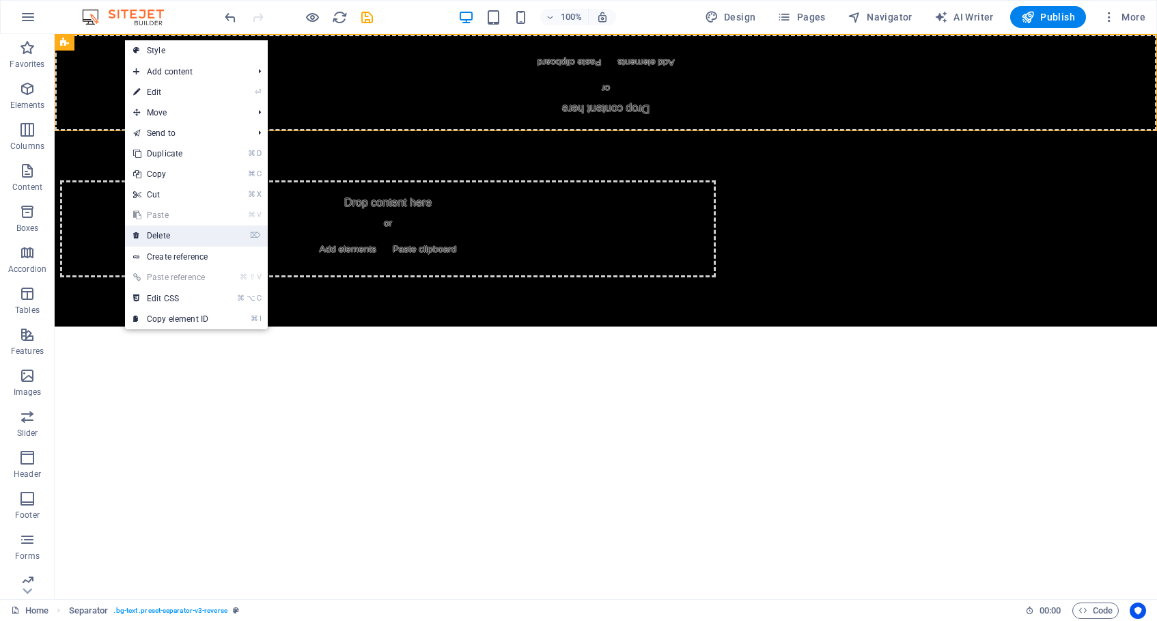
click at [183, 235] on link "⌦ Delete" at bounding box center [171, 235] width 92 height 20
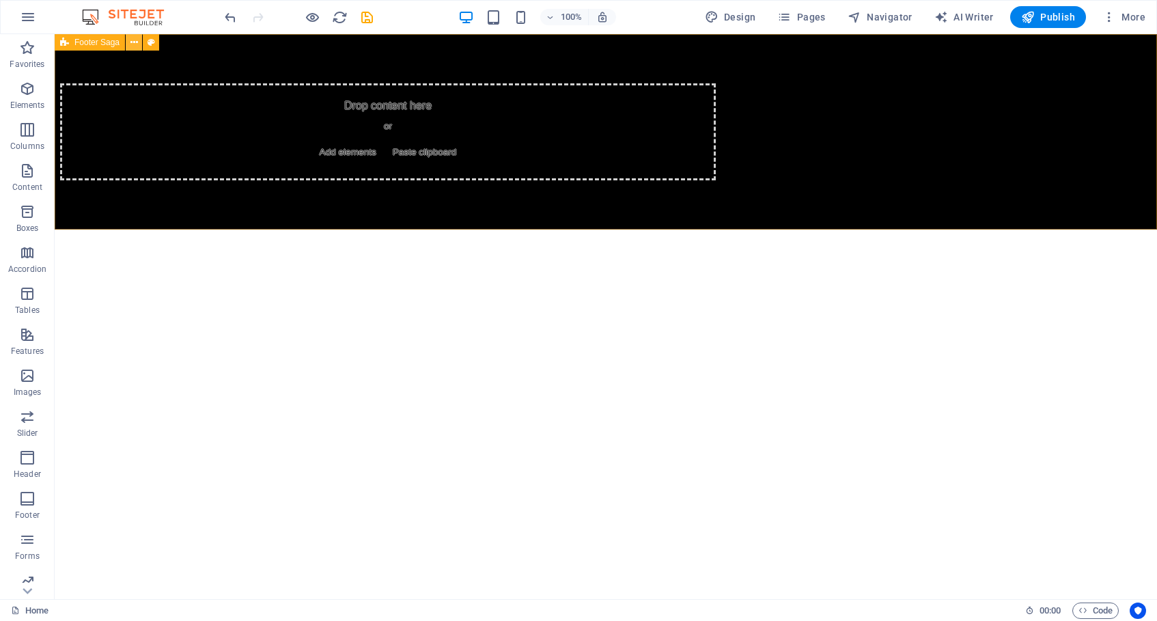
click at [130, 46] on icon at bounding box center [134, 43] width 8 height 14
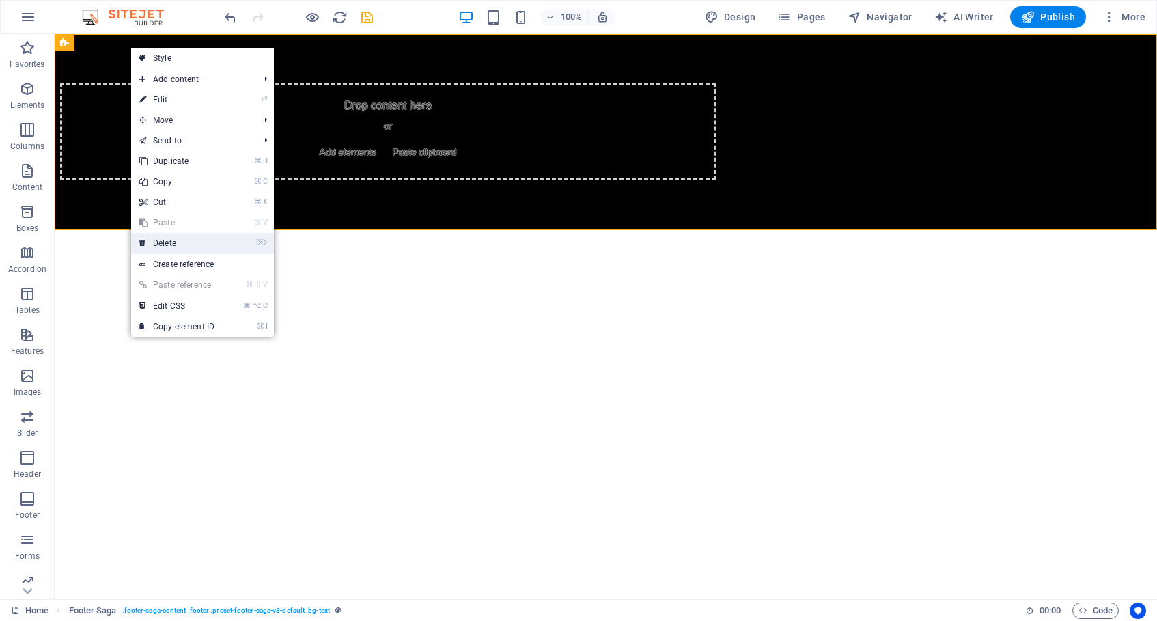
click at [182, 243] on link "⌦ Delete" at bounding box center [177, 243] width 92 height 20
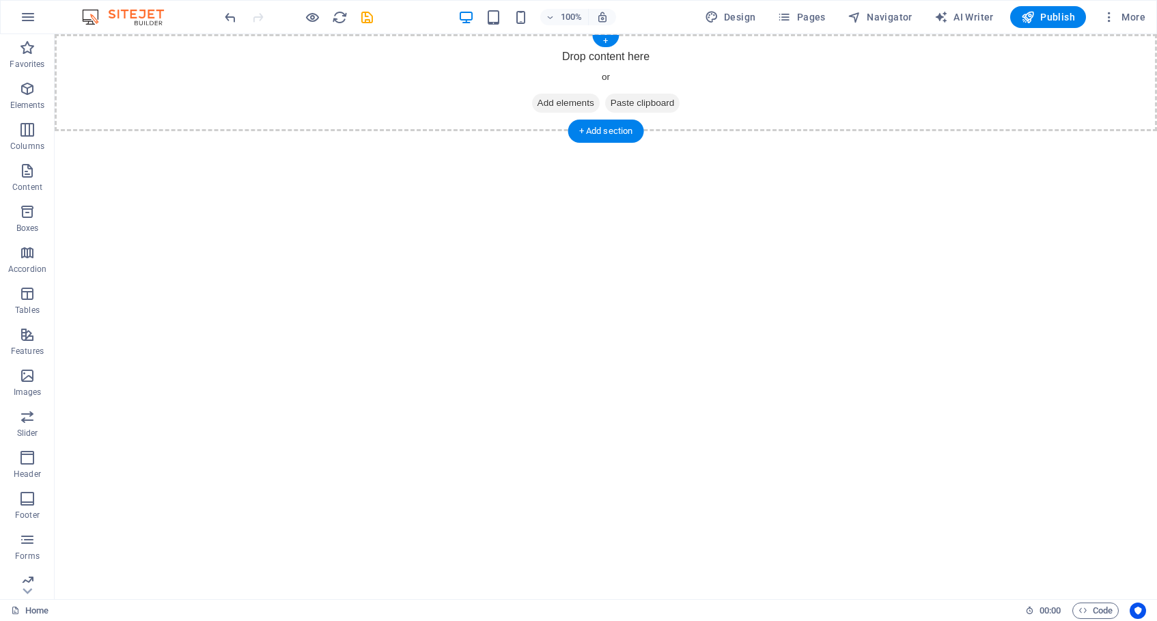
click at [570, 100] on span "Add elements" at bounding box center [566, 103] width 68 height 19
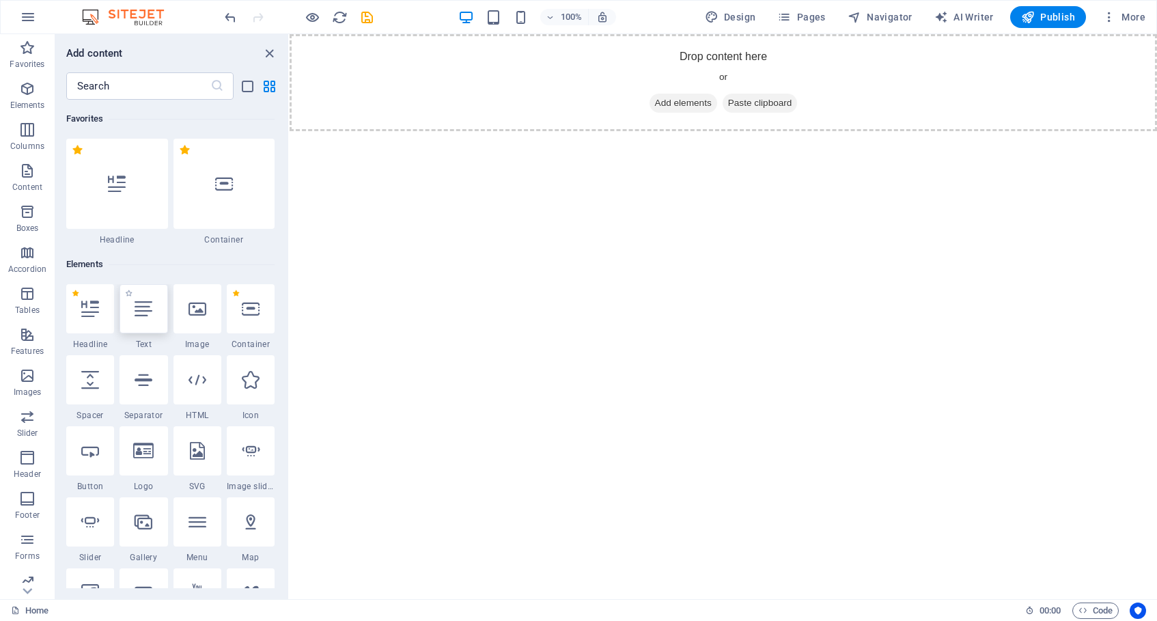
click at [133, 308] on div at bounding box center [144, 308] width 48 height 49
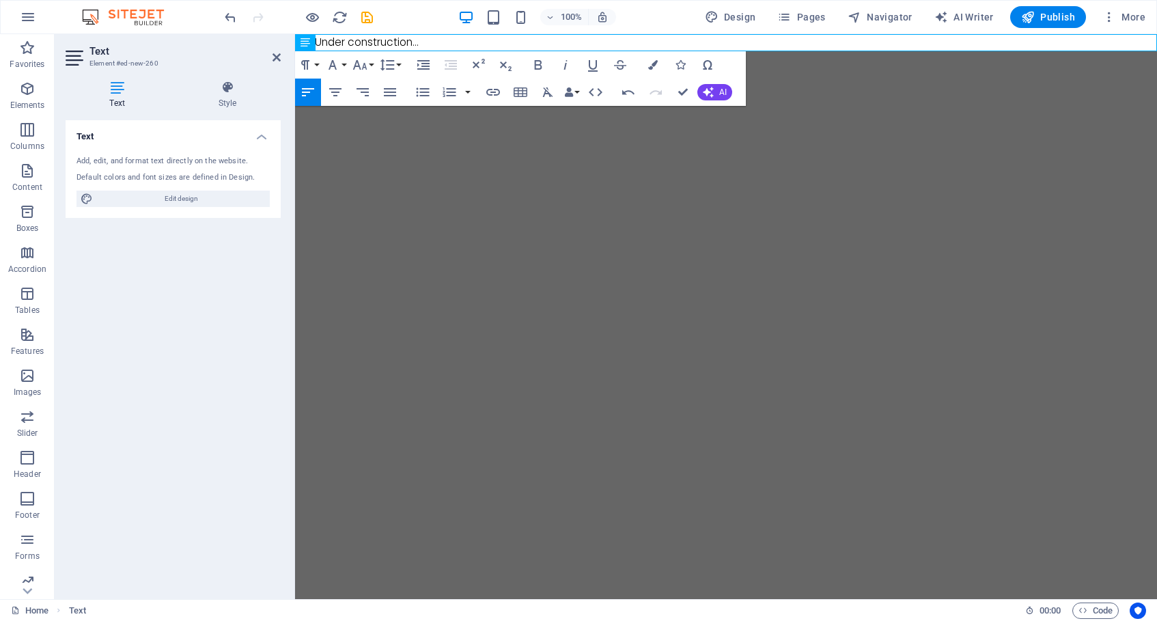
click at [913, 51] on html "UndUnder construction..." at bounding box center [726, 42] width 862 height 17
click at [1053, 18] on span "Publish" at bounding box center [1048, 17] width 54 height 14
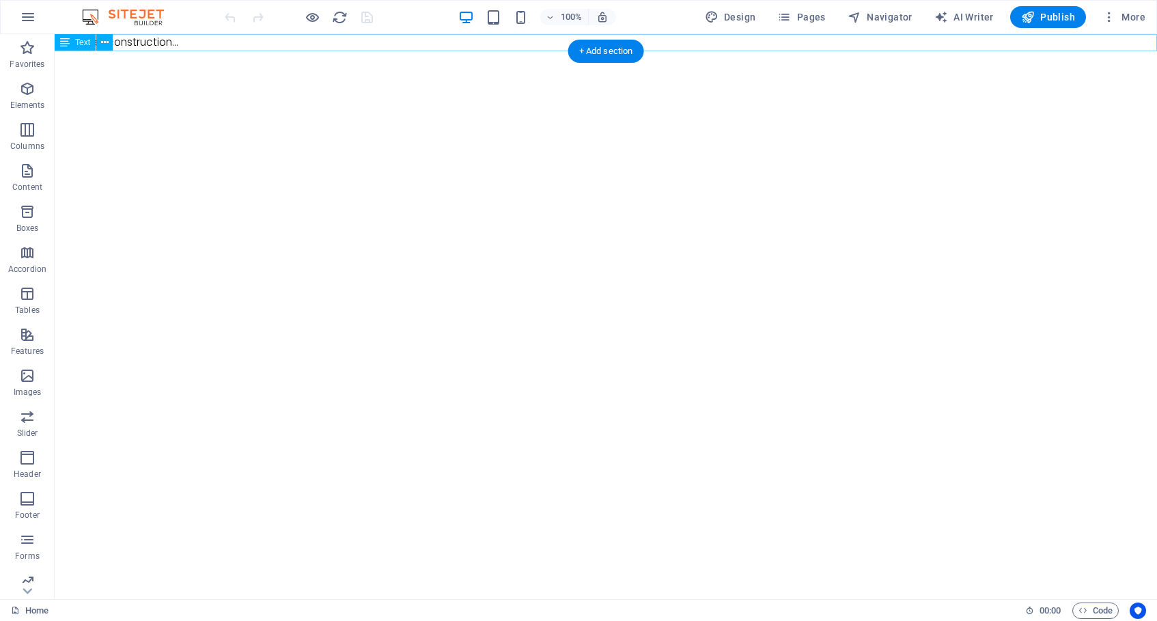
click at [208, 44] on div "UndUnder construction..." at bounding box center [606, 42] width 1102 height 17
click at [224, 42] on div "UndUnder construction..." at bounding box center [606, 42] width 1102 height 17
click at [239, 42] on div "UndUnder construction..." at bounding box center [606, 42] width 1102 height 17
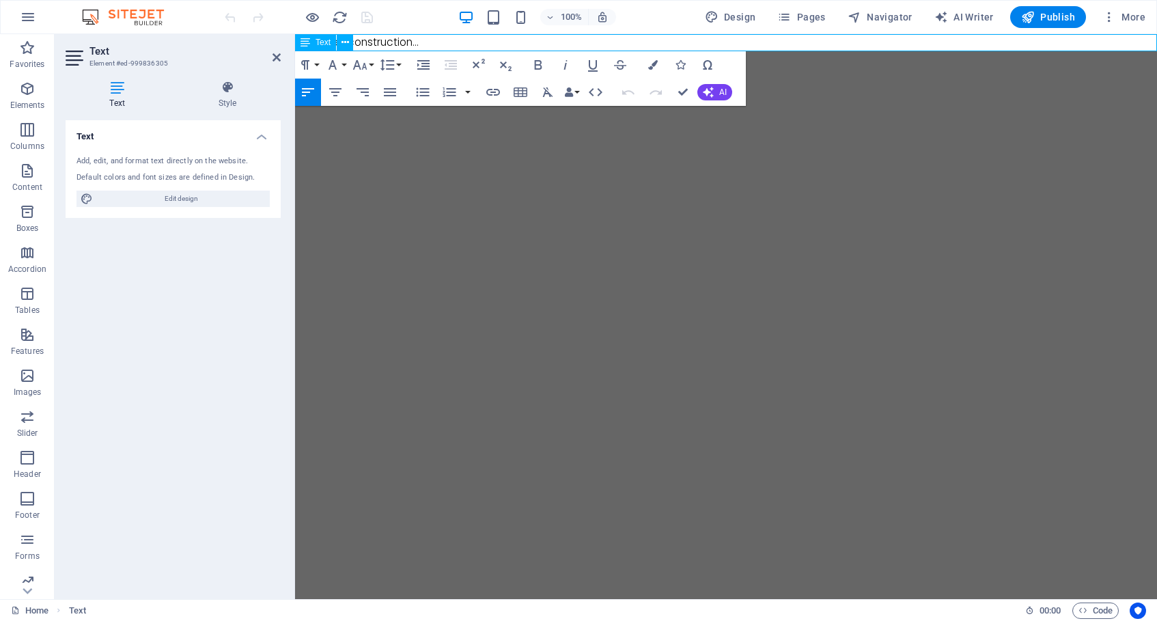
click at [439, 42] on p "UndUnder construction..." at bounding box center [726, 42] width 862 height 17
click at [342, 64] on button "Font Family" at bounding box center [335, 64] width 26 height 27
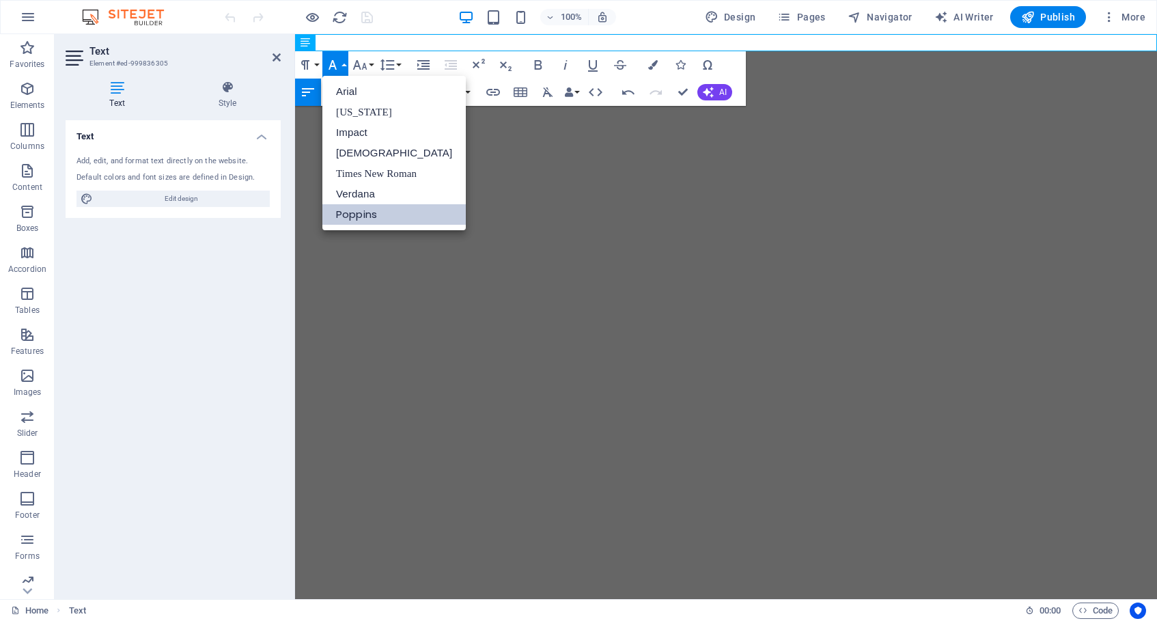
click at [363, 215] on link "Poppins" at bounding box center [393, 214] width 143 height 20
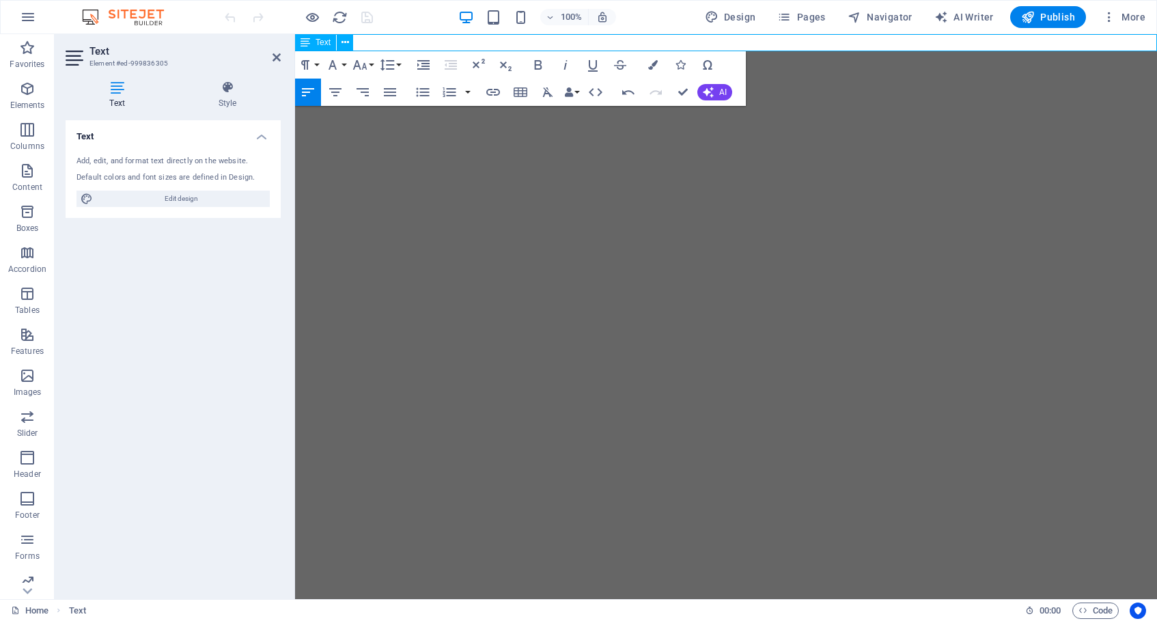
click at [516, 41] on p "Un" at bounding box center [726, 42] width 862 height 17
drag, startPoint x: 449, startPoint y: 42, endPoint x: 262, endPoint y: 38, distance: 187.9
click at [295, 38] on html "UnUnder Construction" at bounding box center [726, 42] width 862 height 17
click at [536, 61] on icon "button" at bounding box center [539, 65] width 8 height 10
click at [361, 65] on icon "button" at bounding box center [360, 65] width 16 height 16
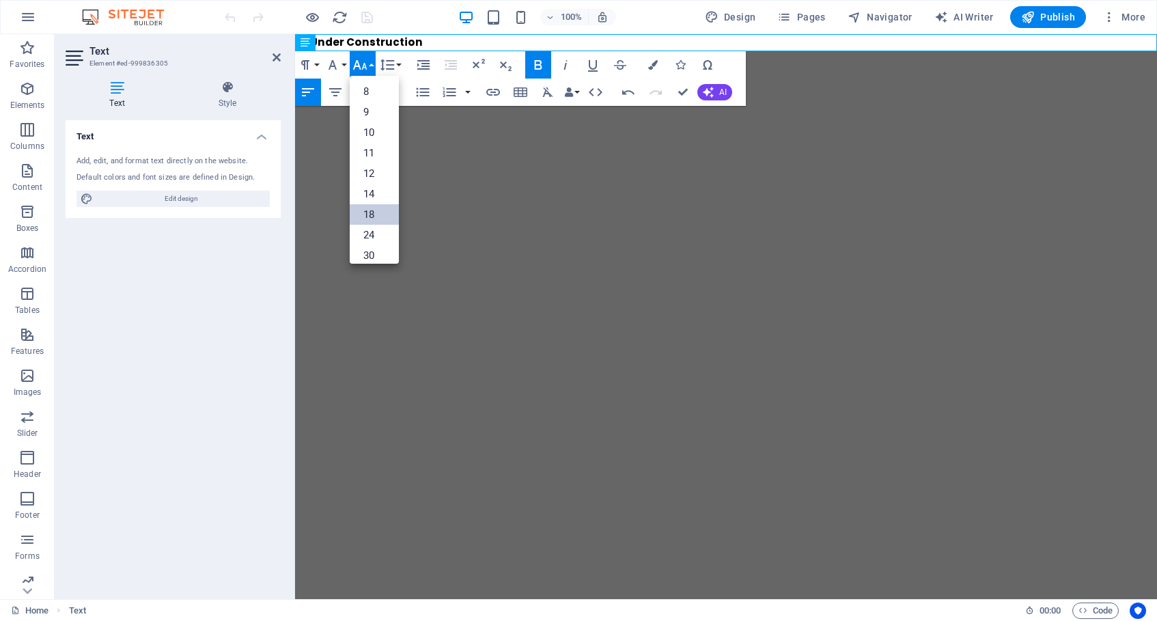
click at [367, 210] on link "18" at bounding box center [374, 214] width 49 height 20
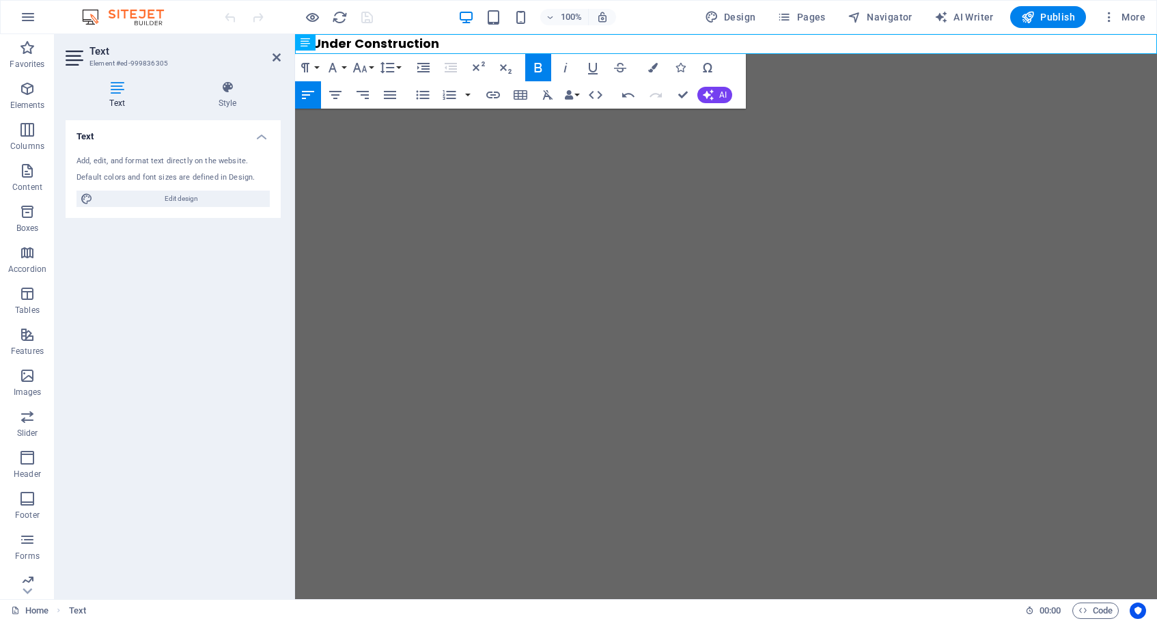
click at [593, 54] on html "UnUnder Construction" at bounding box center [726, 44] width 862 height 20
click at [490, 44] on p "UnUnder Construction" at bounding box center [726, 44] width 862 height 20
click at [684, 54] on html "UnUnder Construction..." at bounding box center [726, 44] width 862 height 20
click at [1037, 17] on span "Publish" at bounding box center [1048, 17] width 54 height 14
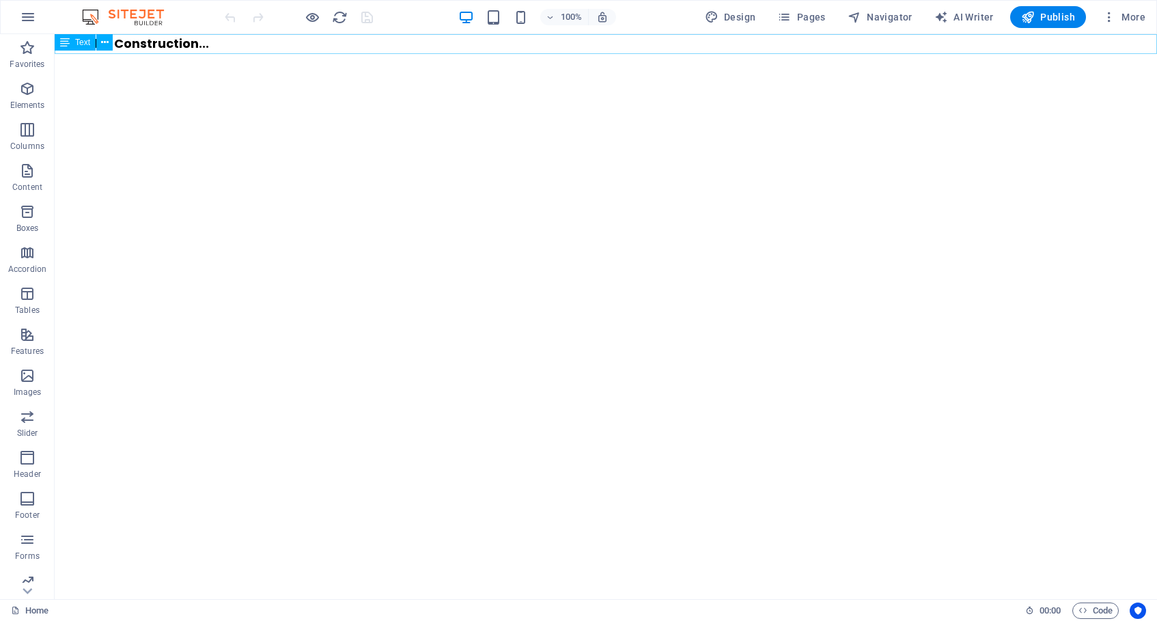
click at [64, 43] on icon at bounding box center [65, 42] width 10 height 16
click at [84, 42] on span "Text" at bounding box center [82, 42] width 15 height 8
click at [106, 44] on icon at bounding box center [105, 43] width 8 height 14
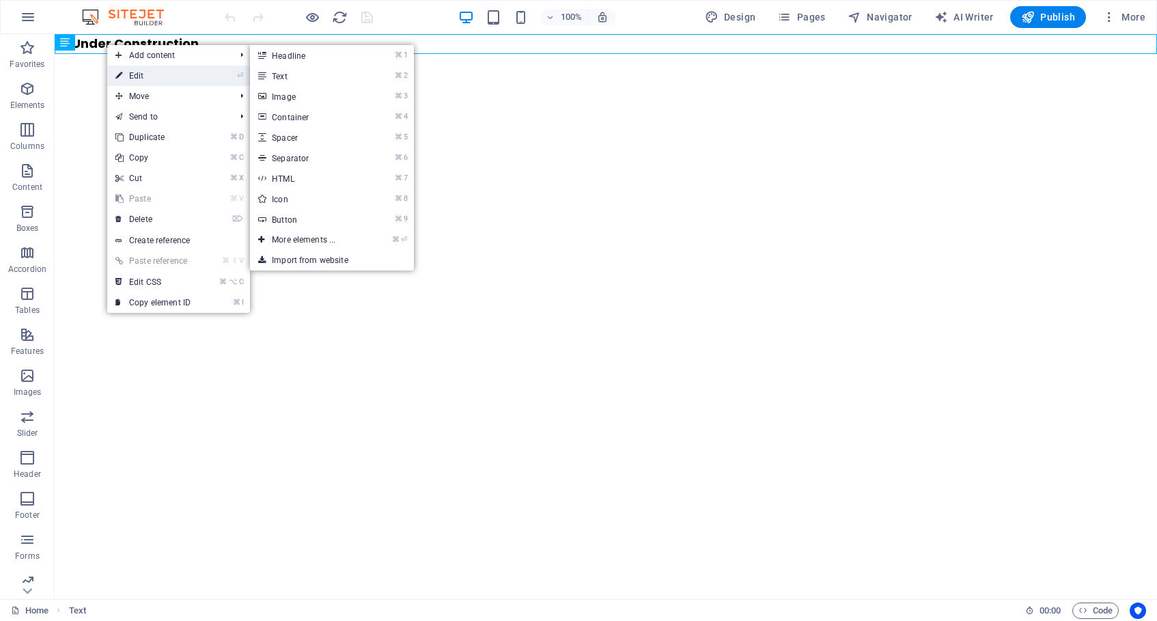
click at [145, 71] on link "⏎ Edit" at bounding box center [153, 76] width 92 height 20
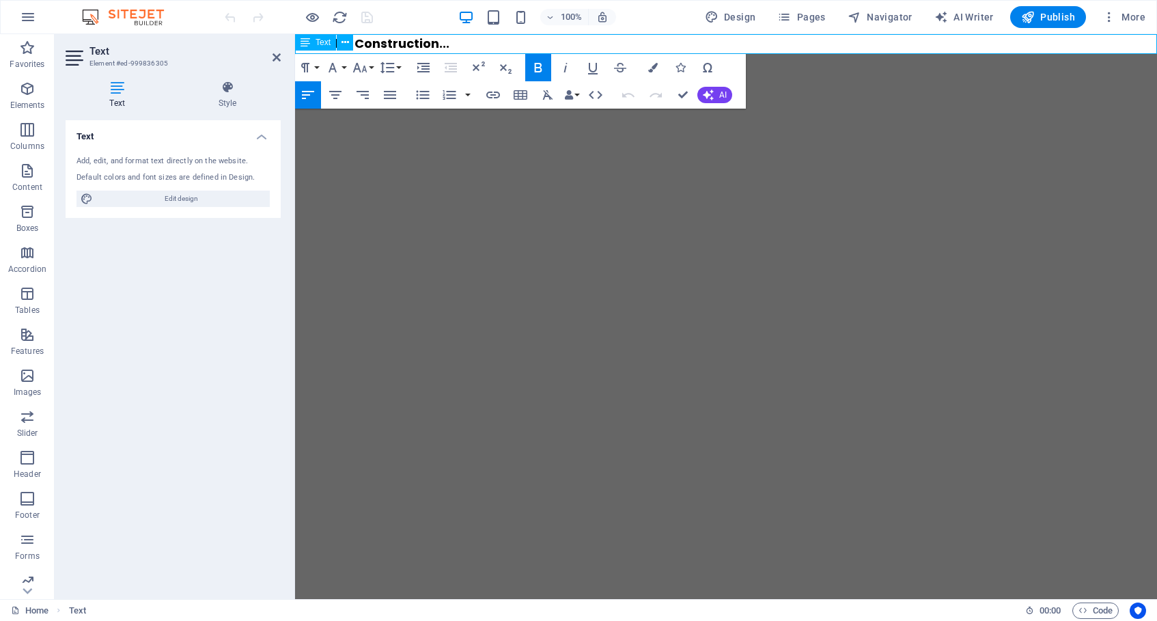
click at [475, 43] on p "UnUnder Construction..." at bounding box center [726, 44] width 862 height 20
click at [518, 38] on p "Under construction" at bounding box center [726, 44] width 862 height 20
click at [1065, 20] on span "Publish" at bounding box center [1048, 17] width 54 height 14
